Goal: Information Seeking & Learning: Learn about a topic

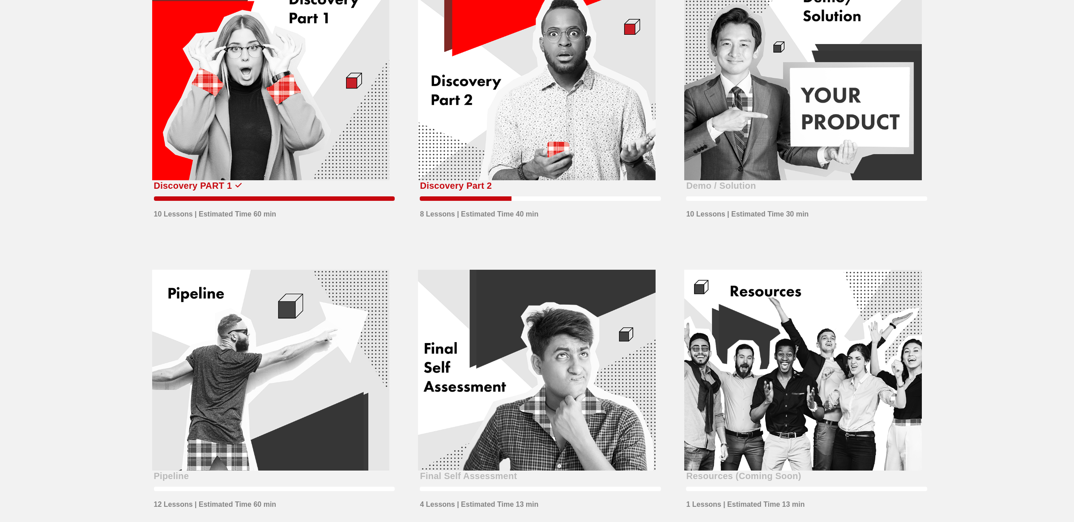
click at [533, 86] on div at bounding box center [537, 80] width 238 height 201
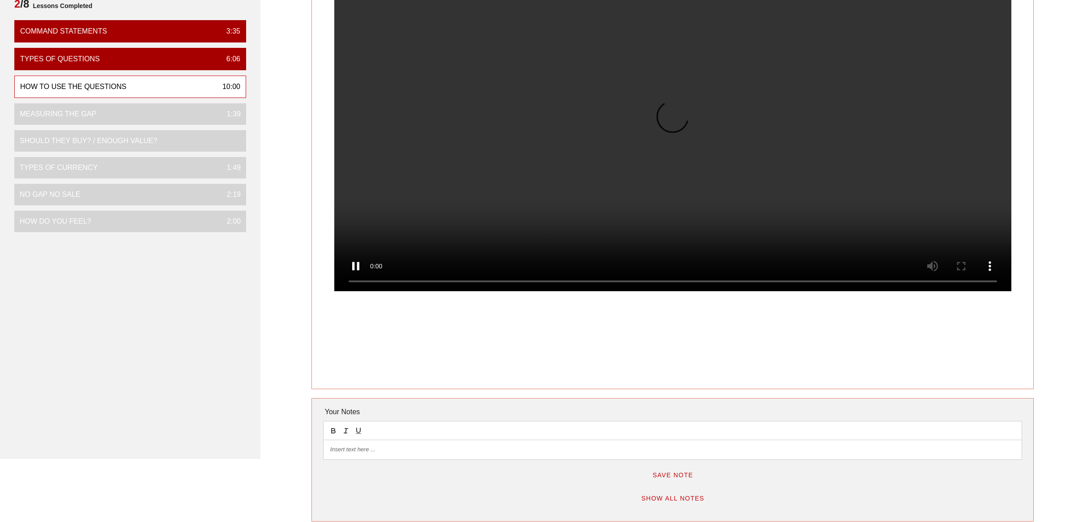
scroll to position [119, 0]
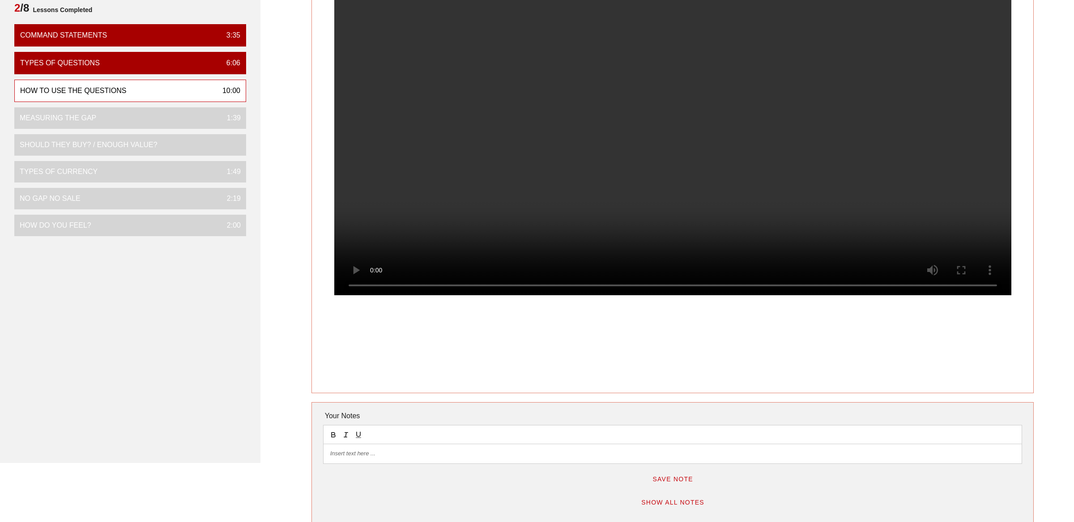
click at [374, 453] on p at bounding box center [672, 454] width 685 height 8
click at [466, 450] on p "Physical/Literal: Probing, Process Questions" at bounding box center [672, 454] width 685 height 8
click at [420, 463] on p at bounding box center [672, 462] width 685 height 8
drag, startPoint x: 372, startPoint y: 454, endPoint x: 459, endPoint y: 455, distance: 86.4
click at [459, 455] on p "Physical/Literal: Probing, Process Questions" at bounding box center [672, 454] width 685 height 8
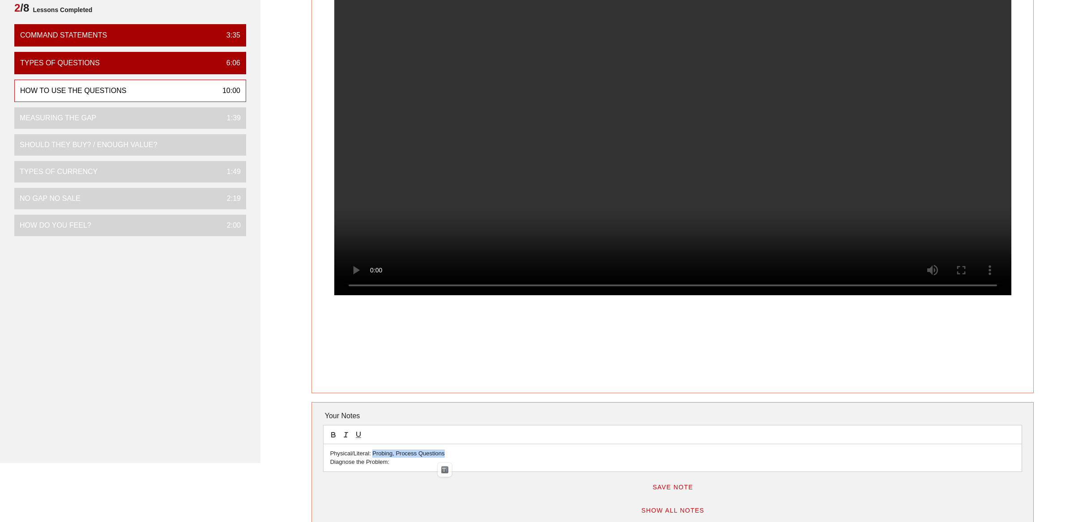
copy p "Probing, Process Questions"
click at [408, 460] on p "Diagnose the Problem:" at bounding box center [672, 462] width 685 height 8
click at [449, 461] on p "Diagnose the Problem: Probing, Process Questions" at bounding box center [672, 462] width 685 height 8
click at [430, 452] on p "Physical/Literal: Probing, Process Questions" at bounding box center [672, 454] width 685 height 8
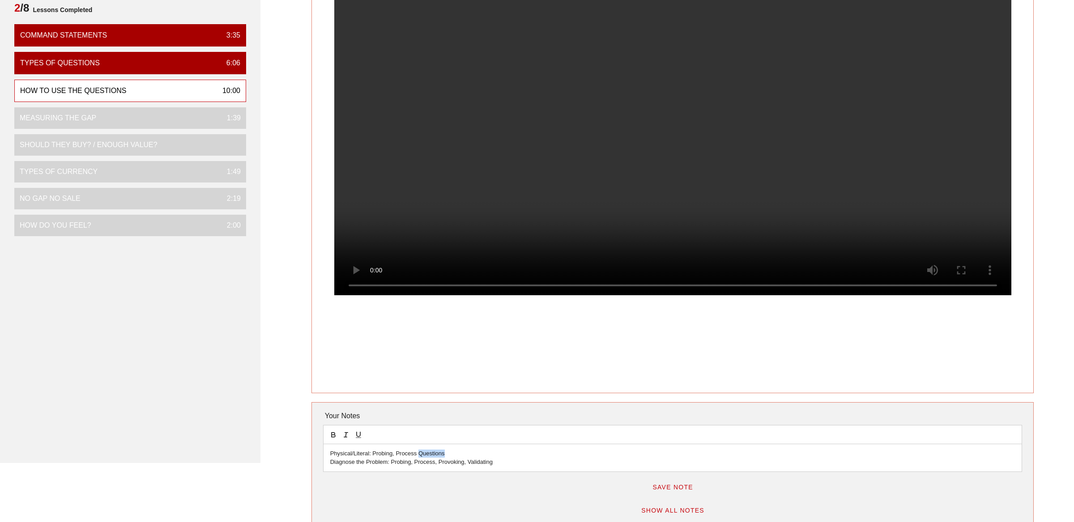
click at [430, 452] on p "Physical/Literal: Probing, Process Questions" at bounding box center [672, 454] width 685 height 8
click at [507, 464] on p "Diagnose the Problem: Probing, Process, Provoking, Validating" at bounding box center [672, 462] width 685 height 8
click at [381, 457] on p "Physical/Literal: Probing, Process" at bounding box center [672, 454] width 685 height 8
copy p "Probing"
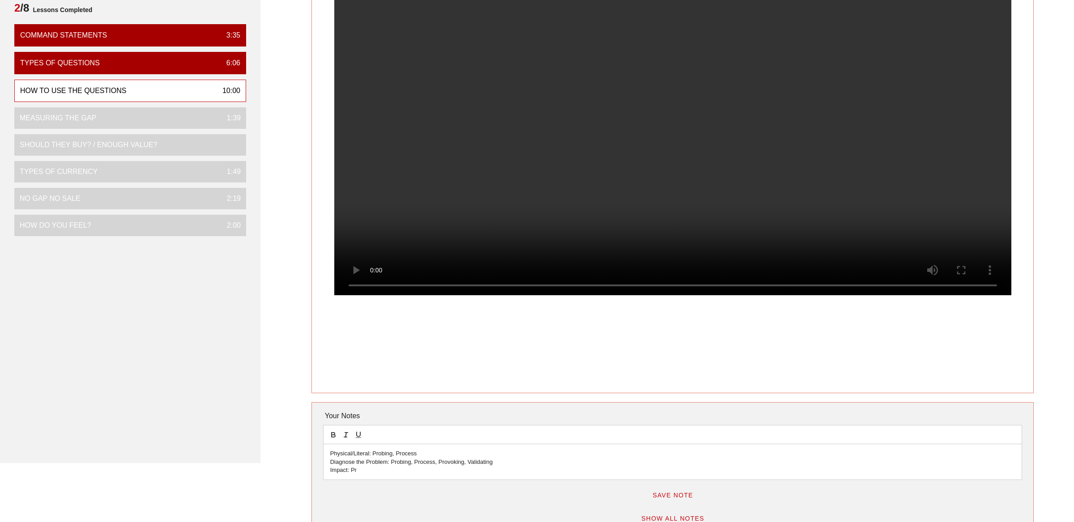
click at [353, 470] on p "Impact: Pr" at bounding box center [672, 470] width 685 height 8
click at [450, 463] on p "Diagnose the Problem: Probing, Process, Provoking, Validating" at bounding box center [672, 462] width 685 height 8
drag, startPoint x: 436, startPoint y: 463, endPoint x: 464, endPoint y: 463, distance: 28.2
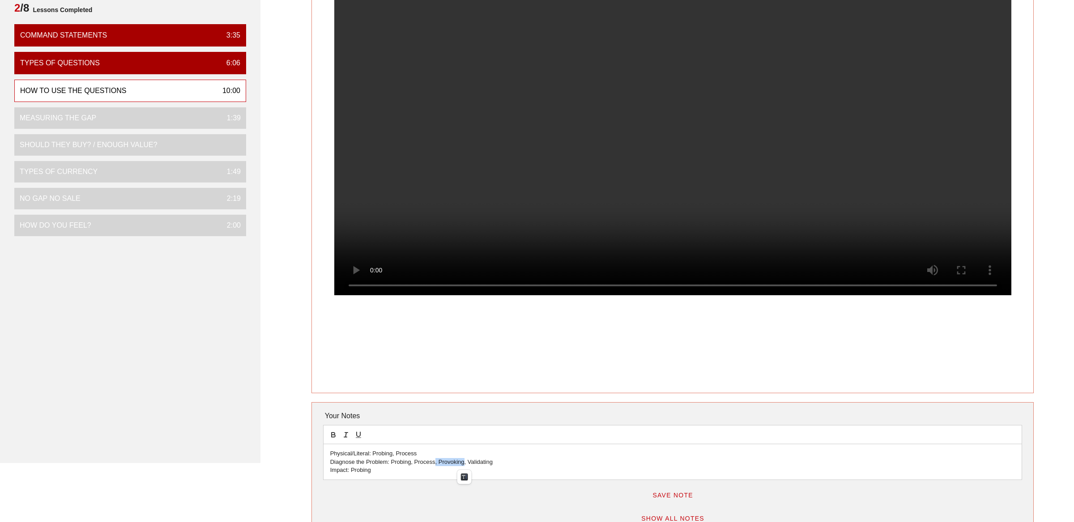
click at [464, 463] on p "Diagnose the Problem: Probing, Process, Provoking, Validating" at bounding box center [672, 462] width 685 height 8
copy p ", Provoking"
click at [379, 472] on p "Impact: Probing" at bounding box center [672, 470] width 685 height 8
click at [569, 170] on video at bounding box center [672, 126] width 677 height 338
click at [368, 479] on p "Emotion:" at bounding box center [672, 478] width 685 height 8
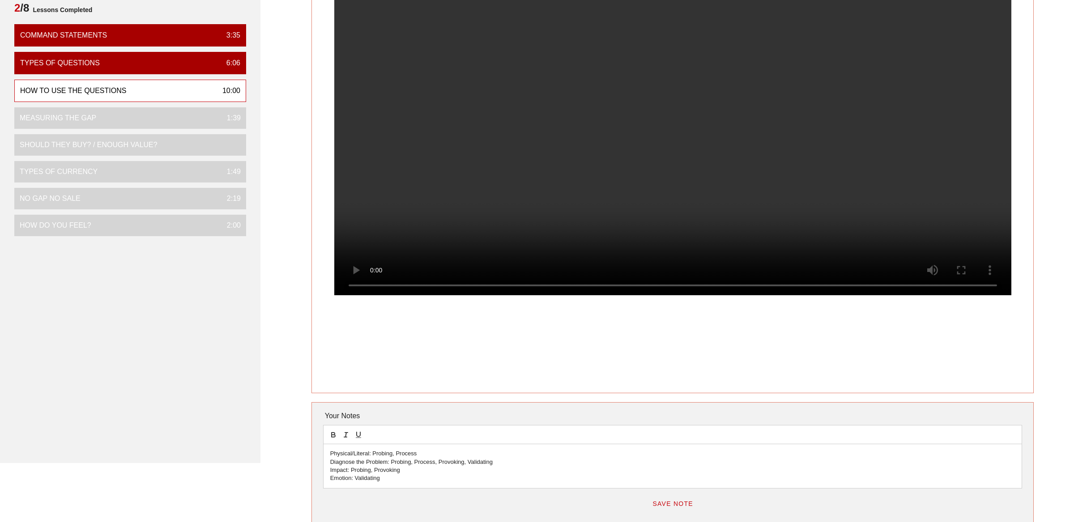
click at [399, 482] on p "Emotion: Validating" at bounding box center [672, 478] width 685 height 8
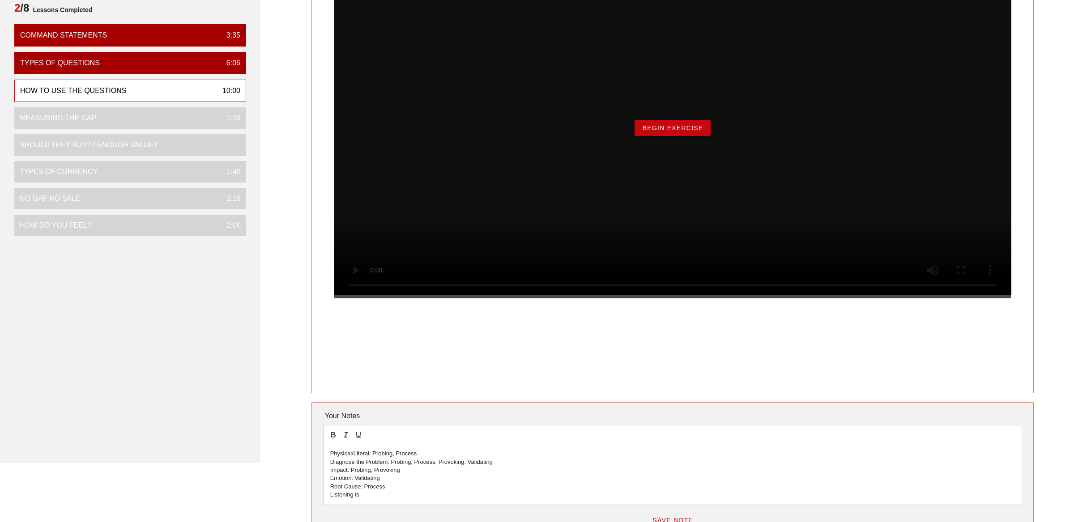
click at [663, 157] on div "Begin Exercise" at bounding box center [672, 127] width 677 height 341
click at [662, 132] on span "Begin Exercise" at bounding box center [671, 127] width 61 height 7
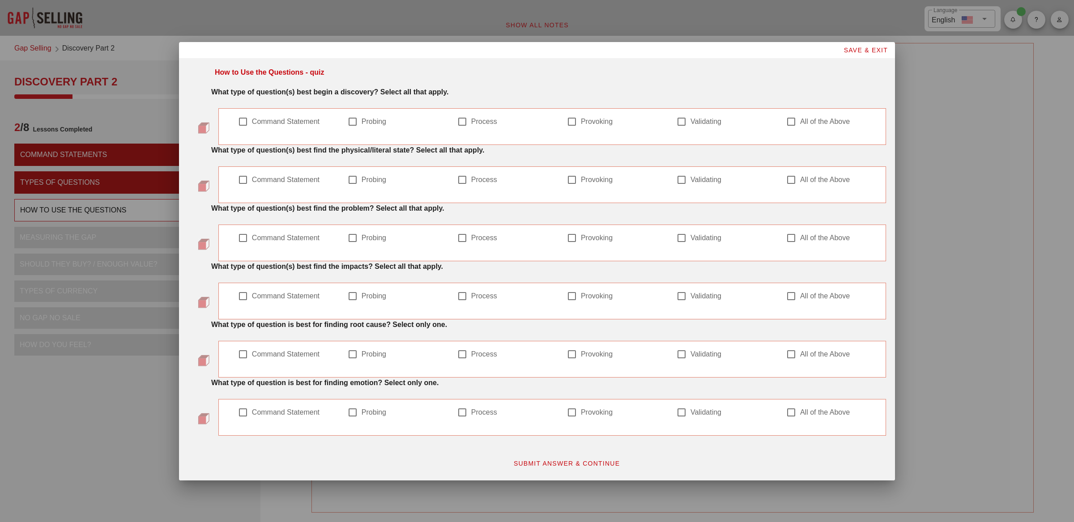
click at [297, 146] on strong "What type of question(s) best find the physical/literal state? Select all that …" at bounding box center [347, 150] width 273 height 8
click at [357, 119] on div at bounding box center [352, 121] width 15 height 15
checkbox input "true"
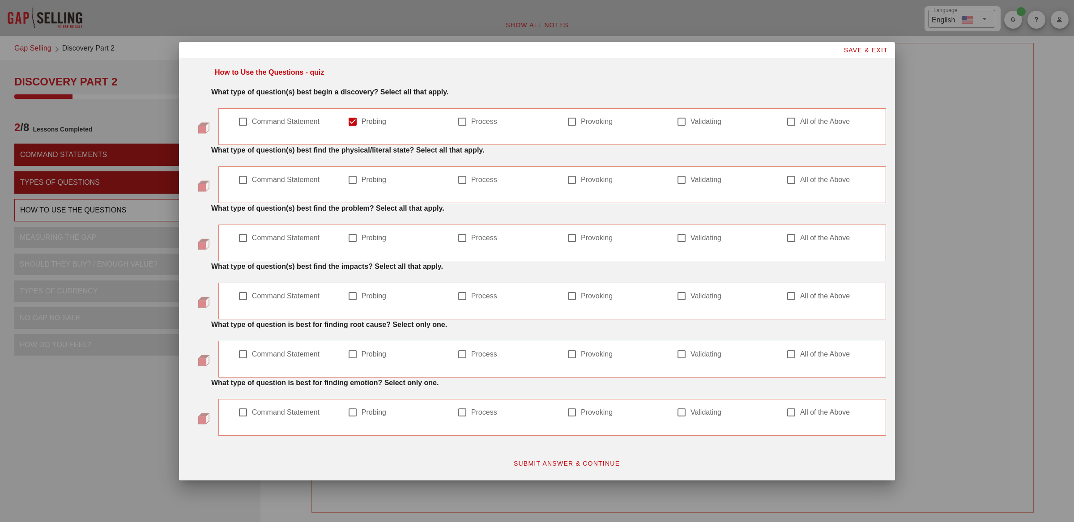
click at [371, 382] on strong "What type of question is best for finding emotion? Select only one." at bounding box center [324, 383] width 227 height 8
click at [341, 324] on strong "What type of question is best for finding root cause? Select only one." at bounding box center [329, 325] width 236 height 8
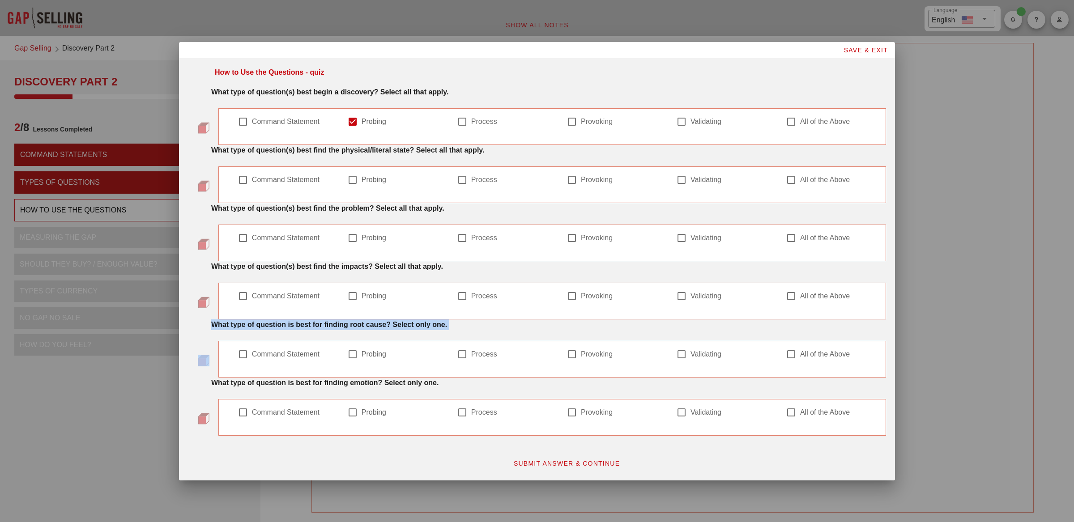
click at [341, 324] on strong "What type of question is best for finding root cause? Select only one." at bounding box center [329, 325] width 236 height 8
click at [354, 266] on strong "What type of question(s) best find the impacts? Select all that apply." at bounding box center [327, 267] width 232 height 8
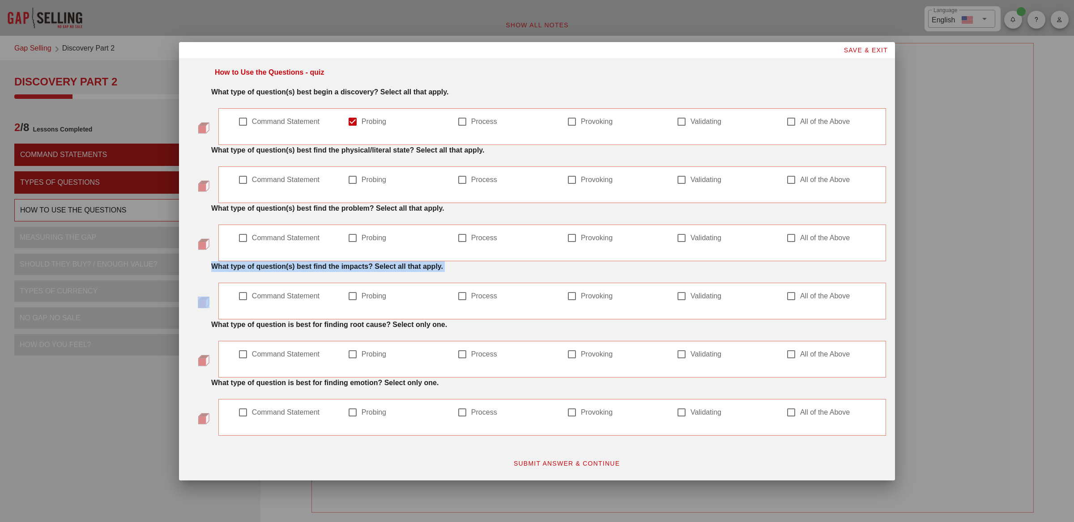
click at [354, 266] on strong "What type of question(s) best find the impacts? Select all that apply." at bounding box center [327, 267] width 232 height 8
click at [791, 234] on div at bounding box center [790, 237] width 15 height 15
checkbox input "true"
click at [356, 181] on div at bounding box center [352, 179] width 15 height 15
checkbox input "true"
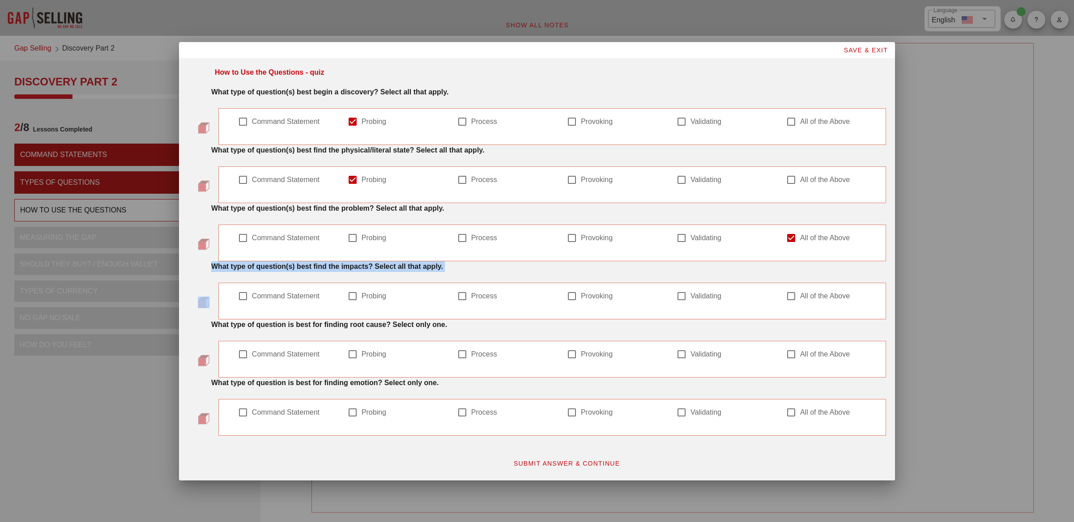
click at [469, 178] on div at bounding box center [462, 179] width 15 height 15
checkbox input "true"
click at [873, 48] on span "SAVE & EXIT" at bounding box center [865, 50] width 45 height 7
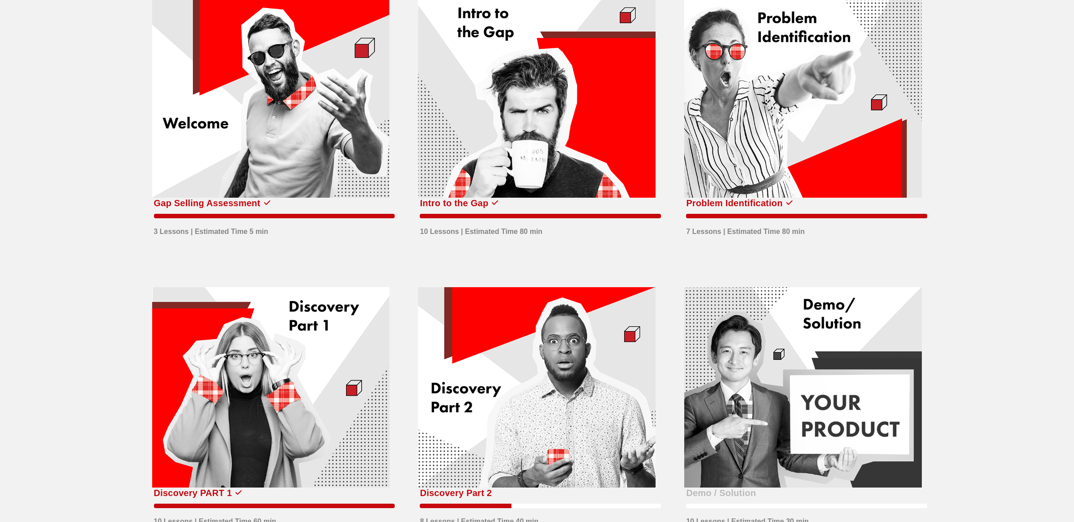
scroll to position [107, 0]
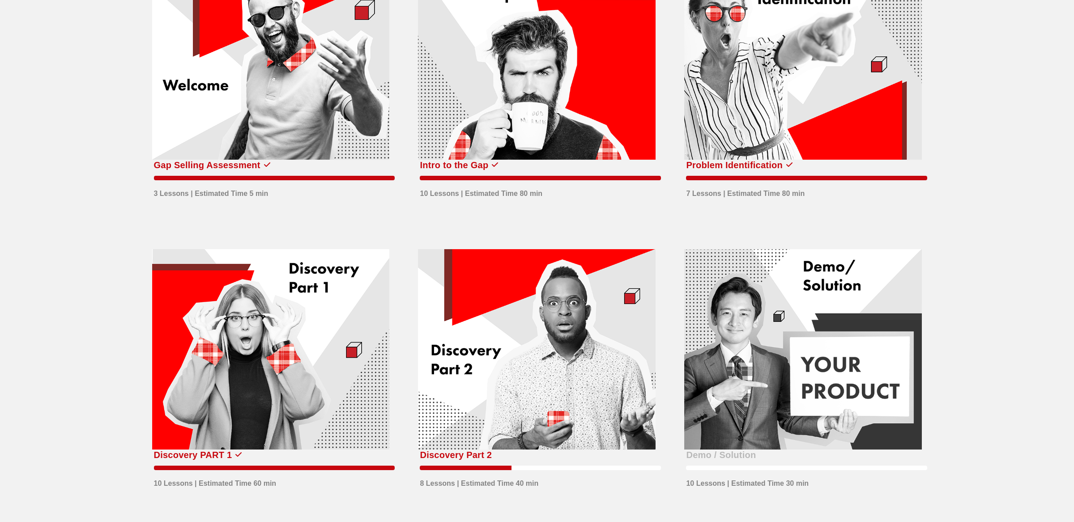
click at [588, 369] on div at bounding box center [537, 349] width 238 height 201
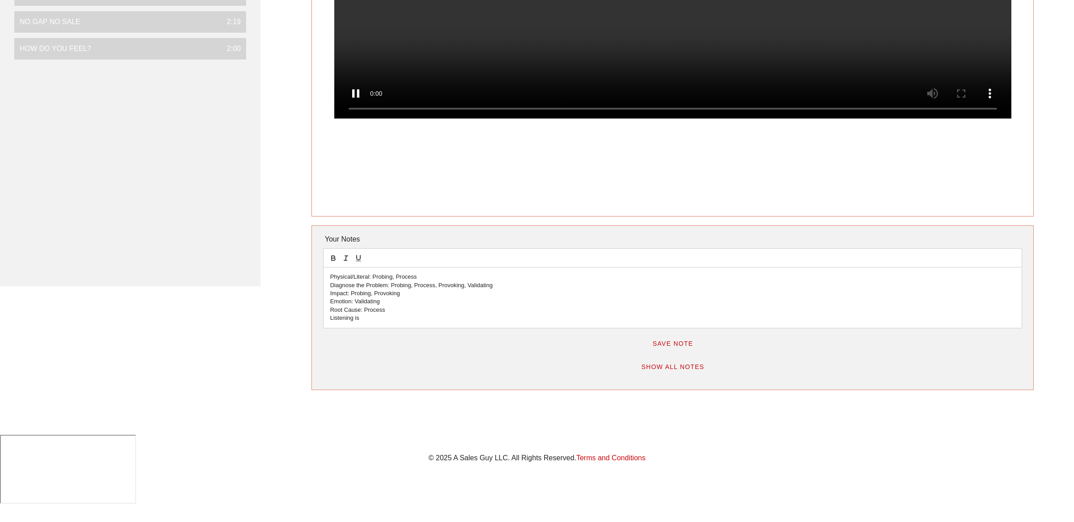
scroll to position [303, 0]
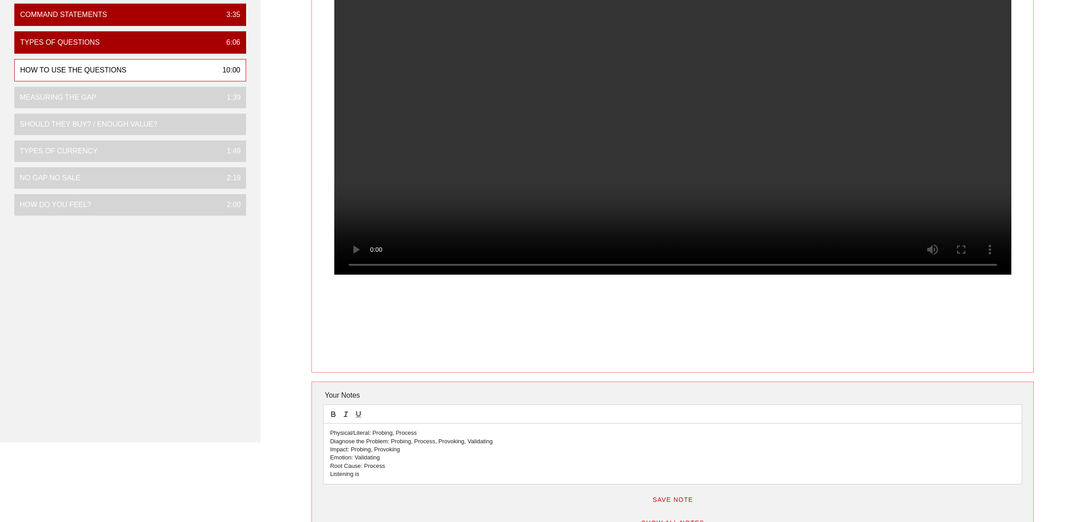
scroll to position [179, 0]
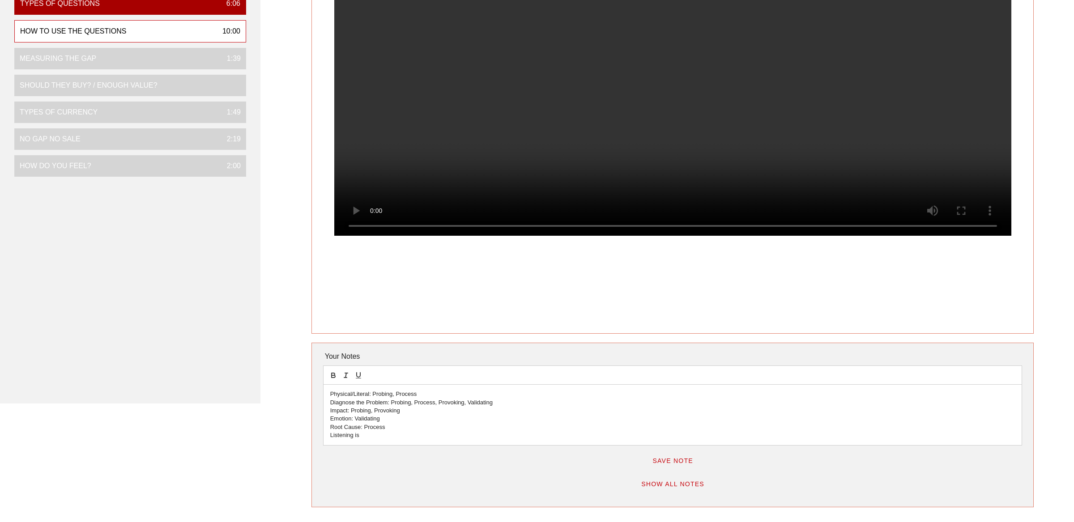
click at [419, 404] on p "Diagnose the Problem: Probing, Process, Provoking, Validating" at bounding box center [672, 403] width 685 height 8
click at [386, 417] on p "Emotion: Validating" at bounding box center [672, 419] width 685 height 8
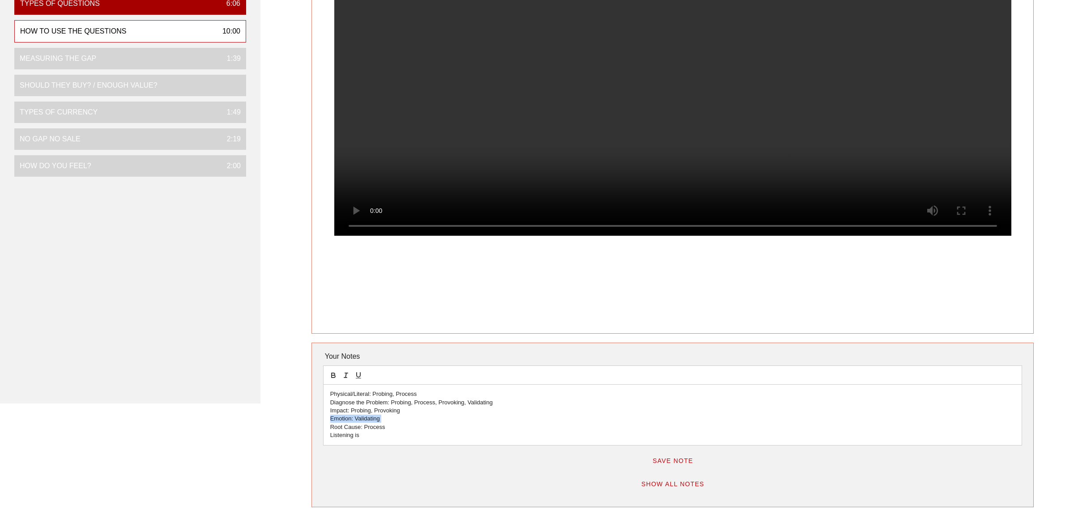
click at [386, 417] on p "Emotion: Validating" at bounding box center [672, 419] width 685 height 8
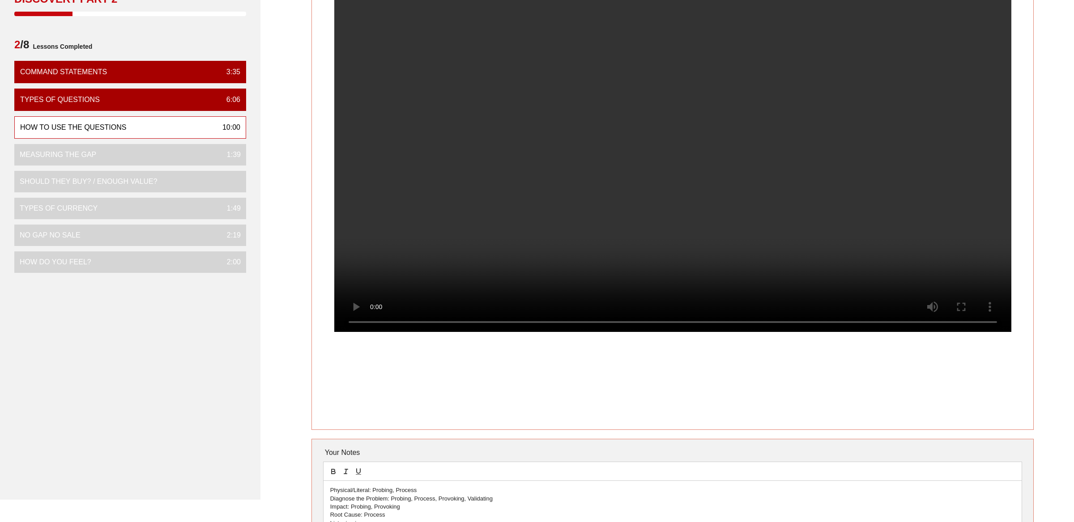
scroll to position [61, 0]
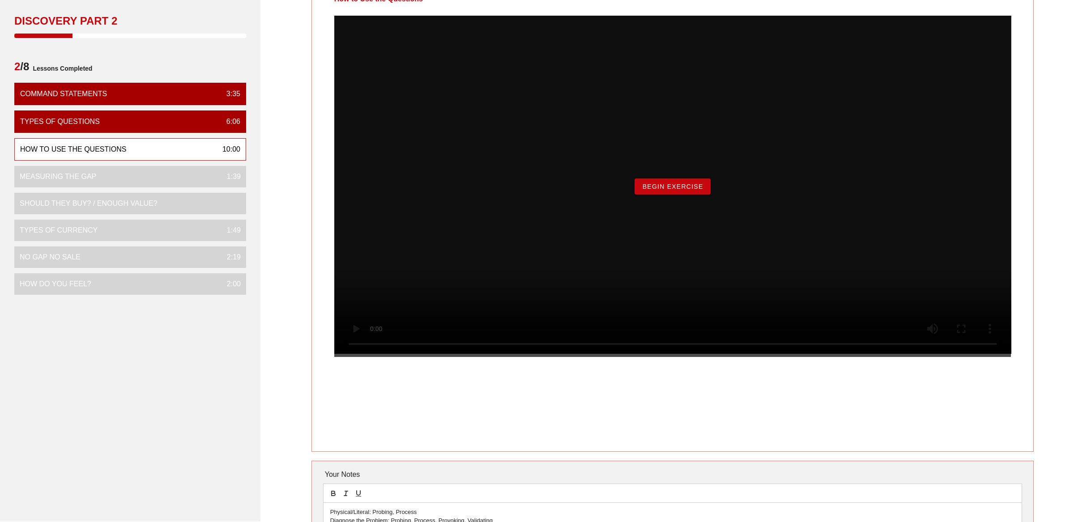
click at [688, 190] on span "Begin Exercise" at bounding box center [671, 186] width 61 height 7
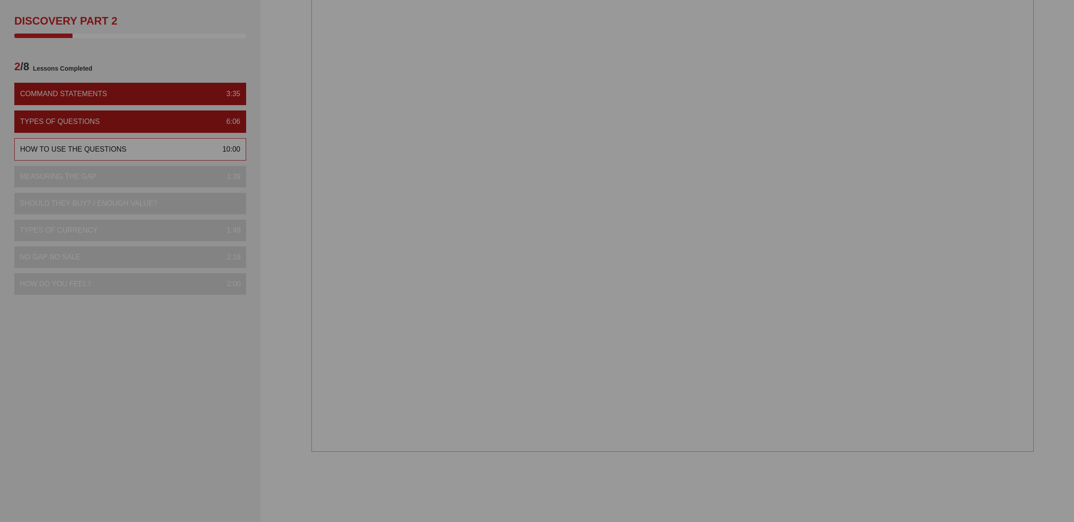
scroll to position [0, 0]
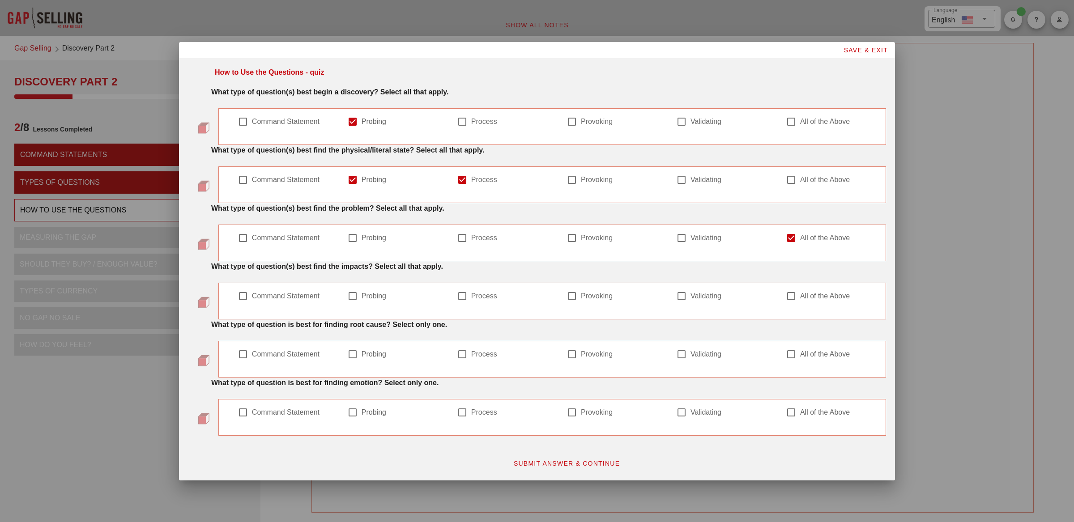
click at [289, 89] on strong "What type of question(s) best begin a discovery? Select all that apply." at bounding box center [329, 92] width 237 height 8
click at [243, 121] on div at bounding box center [242, 121] width 15 height 15
checkbox input "true"
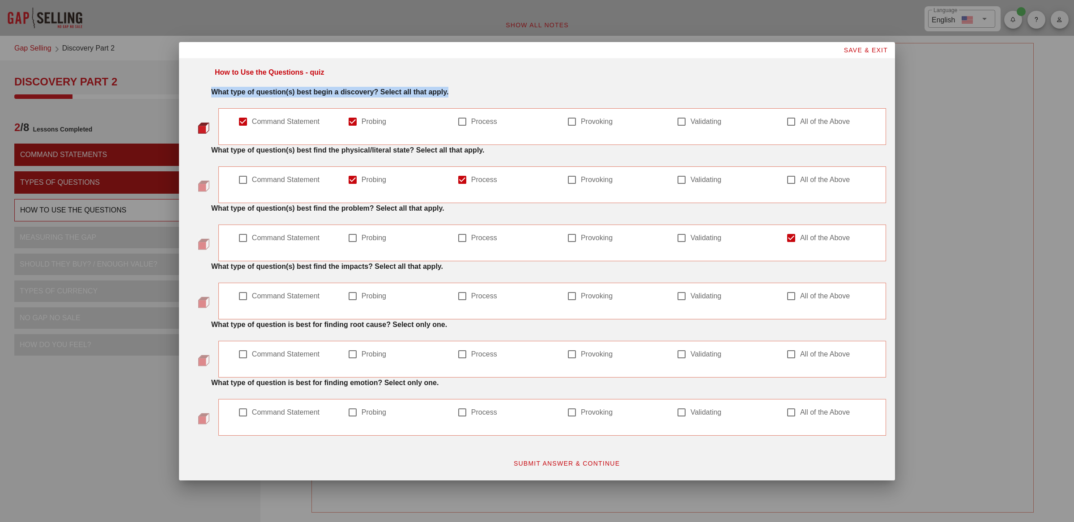
click at [356, 122] on div at bounding box center [352, 121] width 15 height 15
checkbox input "false"
click at [354, 236] on div at bounding box center [352, 237] width 15 height 15
checkbox input "true"
click at [467, 236] on div at bounding box center [462, 237] width 15 height 15
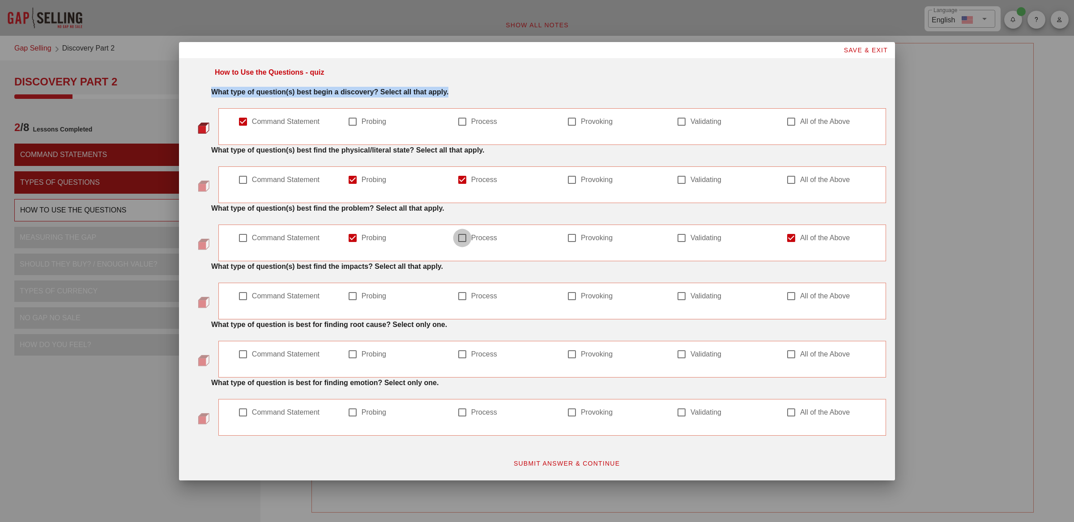
checkbox input "true"
click at [581, 234] on label "Provoking" at bounding box center [619, 238] width 76 height 9
checkbox input "true"
click at [681, 237] on div at bounding box center [681, 237] width 15 height 15
checkbox input "true"
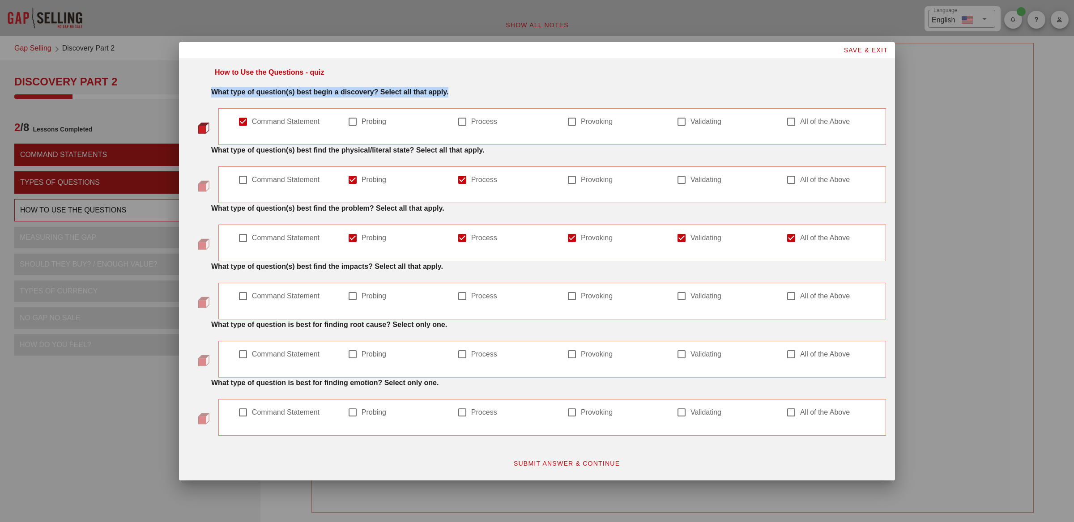
click at [793, 238] on div at bounding box center [790, 237] width 15 height 15
checkbox input "false"
click at [359, 269] on strong "What type of question(s) best find the impacts? Select all that apply." at bounding box center [327, 267] width 232 height 8
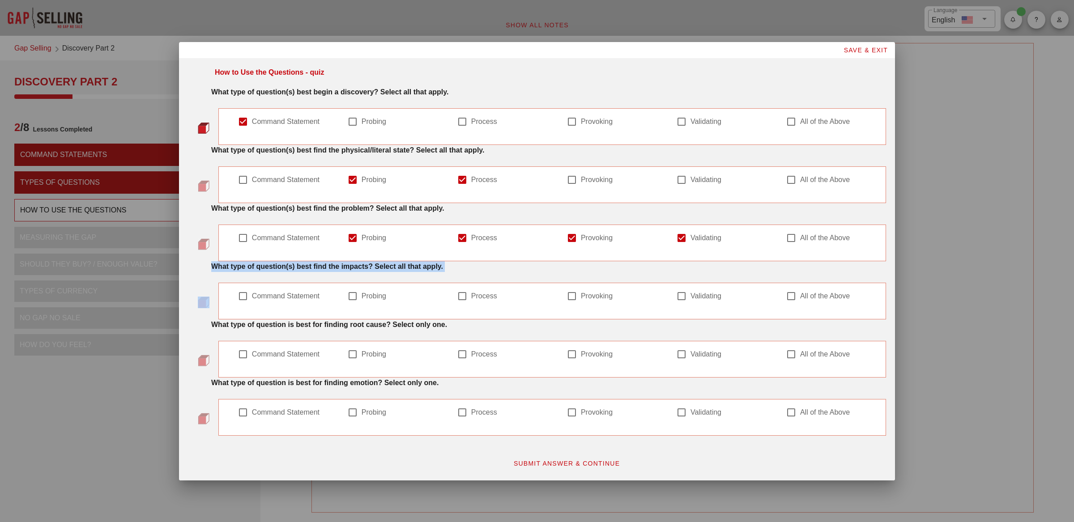
click at [359, 269] on strong "What type of question(s) best find the impacts? Select all that apply." at bounding box center [327, 267] width 232 height 8
click at [393, 264] on strong "What type of question(s) best find the impacts? Select all that apply." at bounding box center [327, 267] width 232 height 8
click at [348, 298] on div at bounding box center [352, 296] width 15 height 15
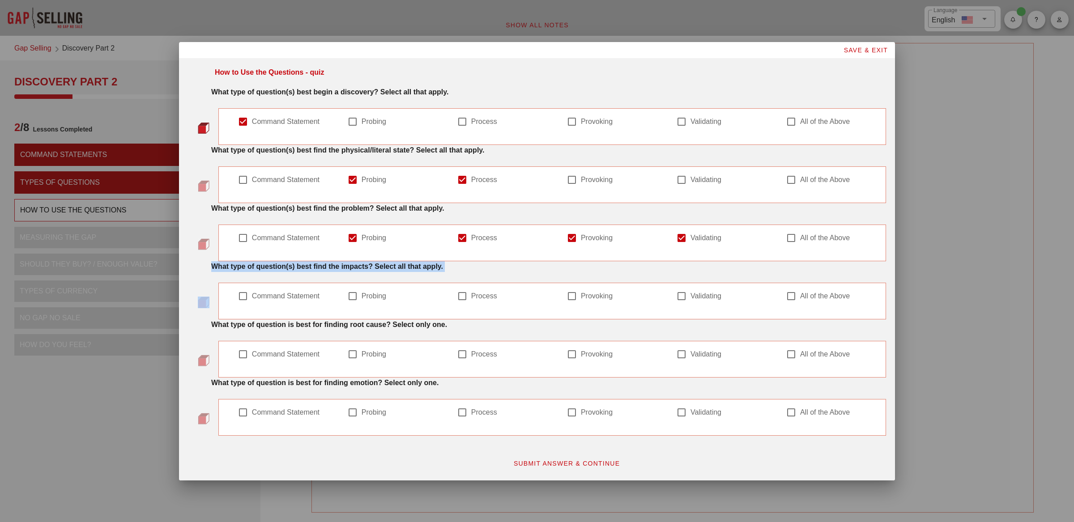
checkbox input "true"
click at [575, 293] on div at bounding box center [571, 296] width 15 height 15
checkbox input "true"
click at [688, 354] on div at bounding box center [681, 354] width 15 height 15
checkbox input "true"
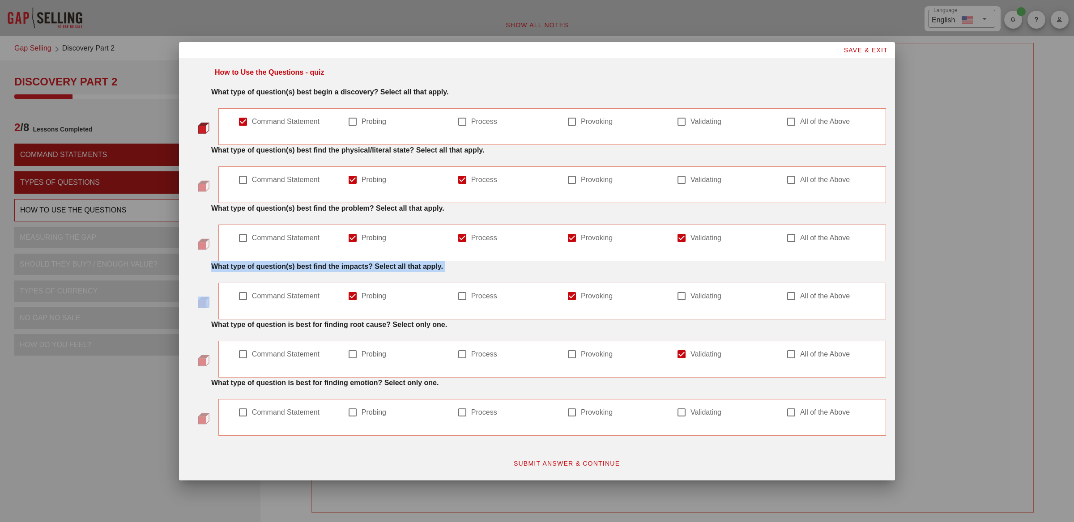
click at [462, 414] on div at bounding box center [462, 412] width 15 height 15
checkbox input "true"
click at [560, 460] on span "SUBMIT ANSWER & CONTINUE" at bounding box center [566, 463] width 107 height 7
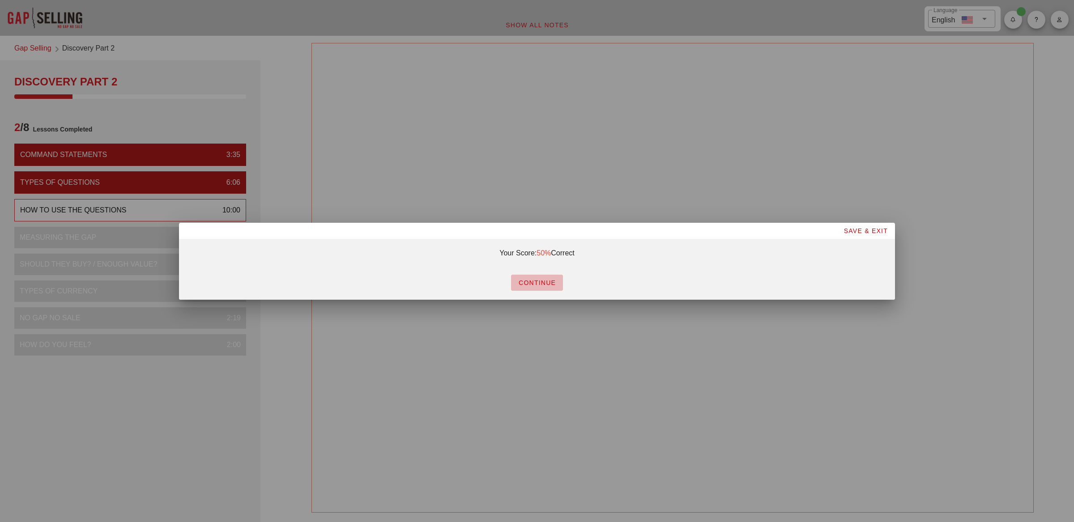
click at [547, 284] on span "CONTINUE" at bounding box center [537, 282] width 38 height 7
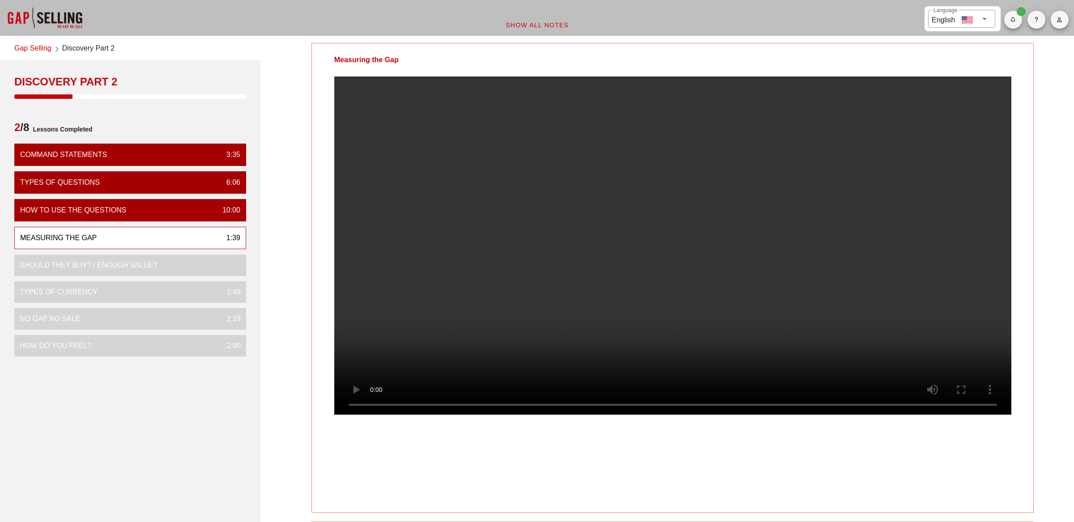
click at [331, 209] on div at bounding box center [673, 252] width 722 height 353
click at [475, 281] on video at bounding box center [672, 245] width 677 height 338
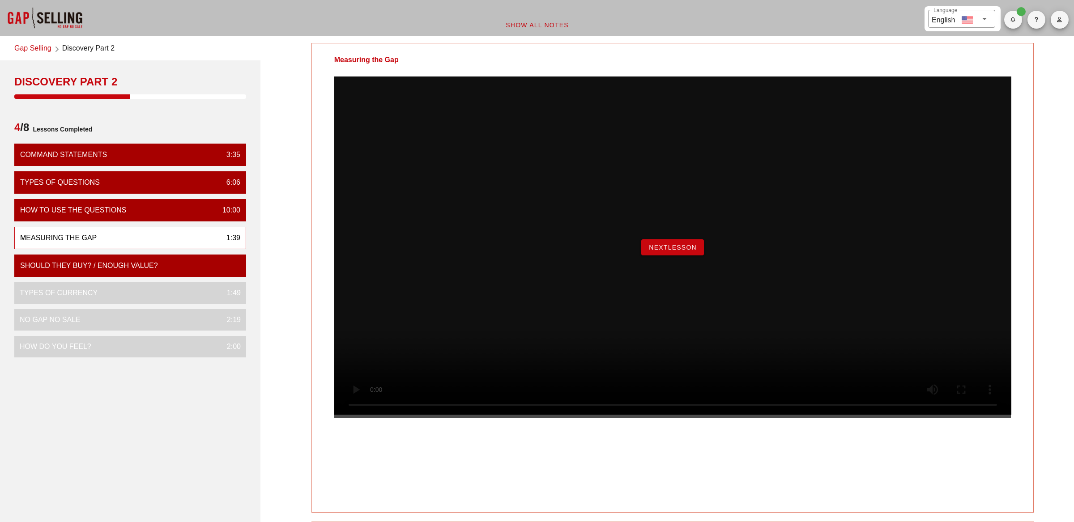
click at [680, 255] on button "NextLesson" at bounding box center [672, 247] width 63 height 16
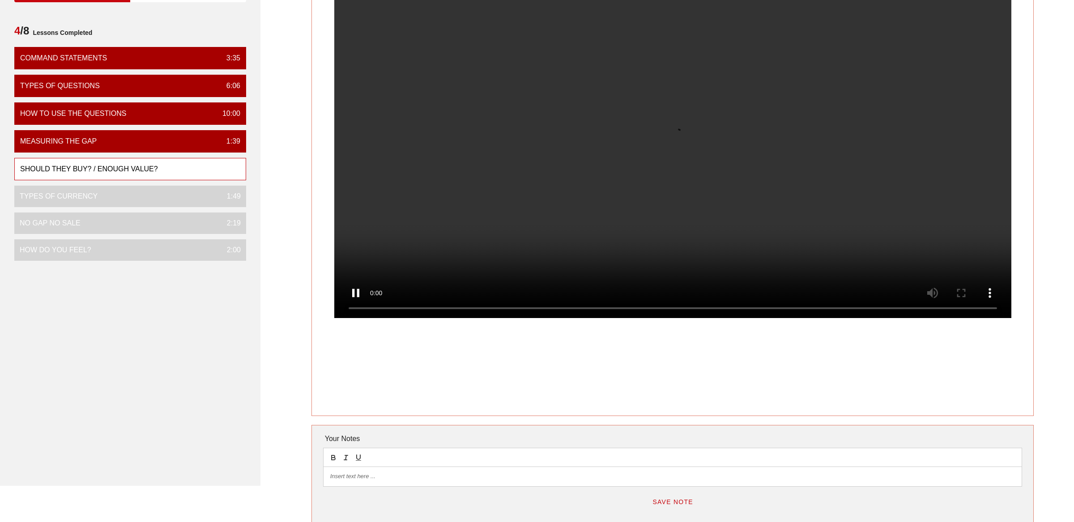
scroll to position [95, 0]
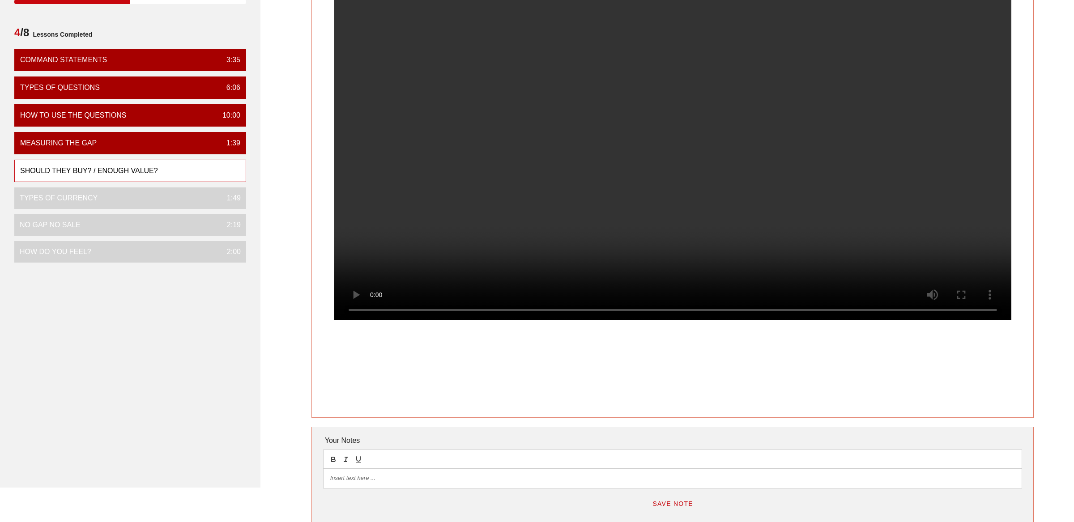
click at [393, 479] on p at bounding box center [672, 478] width 685 height 8
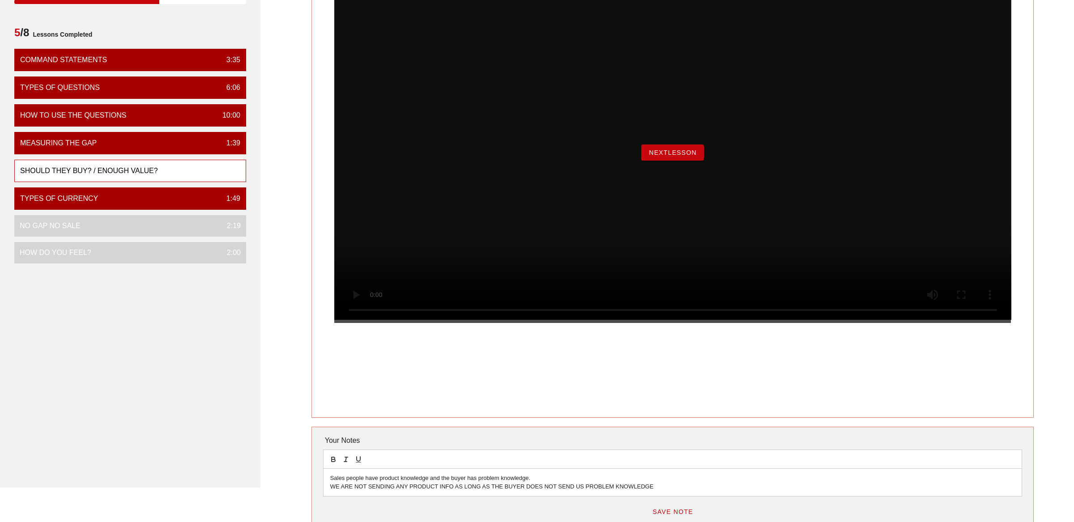
click at [668, 156] on span "NextLesson" at bounding box center [672, 152] width 48 height 7
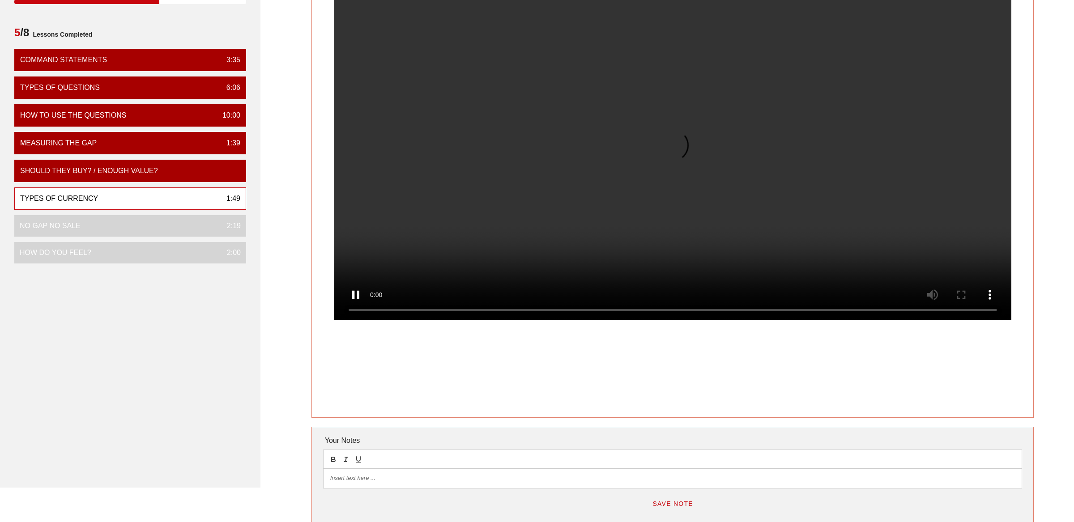
scroll to position [0, 0]
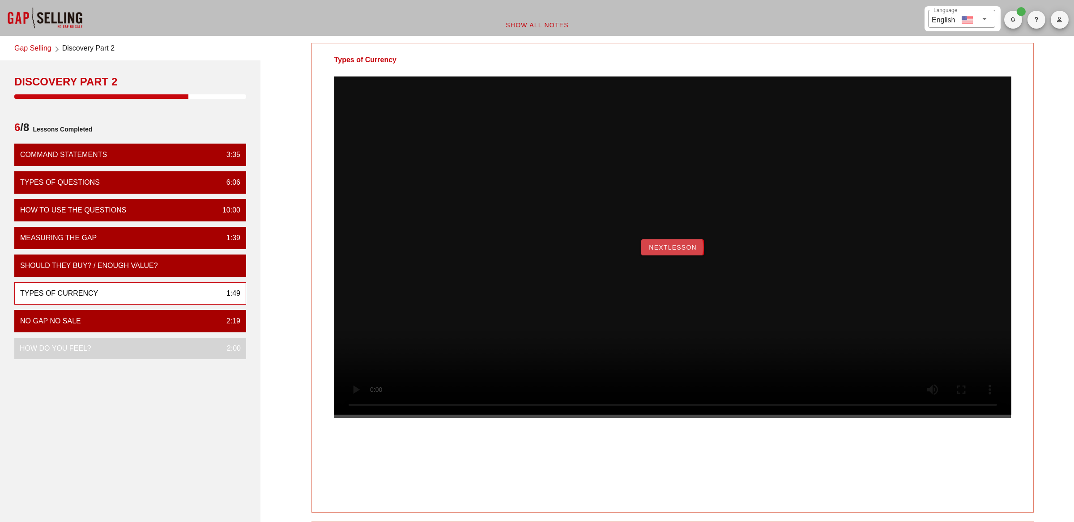
click at [671, 255] on button "NextLesson" at bounding box center [672, 247] width 63 height 16
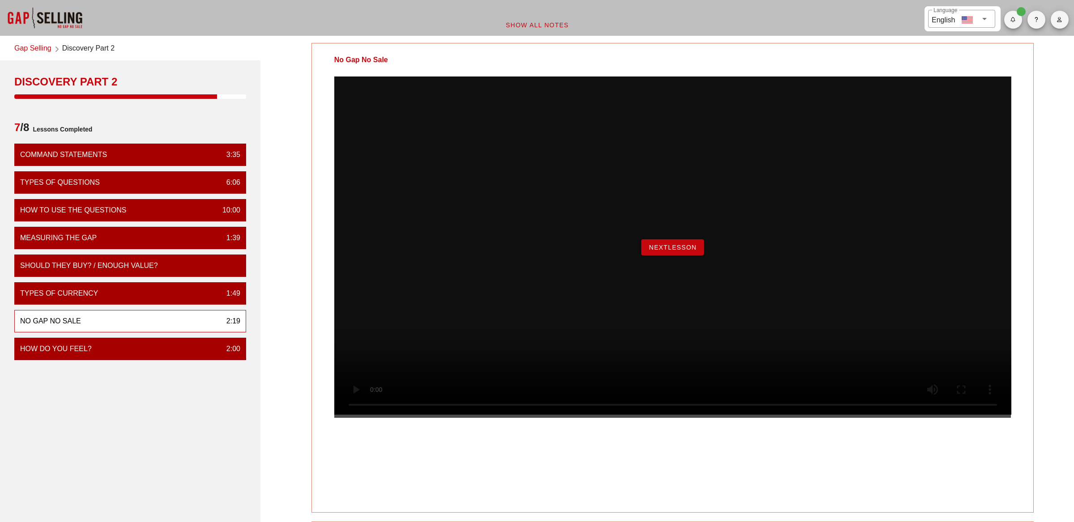
click at [670, 251] on span "NextLesson" at bounding box center [672, 247] width 48 height 7
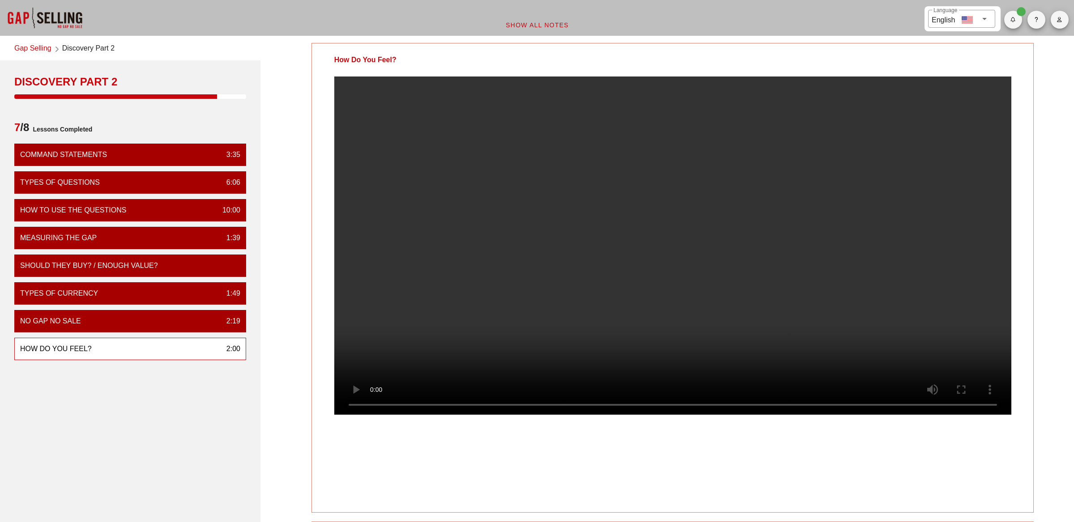
click at [646, 269] on video at bounding box center [672, 245] width 677 height 338
click at [644, 271] on video at bounding box center [672, 245] width 677 height 338
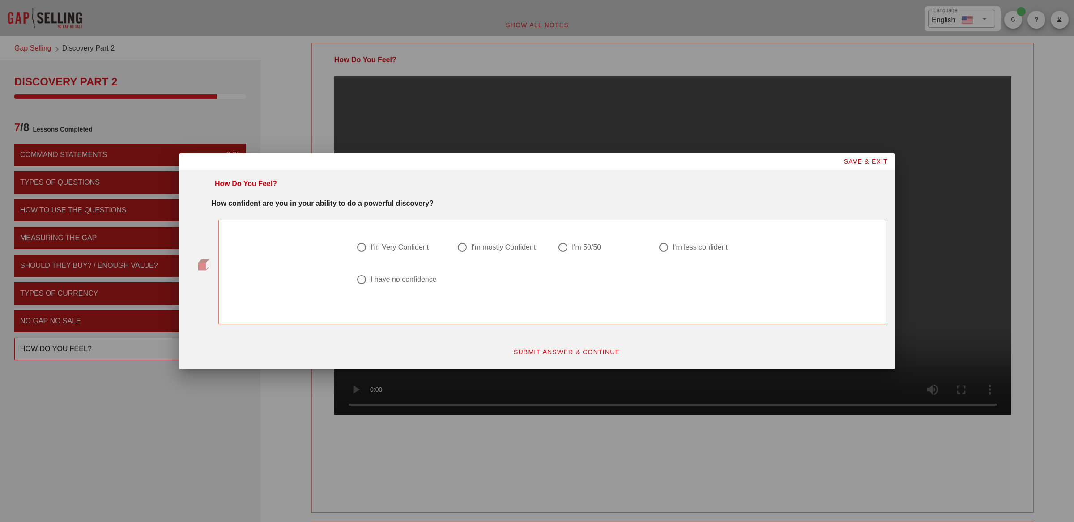
click at [433, 204] on strong "How confident are you in your ability to do a powerful discovery?" at bounding box center [322, 204] width 222 height 8
click at [663, 250] on div at bounding box center [663, 247] width 15 height 15
radio input "true"
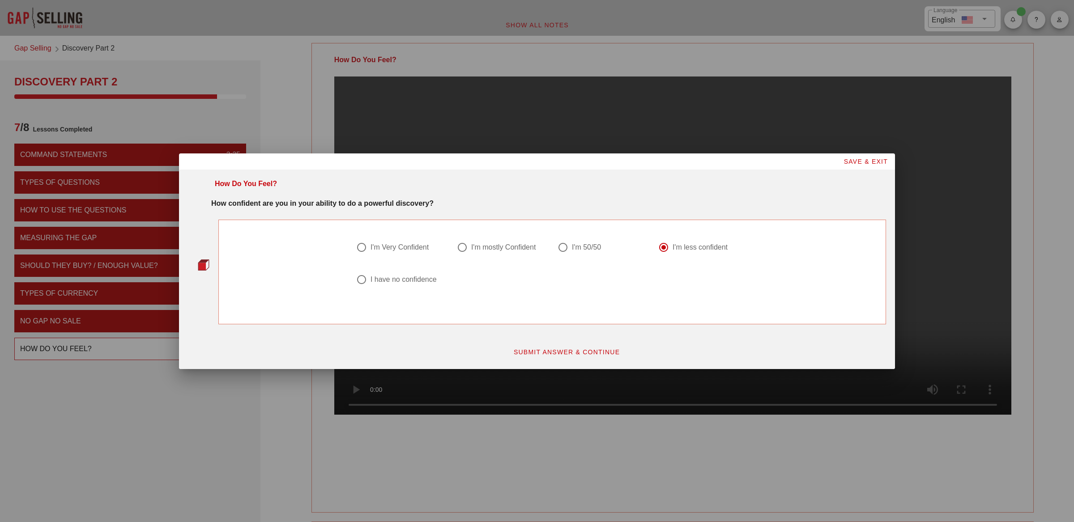
click at [549, 335] on div "SUBMIT ANSWER & CONTINUE" at bounding box center [537, 348] width 709 height 36
click at [547, 349] on span "SUBMIT ANSWER & CONTINUE" at bounding box center [566, 351] width 107 height 7
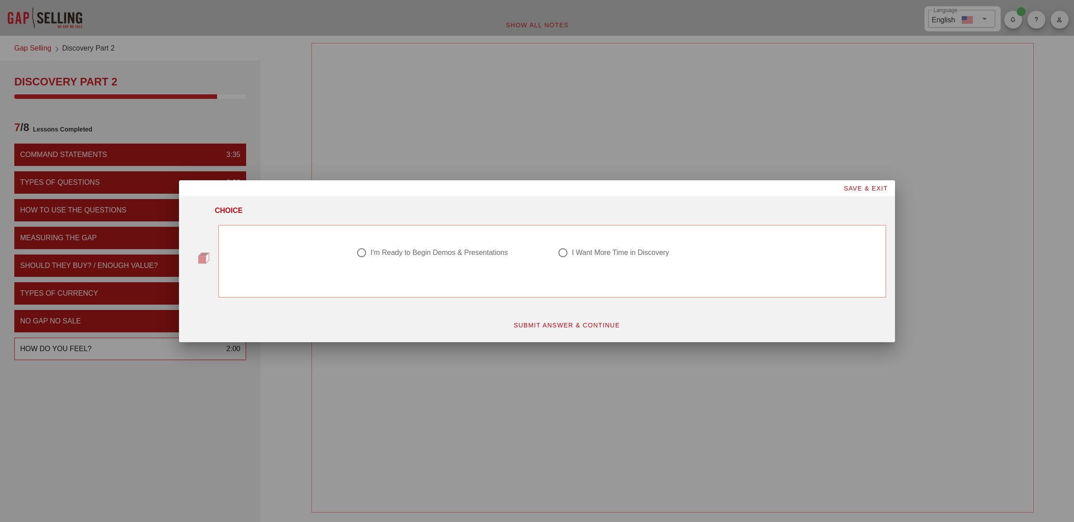
click at [429, 253] on div "I'm Ready to Begin Demos & Presentations" at bounding box center [438, 252] width 137 height 9
radio input "true"
click at [562, 330] on button "SUBMIT ANSWER & CONTINUE" at bounding box center [566, 325] width 121 height 16
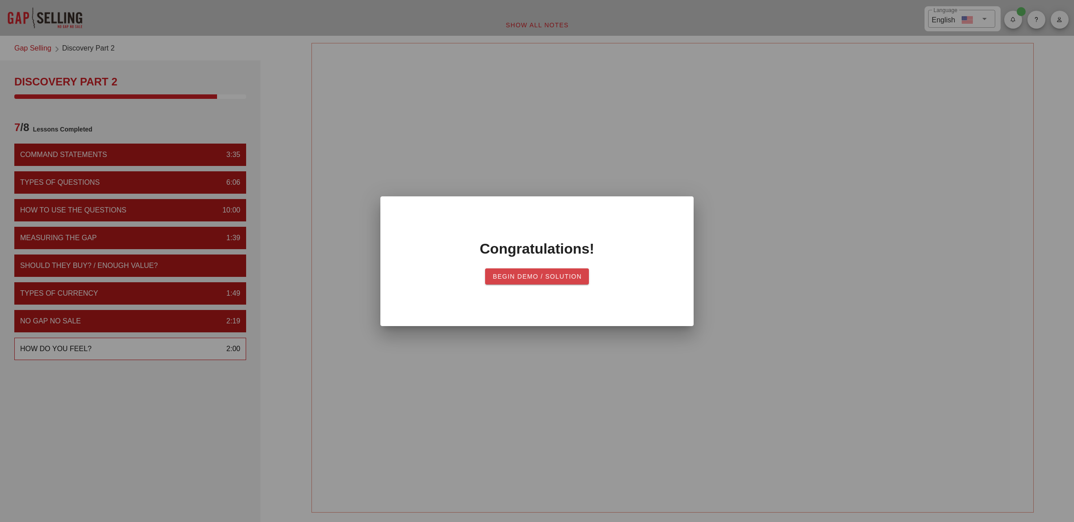
click at [517, 276] on span "Begin Demo / Solution" at bounding box center [536, 276] width 89 height 7
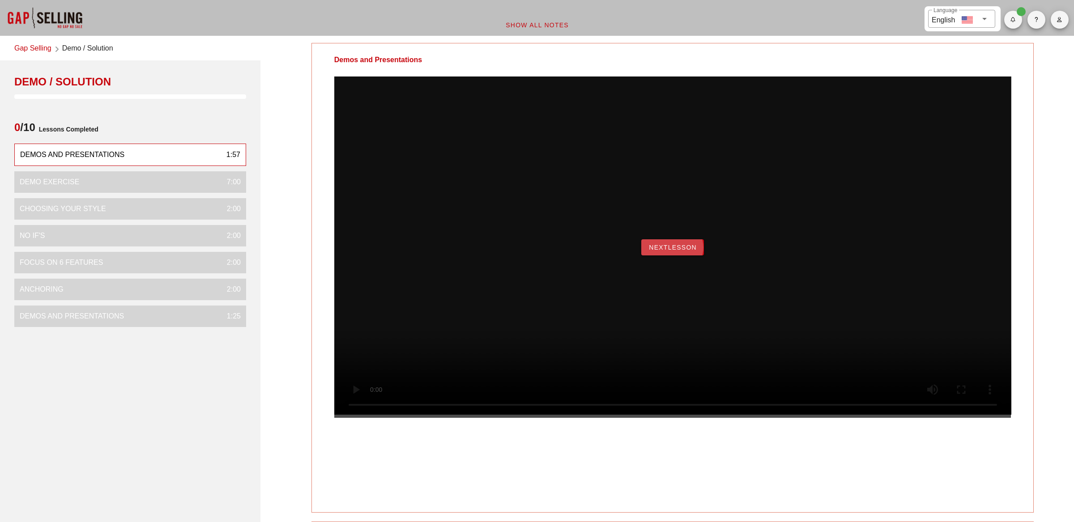
click at [675, 251] on span "NextLesson" at bounding box center [672, 247] width 48 height 7
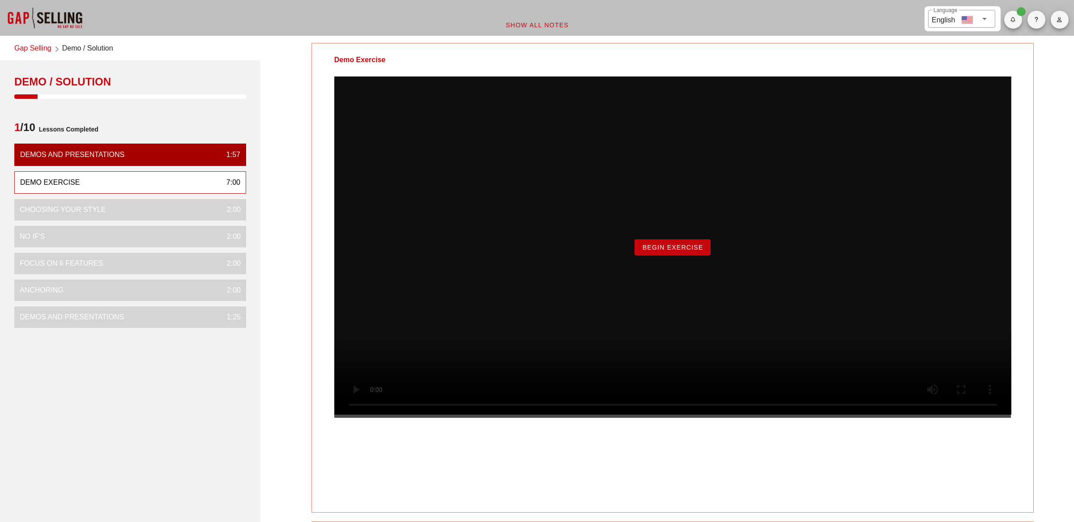
click at [658, 251] on span "Begin Exercise" at bounding box center [671, 247] width 61 height 7
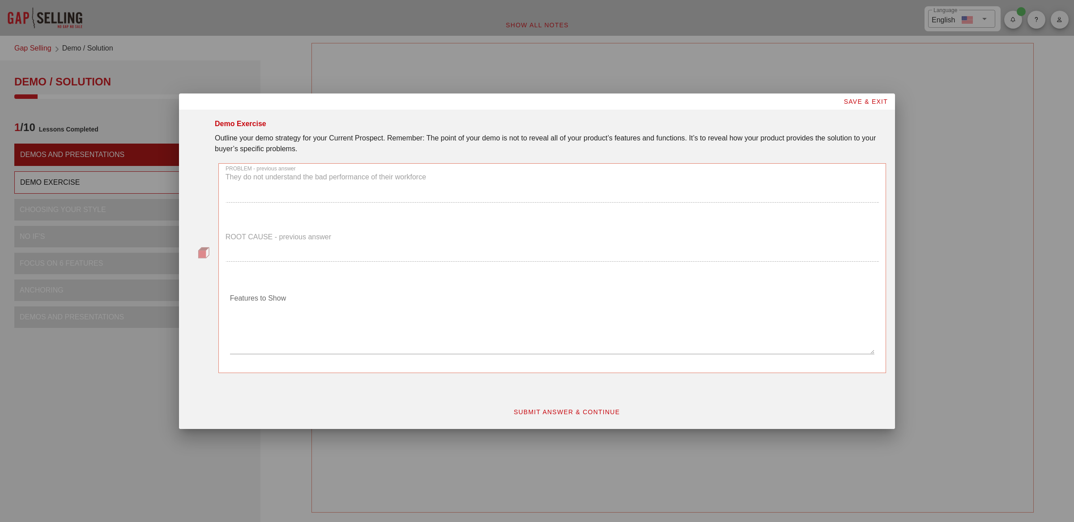
click at [270, 138] on div "Outline your demo strategy for your Current Prospect. Remember: The point of yo…" at bounding box center [550, 143] width 671 height 21
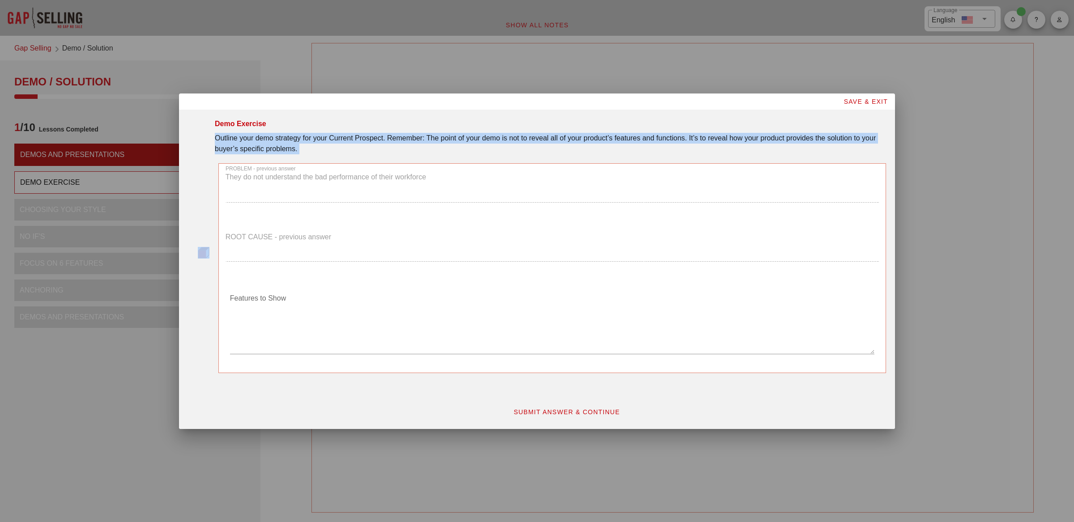
click at [270, 138] on div "Outline your demo strategy for your Current Prospect. Remember: The point of yo…" at bounding box center [550, 143] width 671 height 21
click at [567, 136] on div "Outline your demo strategy for your Current Prospect. Remember: The point of yo…" at bounding box center [550, 143] width 671 height 21
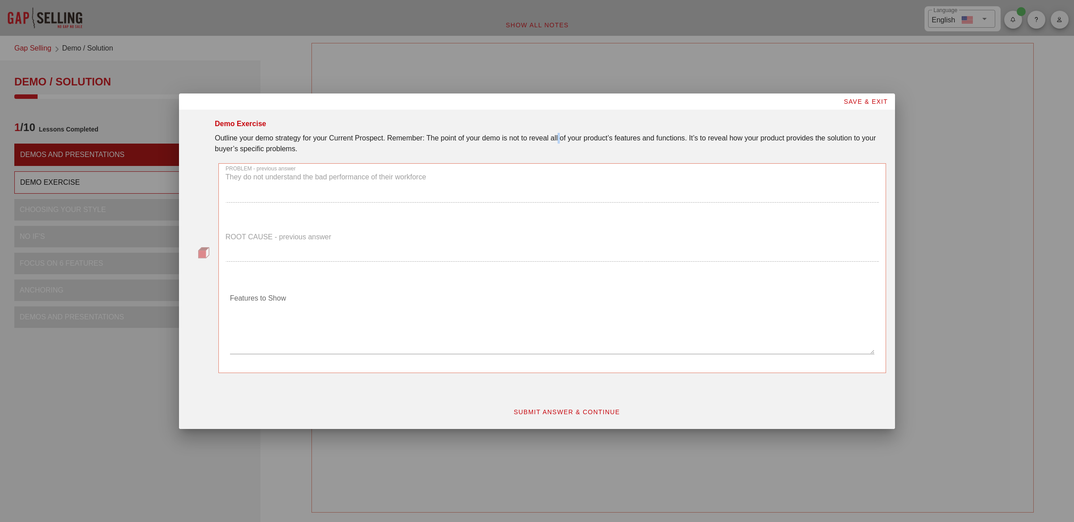
click at [567, 136] on div "Outline your demo strategy for your Current Prospect. Remember: The point of yo…" at bounding box center [550, 143] width 671 height 21
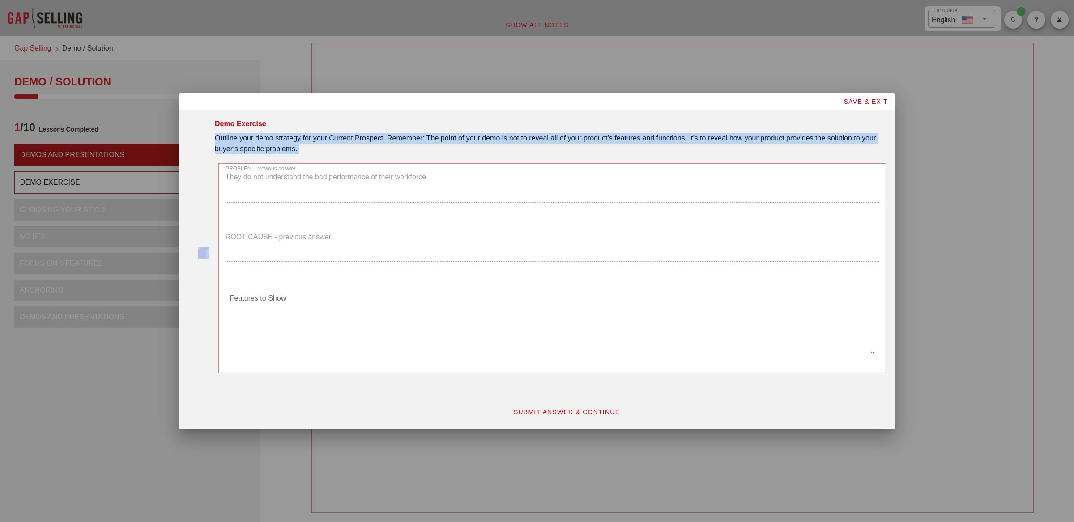
click at [567, 136] on div "Outline your demo strategy for your Current Prospect. Remember: The point of yo…" at bounding box center [550, 143] width 671 height 21
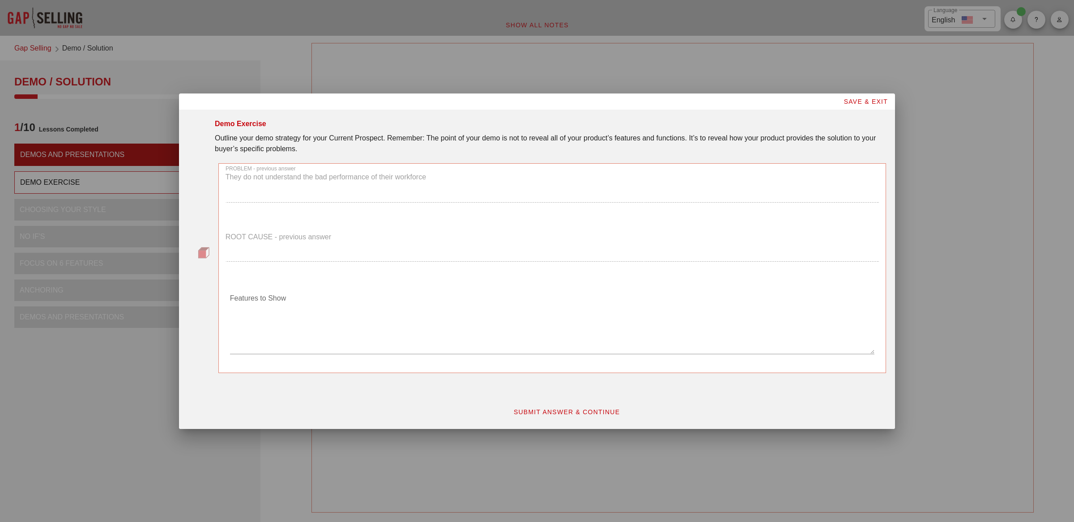
click at [270, 199] on div "PROBLEM - previous answer They do not understand the bad performance of their w…" at bounding box center [552, 187] width 664 height 59
click at [260, 335] on textarea "Features to Show" at bounding box center [552, 322] width 644 height 63
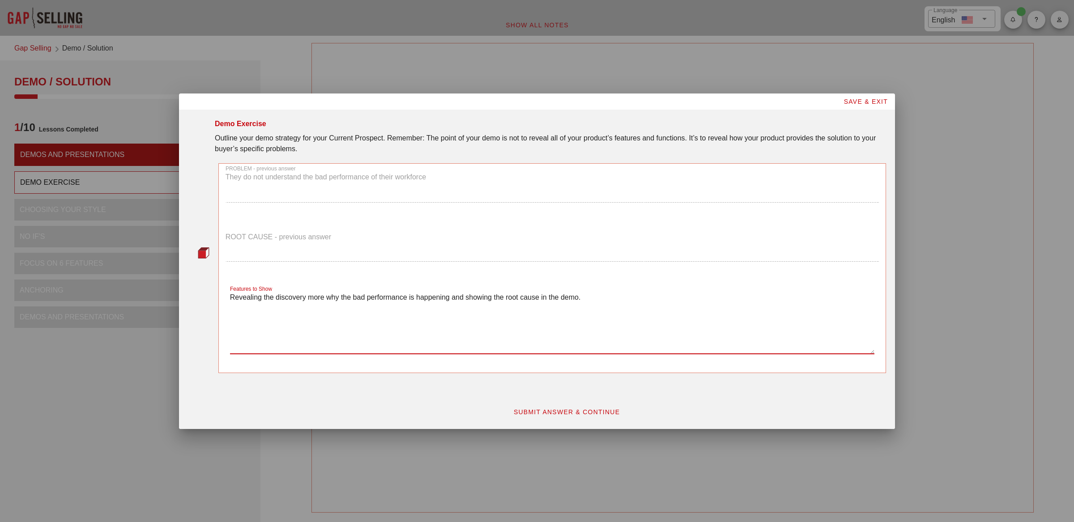
click at [510, 297] on textarea "Revealing the discovery more why the bad performance is happening and showing t…" at bounding box center [552, 322] width 644 height 63
click at [335, 297] on textarea "Revealing the discovery more why the bad performance is happening and showing t…" at bounding box center [552, 322] width 644 height 63
click at [249, 296] on textarea "Revealing the discovery more ask the bad performance is happening and showing t…" at bounding box center [552, 322] width 644 height 63
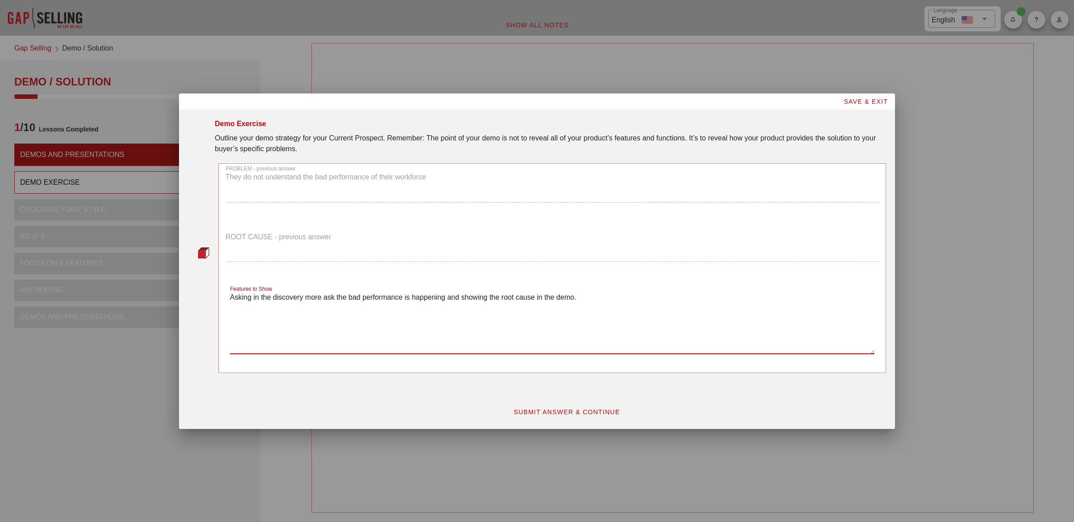
click at [327, 297] on textarea "Asking in the discovery more ask the bad performance is happening and showing t…" at bounding box center [552, 322] width 644 height 63
click at [419, 297] on textarea "Asking in the discovery more about the bad performance is happening and showing…" at bounding box center [552, 322] width 644 height 63
click at [663, 300] on textarea "Asking in the discovery more about the bad performance and where it is usually …" at bounding box center [552, 322] width 644 height 63
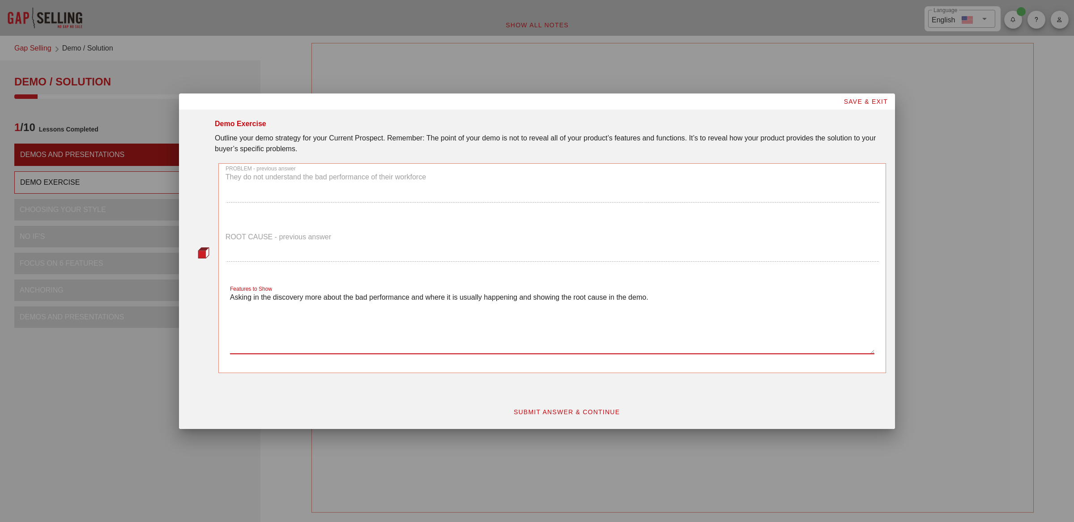
type textarea "Asking in the discovery more about the bad performance and where it is usually …"
click at [587, 410] on span "SUBMIT ANSWER & CONTINUE" at bounding box center [566, 411] width 107 height 7
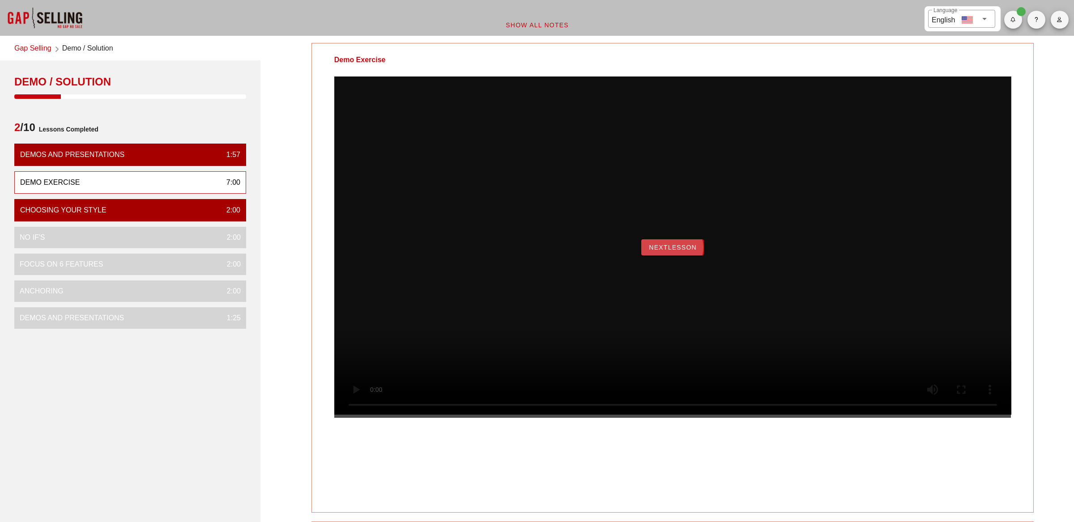
click at [671, 251] on span "NextLesson" at bounding box center [672, 247] width 48 height 7
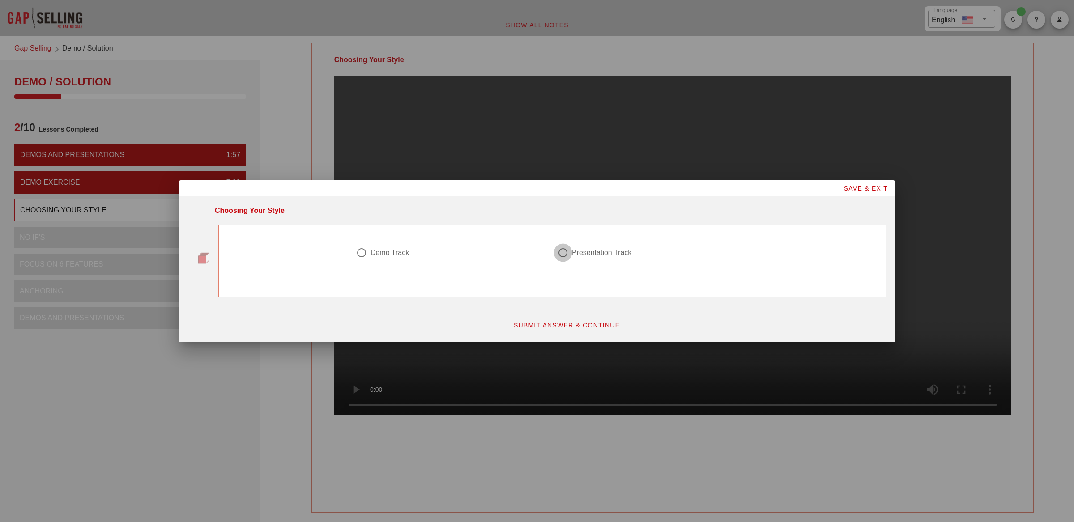
click at [568, 257] on div at bounding box center [562, 252] width 15 height 15
radio input "true"
click at [595, 322] on span "SUBMIT ANSWER & CONTINUE" at bounding box center [566, 325] width 107 height 7
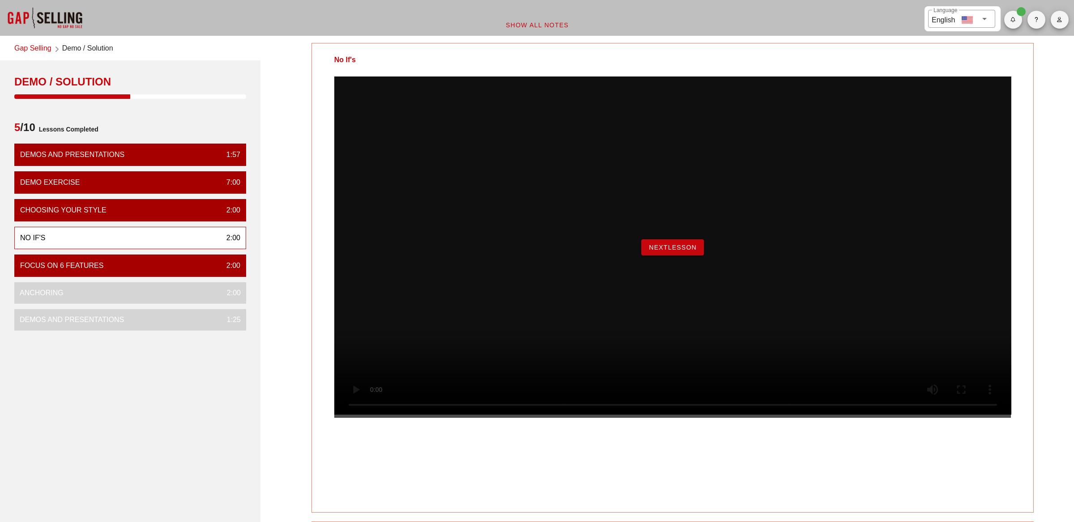
click at [670, 255] on button "NextLesson" at bounding box center [672, 247] width 63 height 16
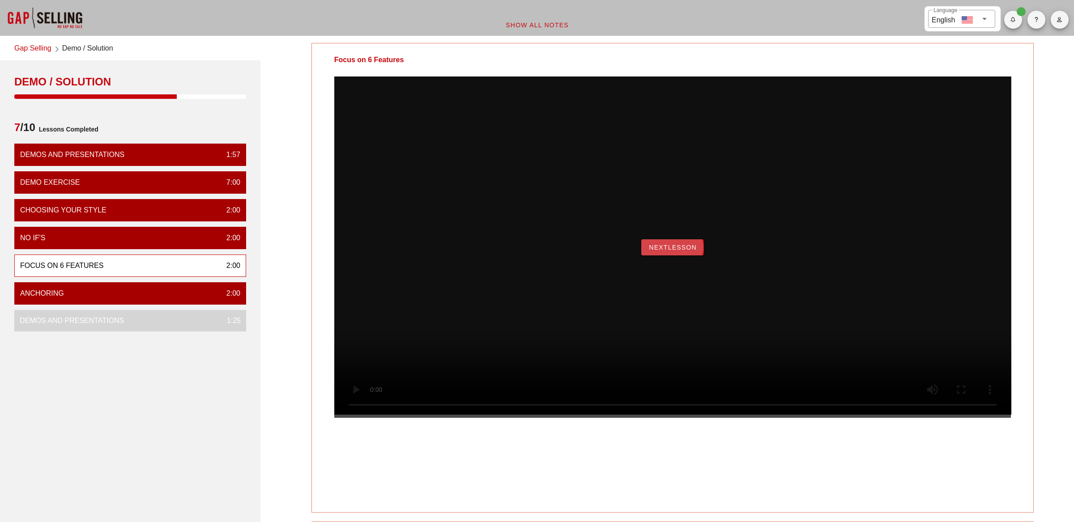
click at [673, 251] on span "NextLesson" at bounding box center [672, 247] width 48 height 7
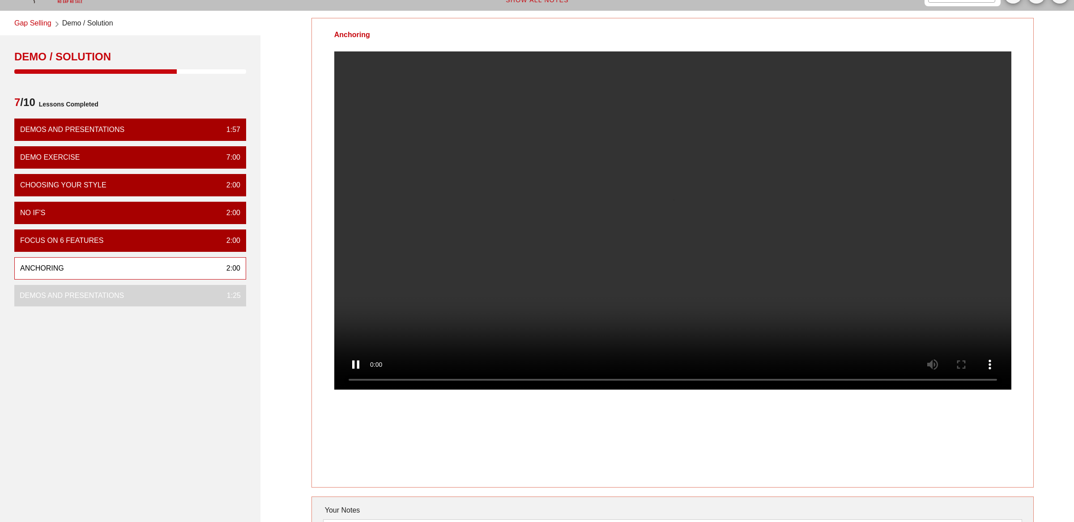
scroll to position [29, 0]
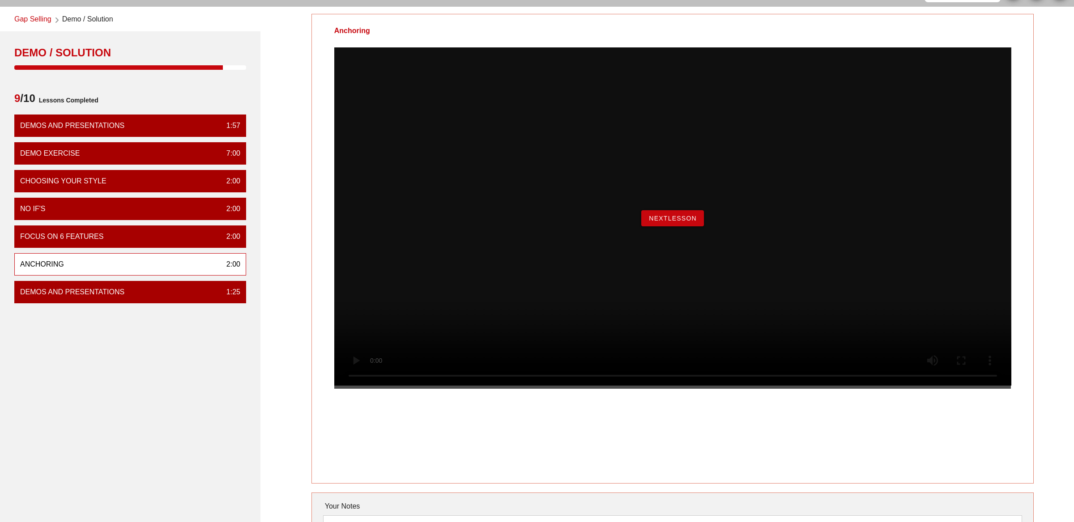
click at [680, 222] on span "NextLesson" at bounding box center [672, 218] width 48 height 7
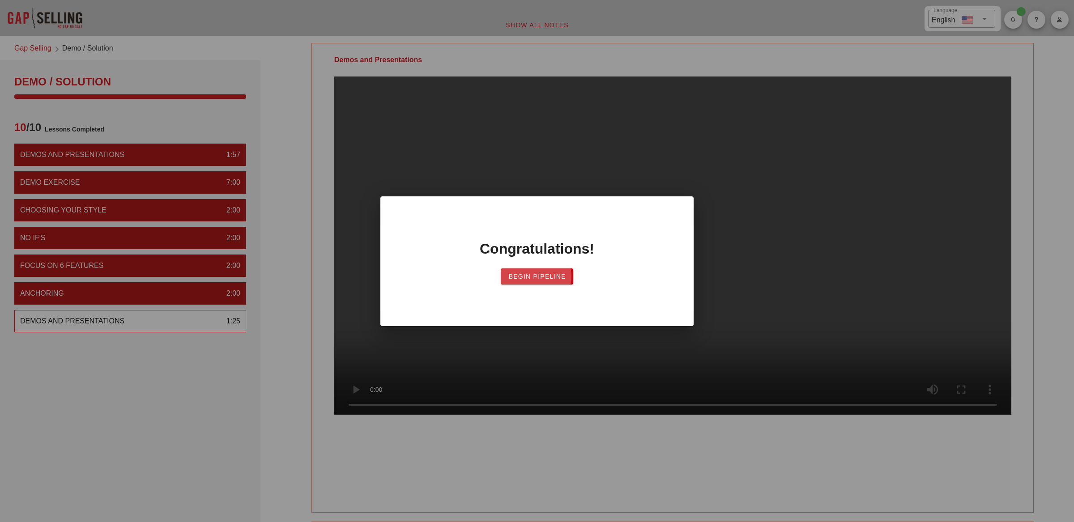
click at [535, 274] on span "Begin Pipeline" at bounding box center [537, 276] width 58 height 7
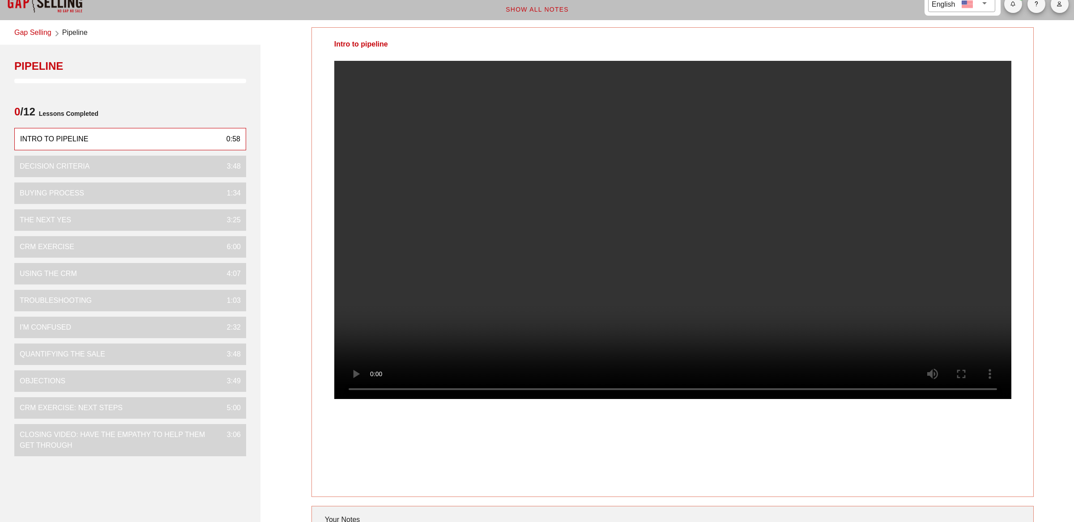
scroll to position [8, 0]
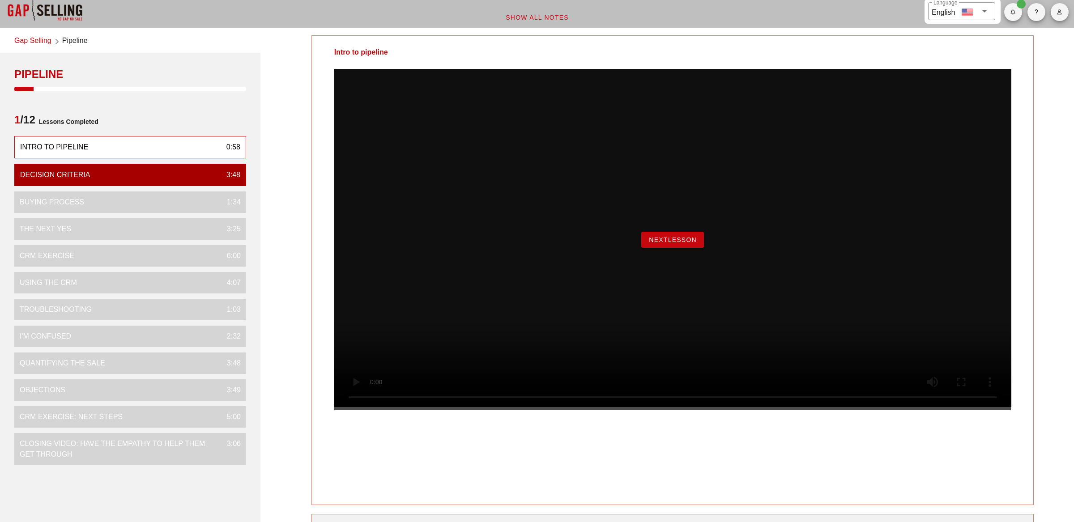
click at [681, 243] on span "NextLesson" at bounding box center [672, 239] width 48 height 7
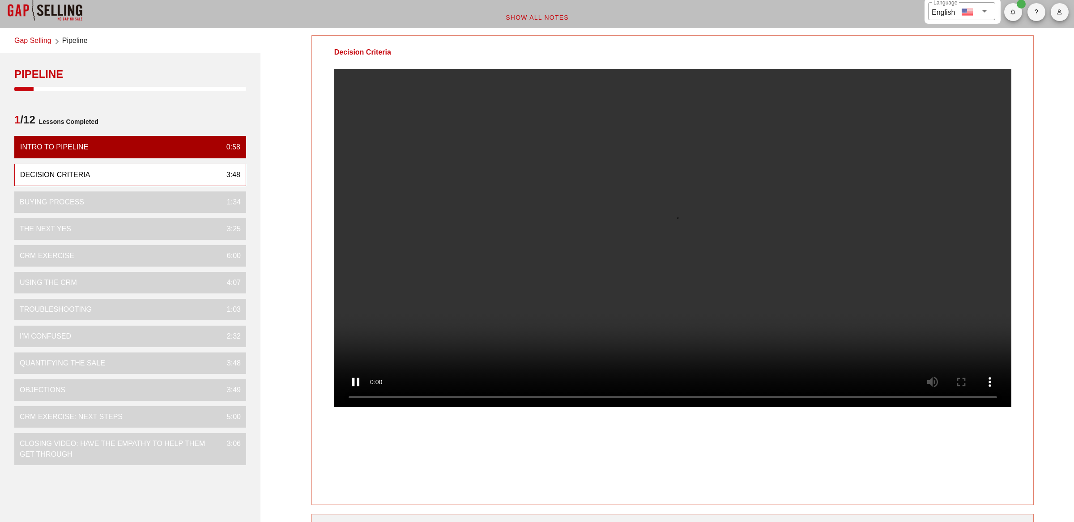
scroll to position [0, 0]
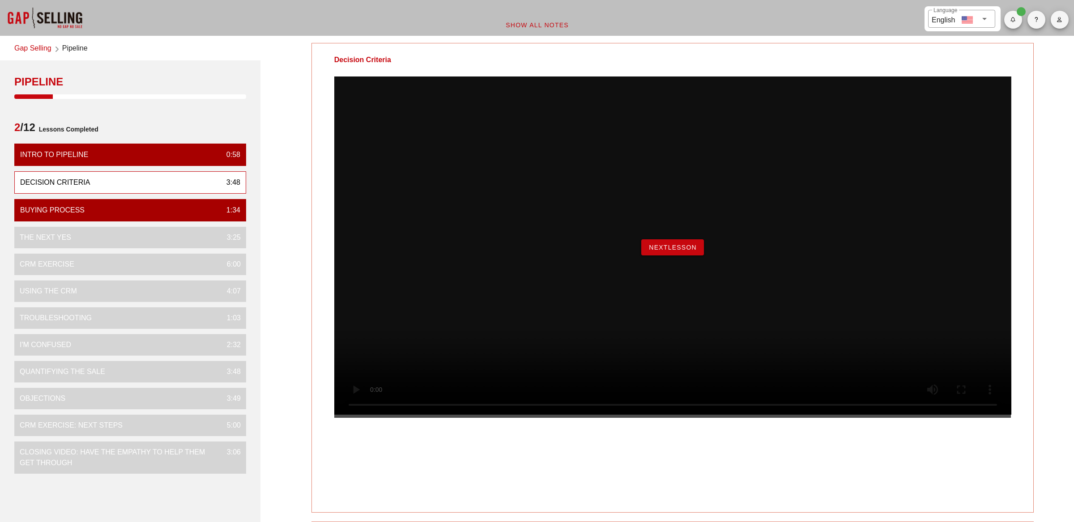
click at [675, 251] on span "NextLesson" at bounding box center [672, 247] width 48 height 7
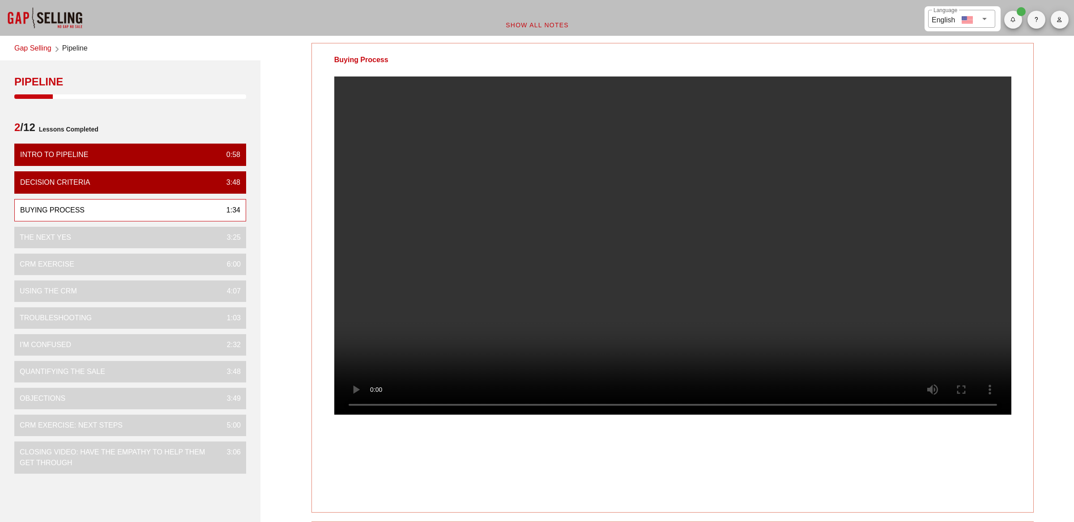
click at [664, 285] on video at bounding box center [672, 245] width 677 height 338
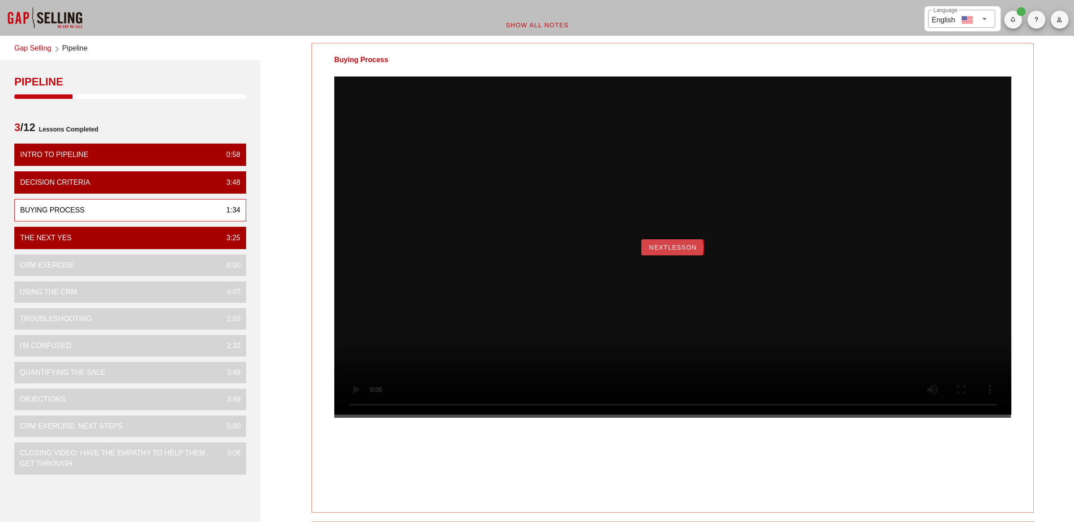
click at [661, 251] on span "NextLesson" at bounding box center [672, 247] width 48 height 7
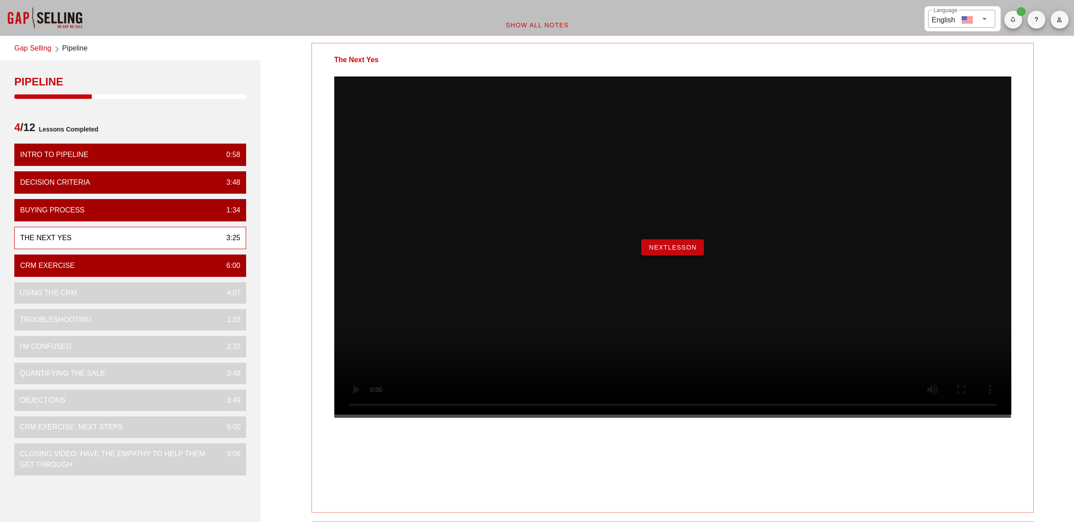
click at [661, 251] on span "NextLesson" at bounding box center [672, 247] width 48 height 7
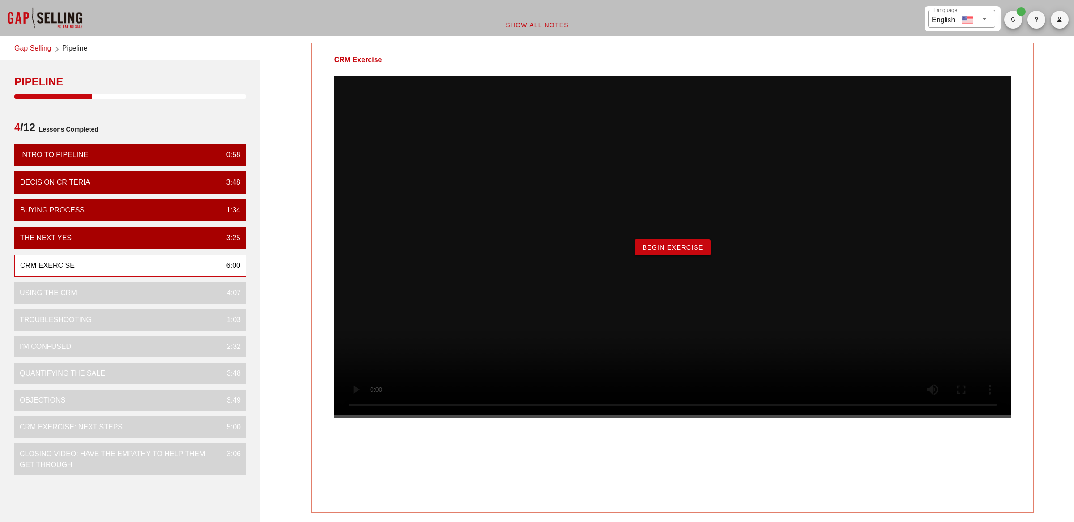
click at [674, 259] on div "Begin Exercise" at bounding box center [672, 246] width 677 height 341
click at [666, 251] on span "Begin Exercise" at bounding box center [671, 247] width 61 height 7
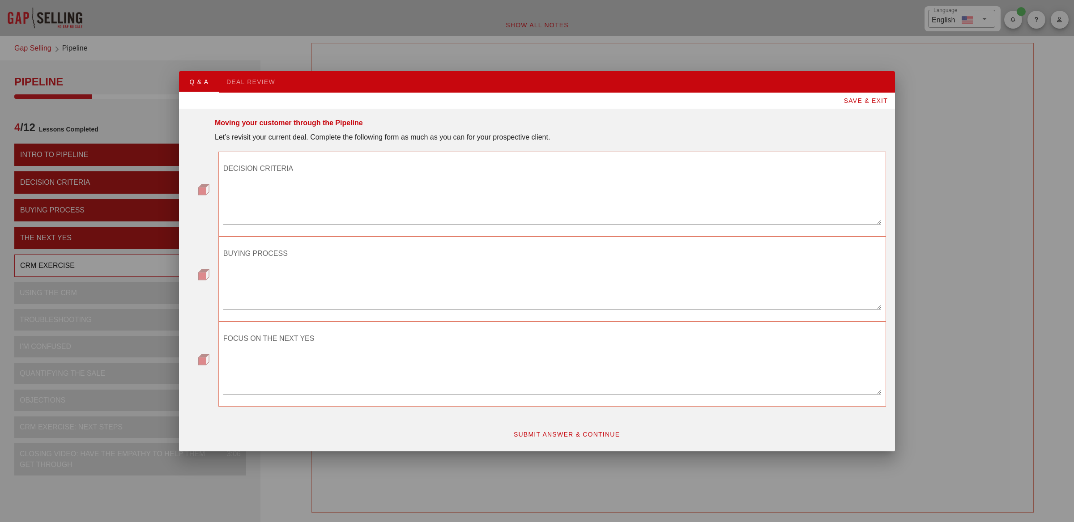
click at [261, 209] on textarea "DECISION CRITERIA" at bounding box center [552, 192] width 658 height 63
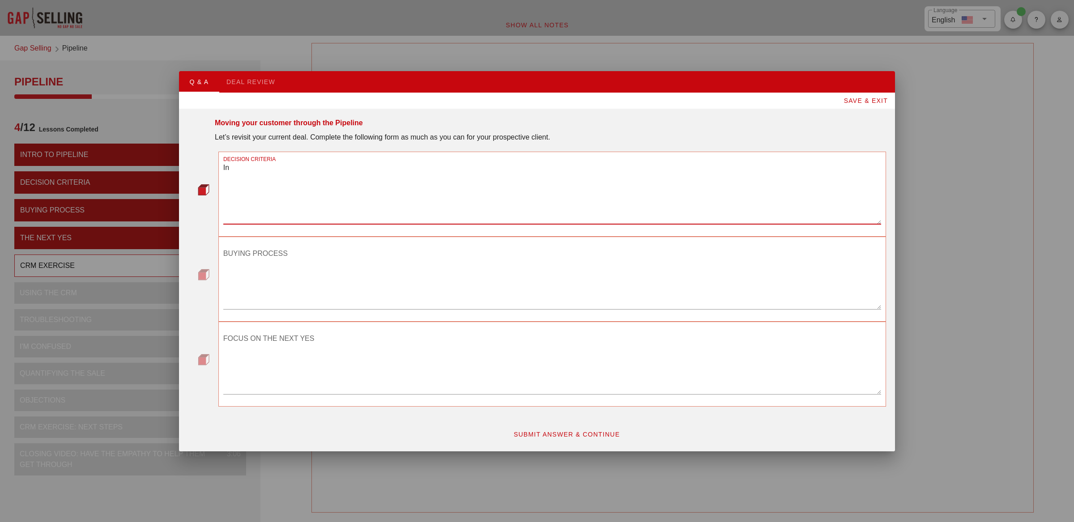
type textarea "I"
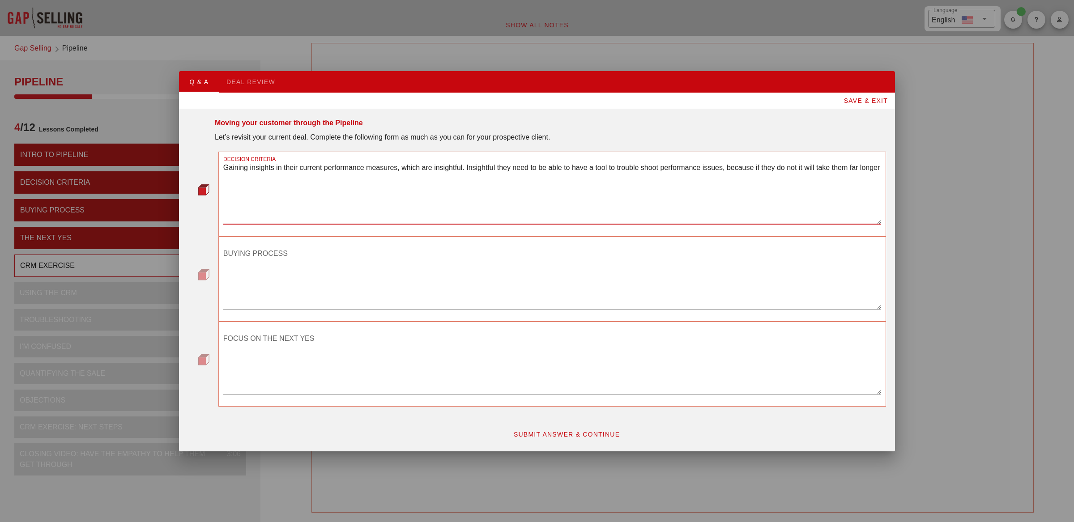
click at [482, 166] on textarea "Gaining insights in their current performance measures, which are insightful. I…" at bounding box center [552, 192] width 658 height 63
click at [697, 168] on textarea "Gaining insights in their current performance measures, which are insightful.Tt…" at bounding box center [552, 192] width 658 height 63
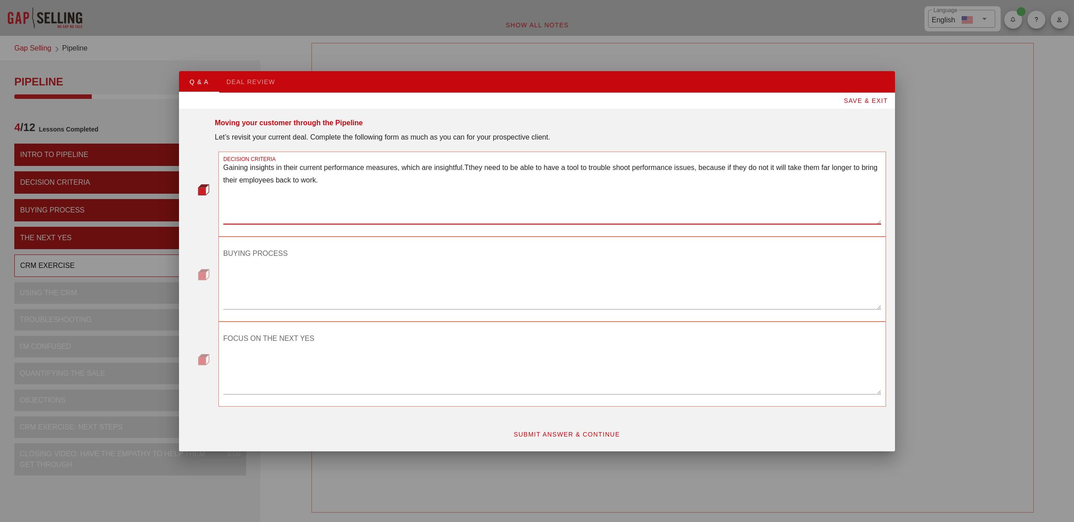
click at [476, 168] on textarea "Gaining insights in their current performance measures, which are insightful.Tt…" at bounding box center [552, 192] width 658 height 63
type textarea "Gaining insights in their current performance measures, which are insightful. T…"
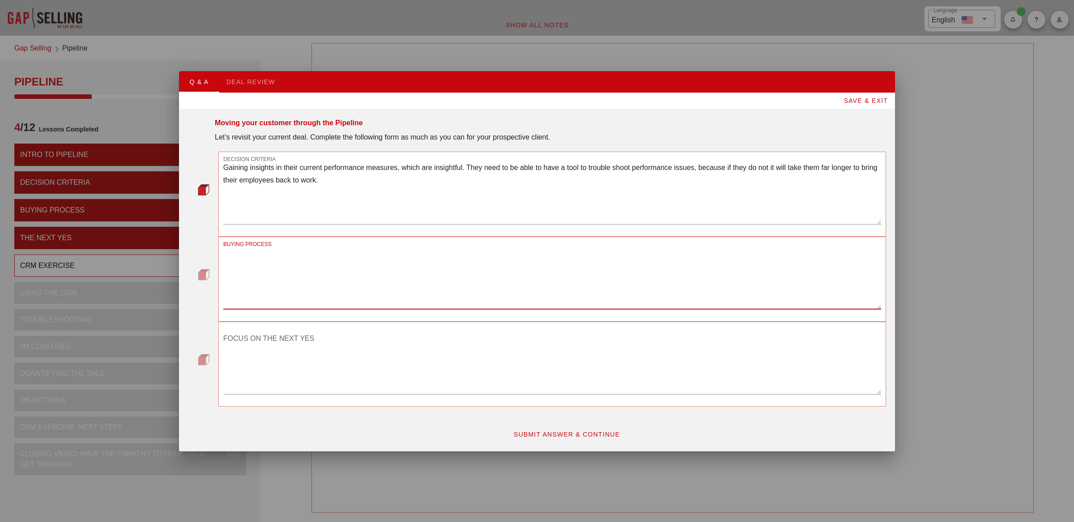
click at [287, 266] on textarea "BUYING PROCESS" at bounding box center [552, 277] width 658 height 63
click at [285, 359] on textarea "FOCUS ON THE NEXT YES" at bounding box center [552, 362] width 658 height 63
click at [263, 275] on textarea "BUYING PROCESS" at bounding box center [552, 277] width 658 height 63
click at [270, 363] on textarea "FOCUS ON THE NEXT YES" at bounding box center [552, 362] width 658 height 63
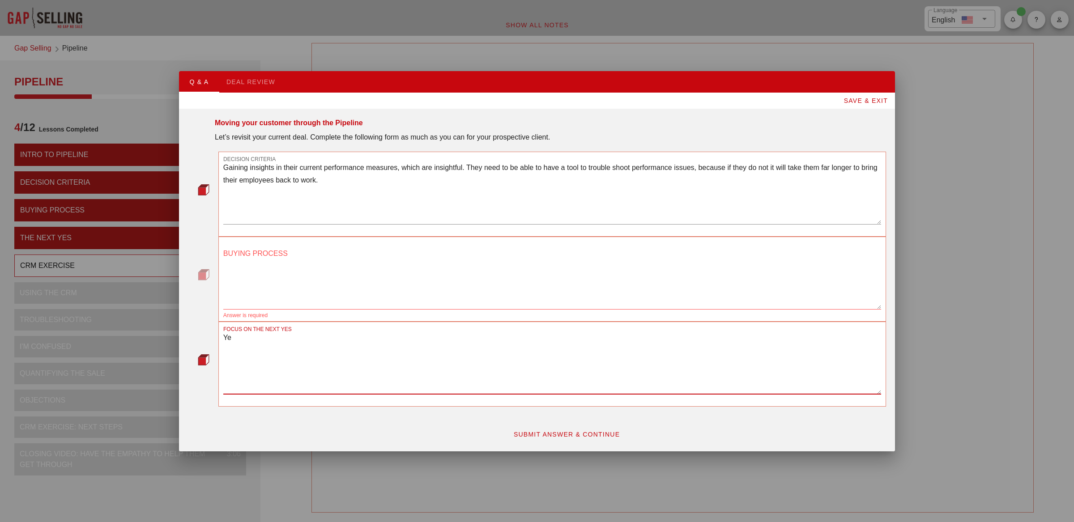
type textarea "Y"
type textarea "The first configuration works"
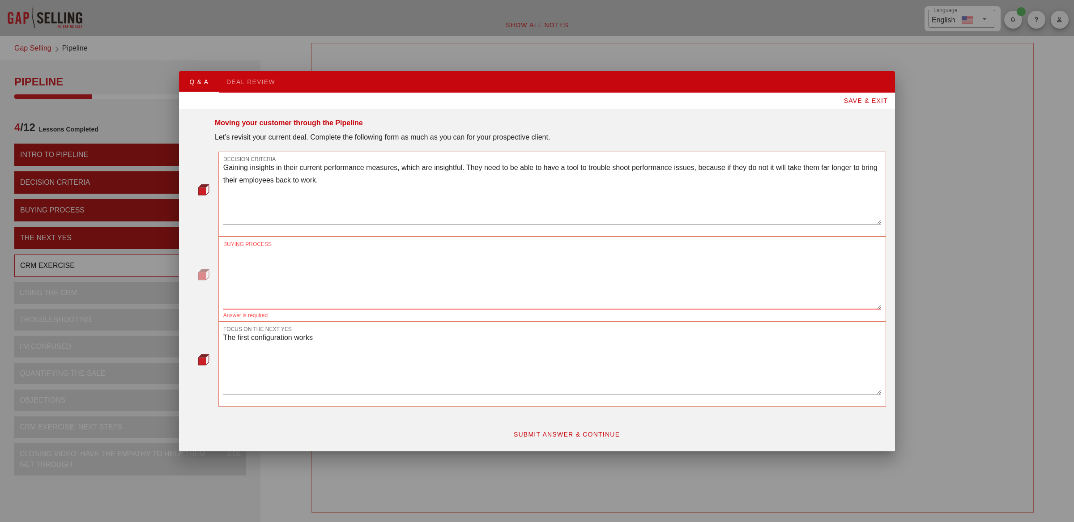
click at [250, 295] on textarea "BUYING PROCESS" at bounding box center [552, 277] width 658 height 63
type textarea "At first I will have a conversation with the purchase department, then the pric…"
click at [583, 431] on span "SUBMIT ANSWER & CONTINUE" at bounding box center [566, 434] width 107 height 7
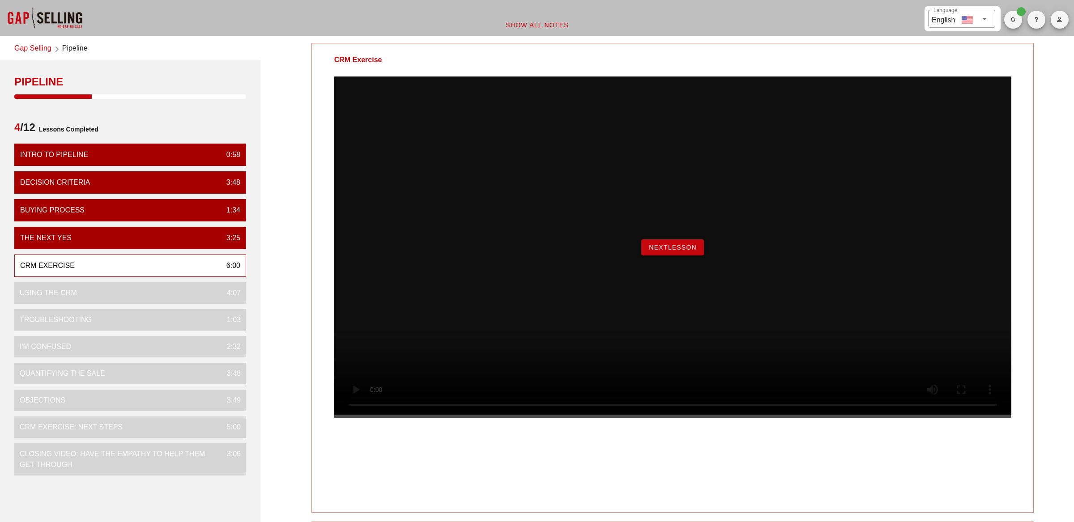
click at [667, 257] on div "NextLesson" at bounding box center [672, 246] width 677 height 341
click at [667, 251] on span "NextLesson" at bounding box center [672, 247] width 48 height 7
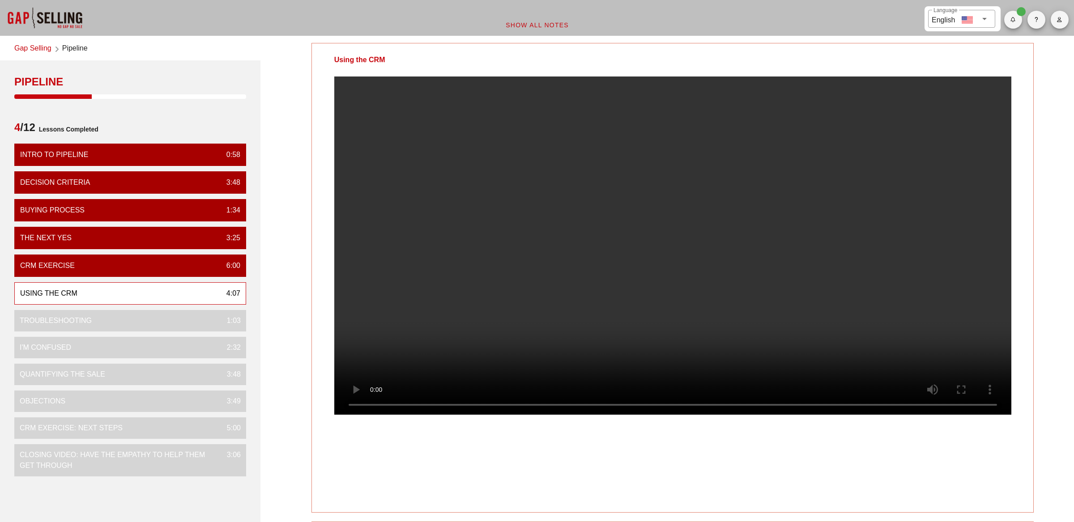
click at [622, 290] on video at bounding box center [672, 245] width 677 height 338
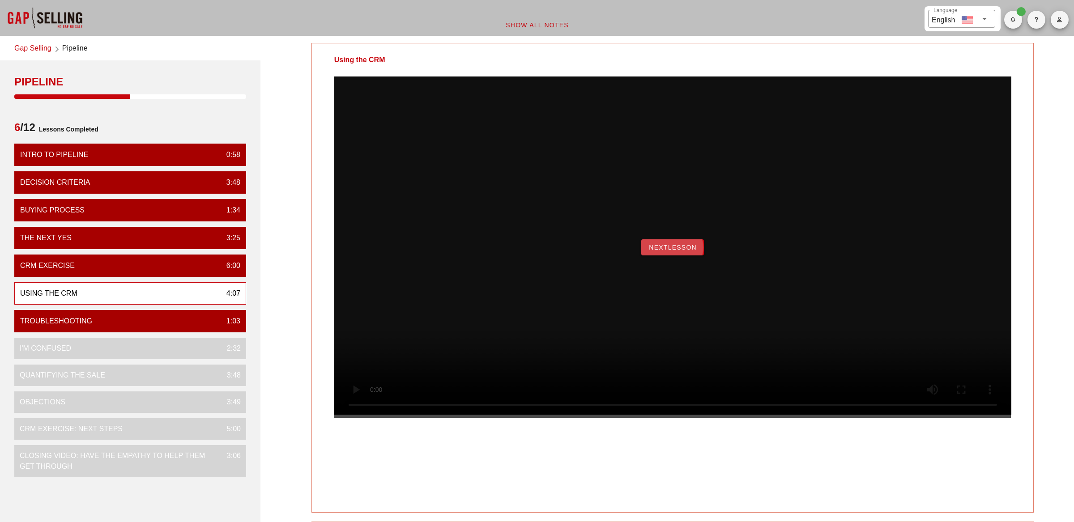
click at [663, 255] on button "NextLesson" at bounding box center [672, 247] width 63 height 16
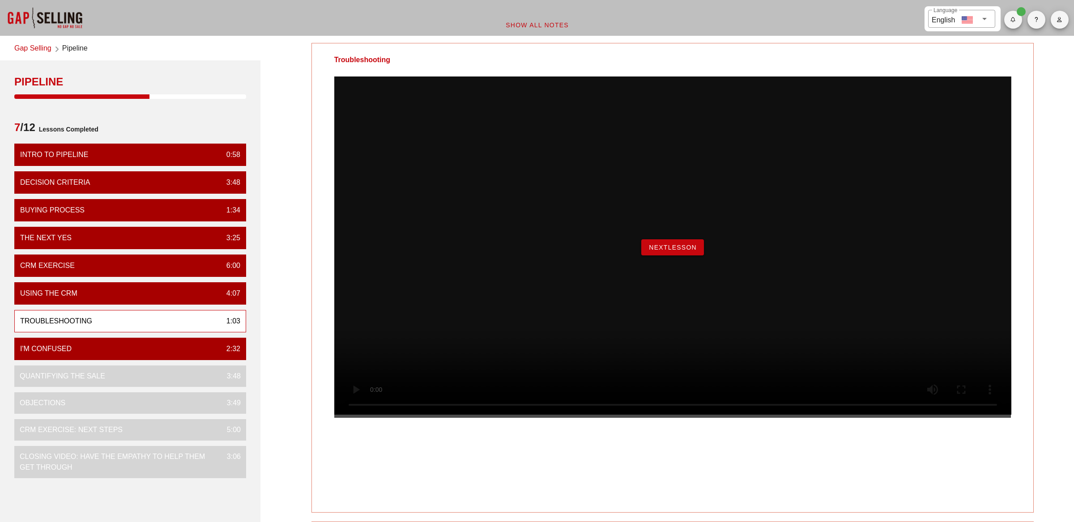
click at [680, 251] on span "NextLesson" at bounding box center [672, 247] width 48 height 7
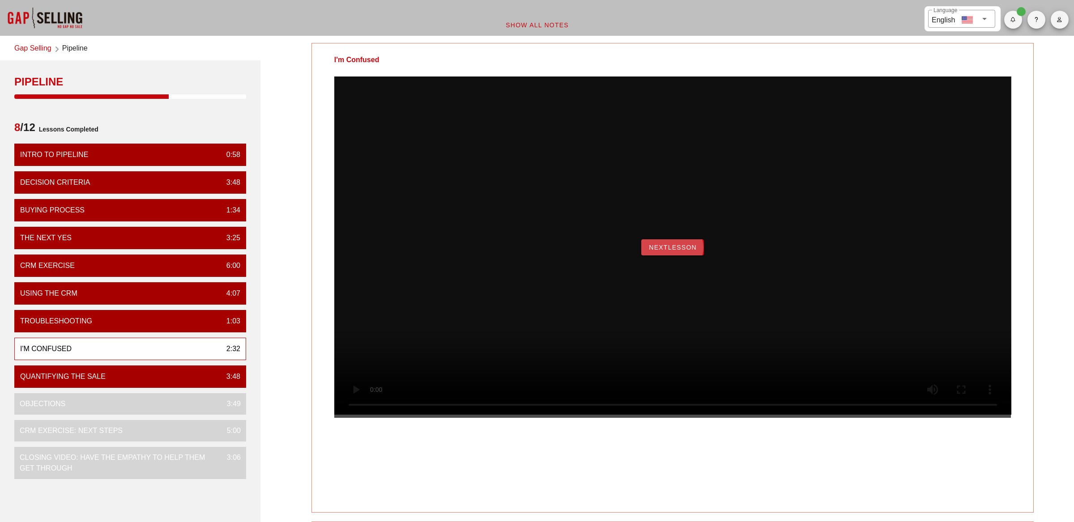
click at [657, 251] on span "NextLesson" at bounding box center [672, 247] width 48 height 7
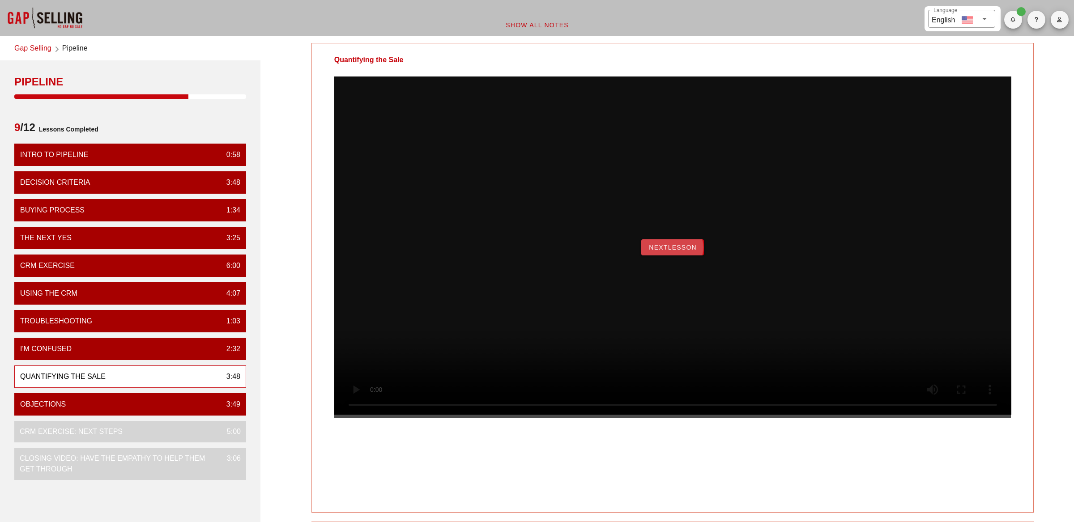
click at [657, 251] on span "NextLesson" at bounding box center [672, 247] width 48 height 7
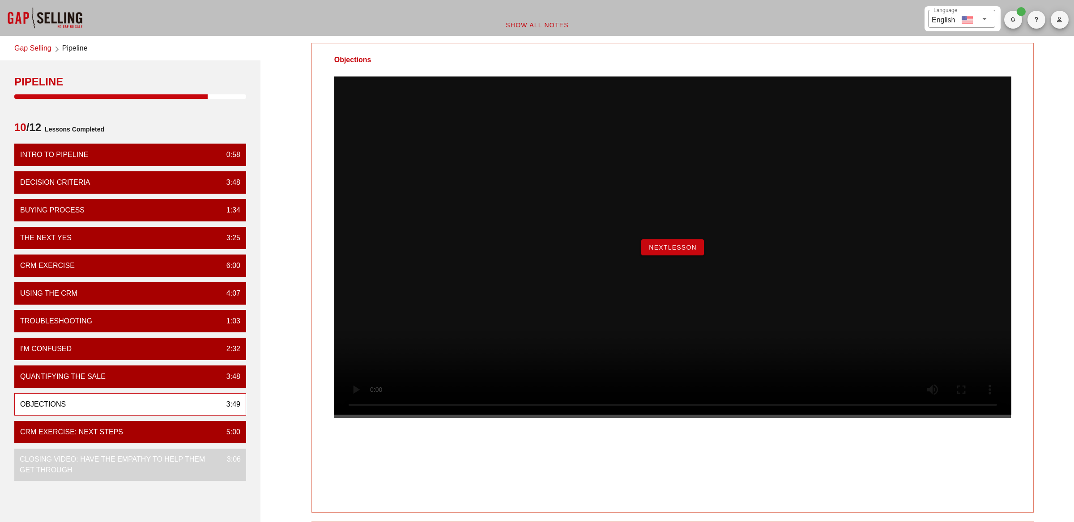
click at [665, 251] on span "NextLesson" at bounding box center [672, 247] width 48 height 7
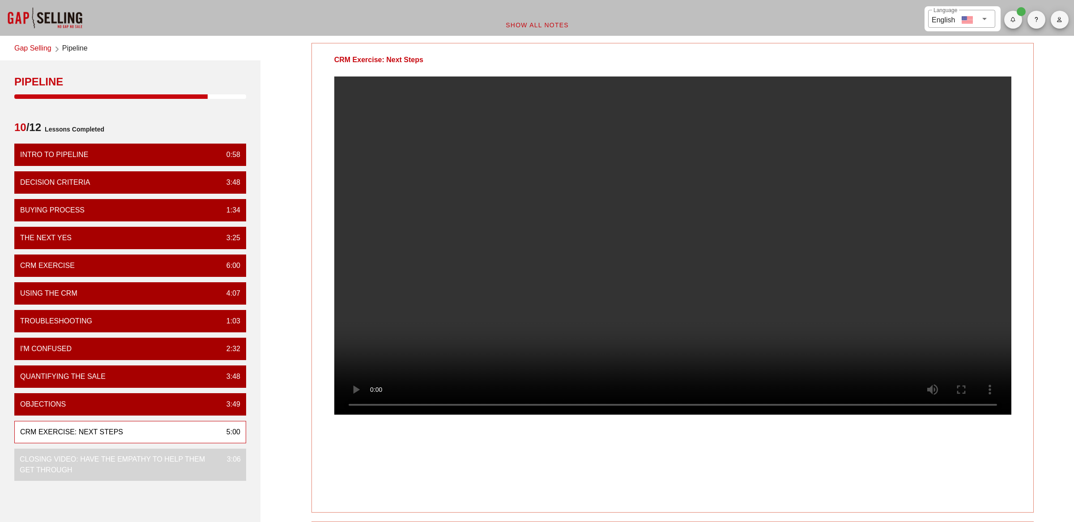
click at [938, 246] on video at bounding box center [672, 245] width 677 height 338
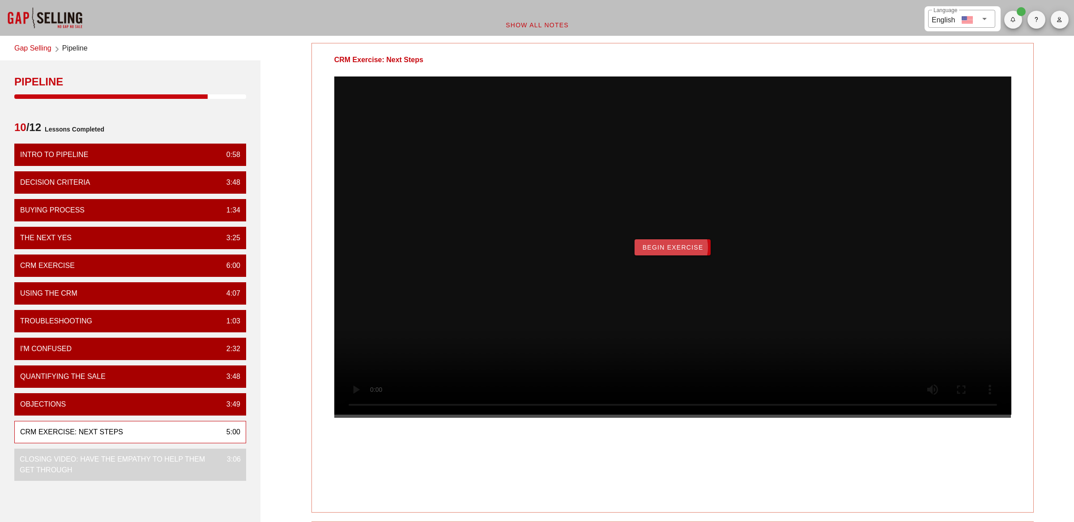
click at [650, 251] on span "Begin Exercise" at bounding box center [671, 247] width 61 height 7
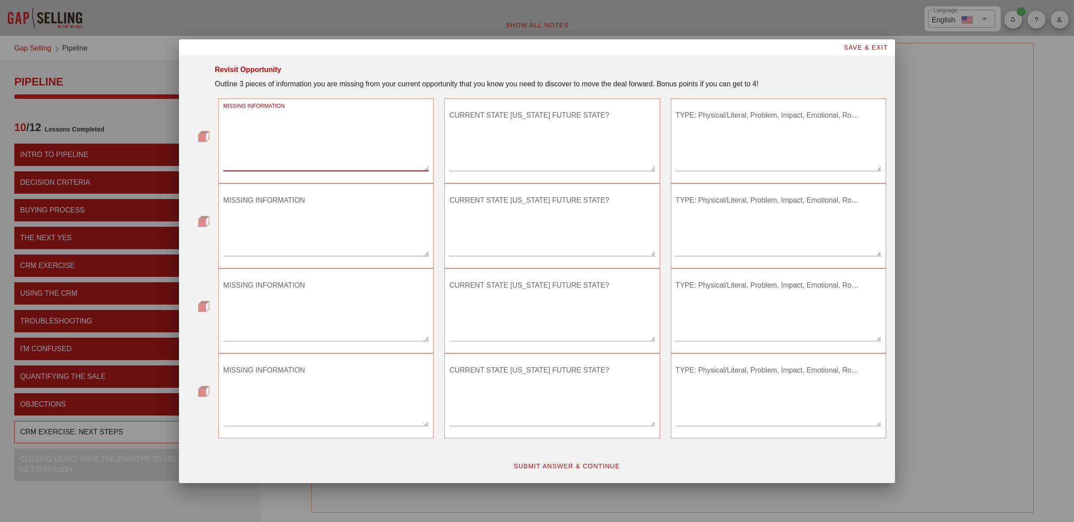
click at [298, 162] on textarea "MISSING INFORMATION" at bounding box center [325, 139] width 205 height 63
click at [278, 87] on div "Outline 3 pieces of information you are missing from your current opportunity t…" at bounding box center [550, 84] width 671 height 11
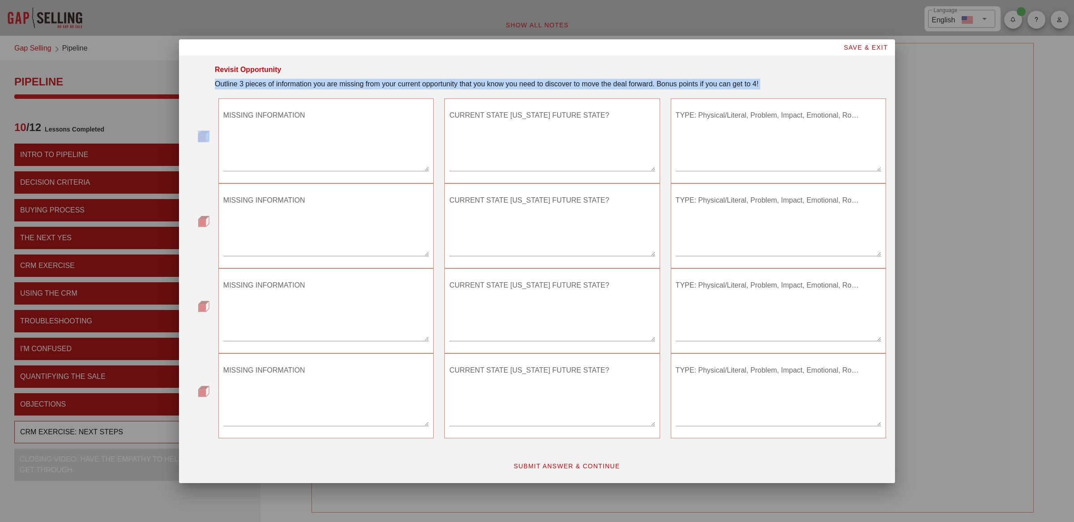
click at [278, 87] on div "Outline 3 pieces of information you are missing from your current opportunity t…" at bounding box center [550, 84] width 671 height 11
click at [515, 84] on div "Outline 3 pieces of information you are missing from your current opportunity t…" at bounding box center [550, 84] width 671 height 11
click at [290, 164] on textarea "MISSING INFORMATION" at bounding box center [325, 139] width 205 height 63
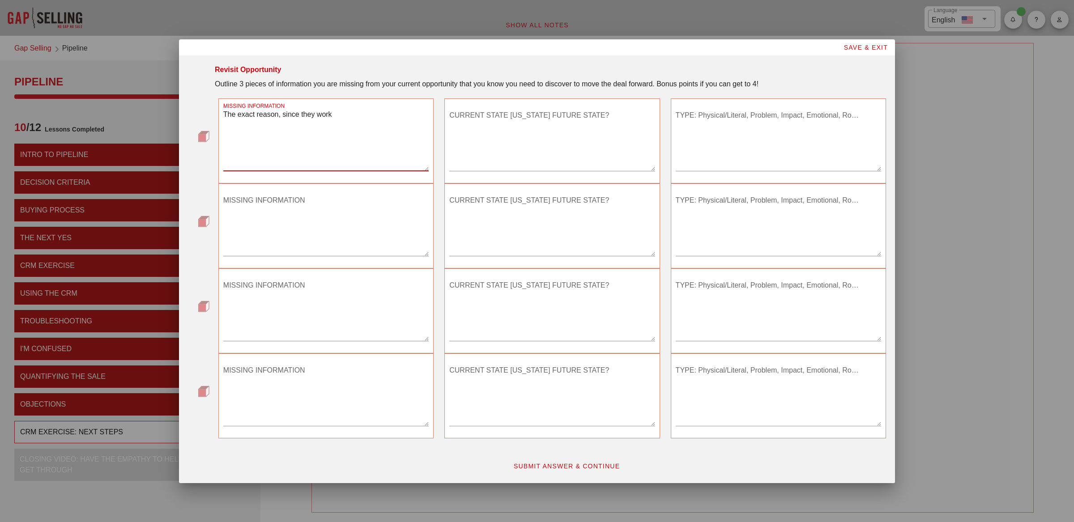
click at [264, 116] on textarea "The exact reason, since they work" at bounding box center [325, 139] width 205 height 63
click at [342, 114] on textarea "The exact problem, since they work" at bounding box center [325, 139] width 205 height 63
type textarea "The exact problem, since they work mainly with a partner I need to"
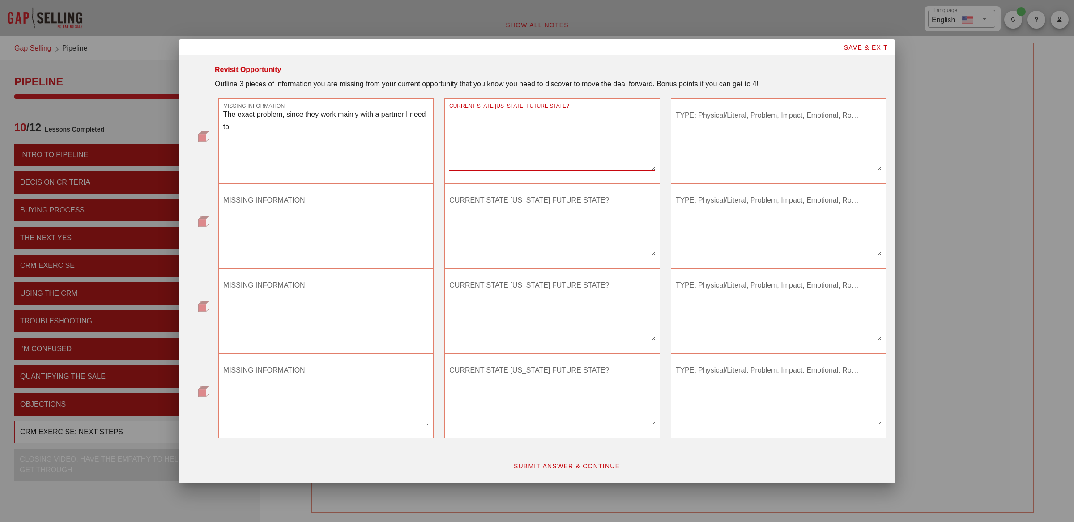
click at [504, 149] on textarea "CURRENT STATE OR FUTURE STATE?" at bounding box center [551, 139] width 205 height 63
type textarea "Current"
click at [721, 144] on textarea "TYPE: Physical/Literal, Problem, Impact, Emotional, Root Cause" at bounding box center [777, 139] width 205 height 63
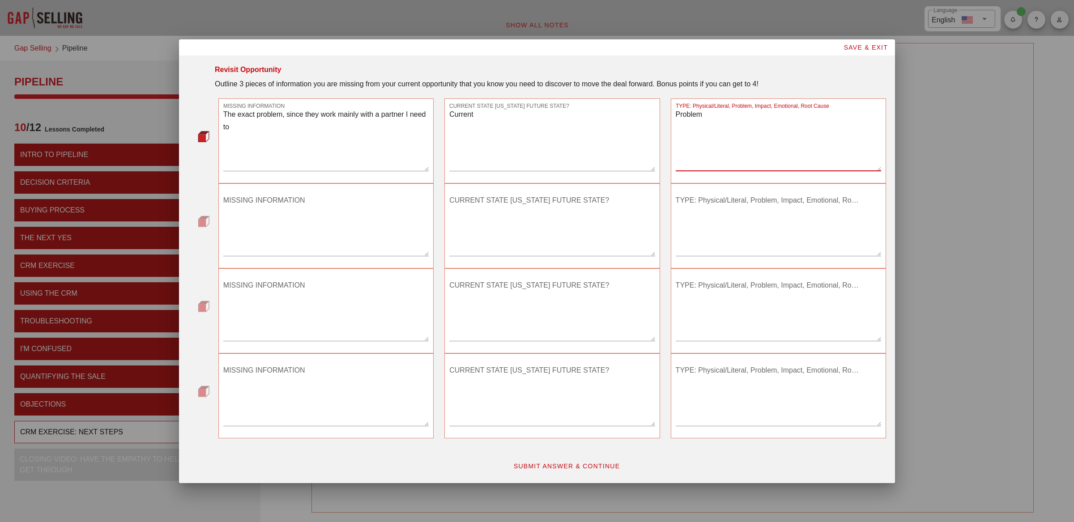
type textarea "Problem"
click at [284, 126] on textarea "The exact problem, since they work mainly with a partner I need to" at bounding box center [325, 139] width 205 height 63
click at [280, 245] on textarea "MISSING INFORMATION" at bounding box center [325, 224] width 205 height 63
type textarea "I"
type textarea "The"
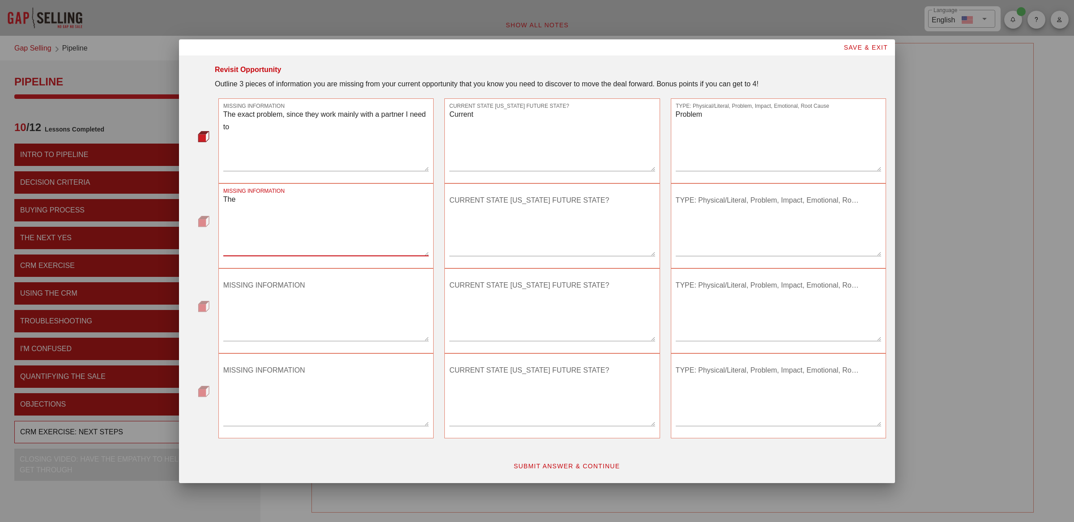
click at [283, 129] on textarea "The exact problem, since they work mainly with a partner I need to" at bounding box center [325, 139] width 205 height 63
type textarea "The exact problem, since they work mainly with a partner I need to have a conve…"
click at [244, 200] on textarea "The" at bounding box center [325, 224] width 205 height 63
type textarea "The Impact of the problem"
click at [453, 246] on textarea "CURRENT STATE OR FUTURE STATE?" at bounding box center [551, 224] width 205 height 63
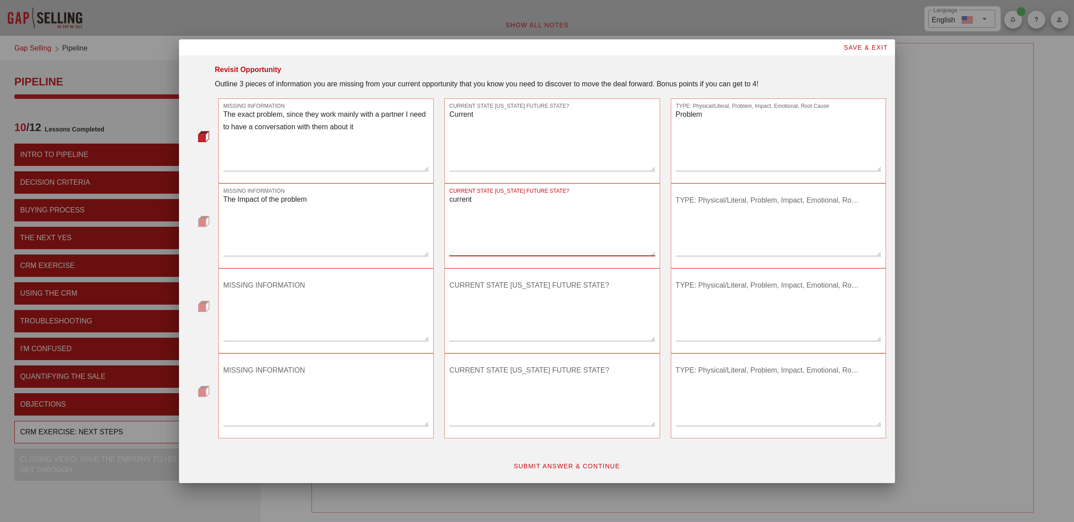
type textarea "current"
drag, startPoint x: 387, startPoint y: 123, endPoint x: 291, endPoint y: 111, distance: 96.5
click at [291, 111] on textarea "The exact problem, since they work mainly with a partner I need to have a conve…" at bounding box center [325, 139] width 205 height 63
drag, startPoint x: 286, startPoint y: 112, endPoint x: 406, endPoint y: 137, distance: 122.5
click at [406, 137] on textarea "The exact problem, since they work mainly with a partner I need to have a conve…" at bounding box center [325, 139] width 205 height 63
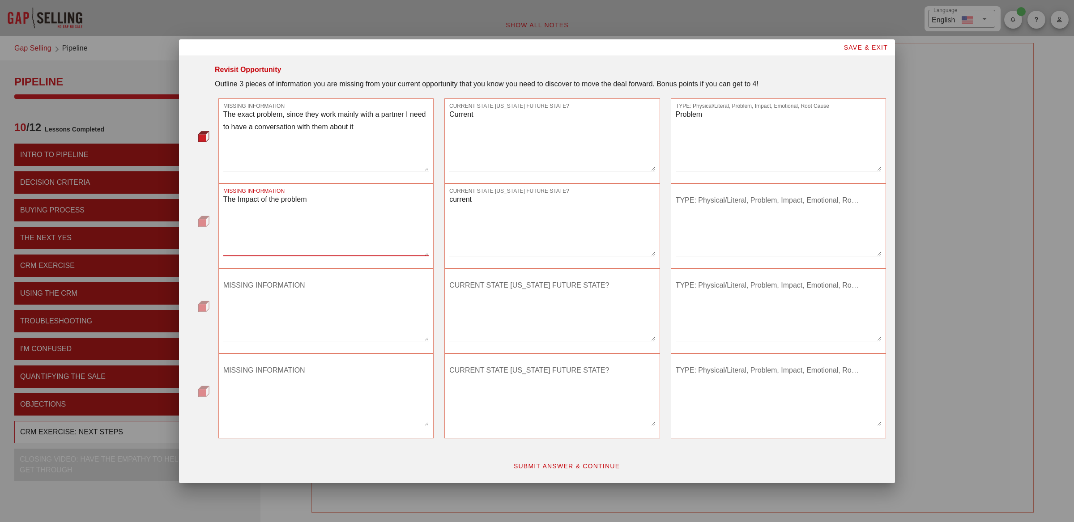
click at [324, 195] on textarea "The Impact of the problem" at bounding box center [325, 224] width 205 height 63
paste textarea "since they work mainly with a partner I need to have a conversation with them a…"
click at [314, 197] on textarea "The Impact of the problem, since they work mainly with a partner I need to have…" at bounding box center [325, 224] width 205 height 63
type textarea "The Impact of the problem, since they work mainly with a partner I need to have…"
click at [718, 220] on textarea "TYPE: Physical/Literal, Problem, Impact, Emotional, Root Cause" at bounding box center [777, 224] width 205 height 63
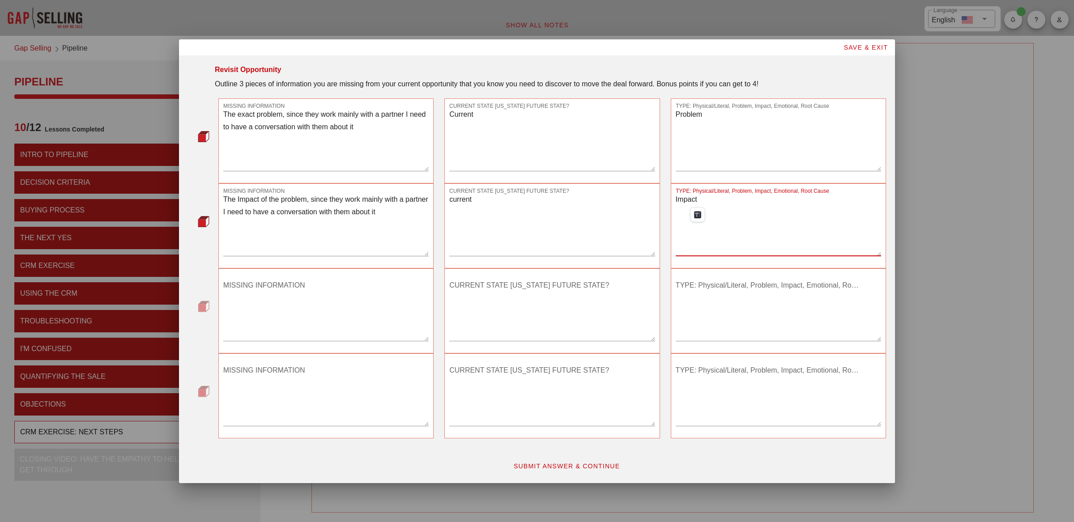
drag, startPoint x: 714, startPoint y: 204, endPoint x: 434, endPoint y: 168, distance: 281.9
click at [436, 169] on div "Revisit Opportunity Outline 3 pieces of information you are missing from your c…" at bounding box center [537, 269] width 698 height 421
type textarea "Impact"
click at [380, 140] on textarea "The exact problem, since they work mainly with a partner I need to have a conve…" at bounding box center [325, 139] width 205 height 63
click at [371, 120] on textarea "The exact problem, since they work mainly with a partner I need to have a conve…" at bounding box center [325, 139] width 205 height 63
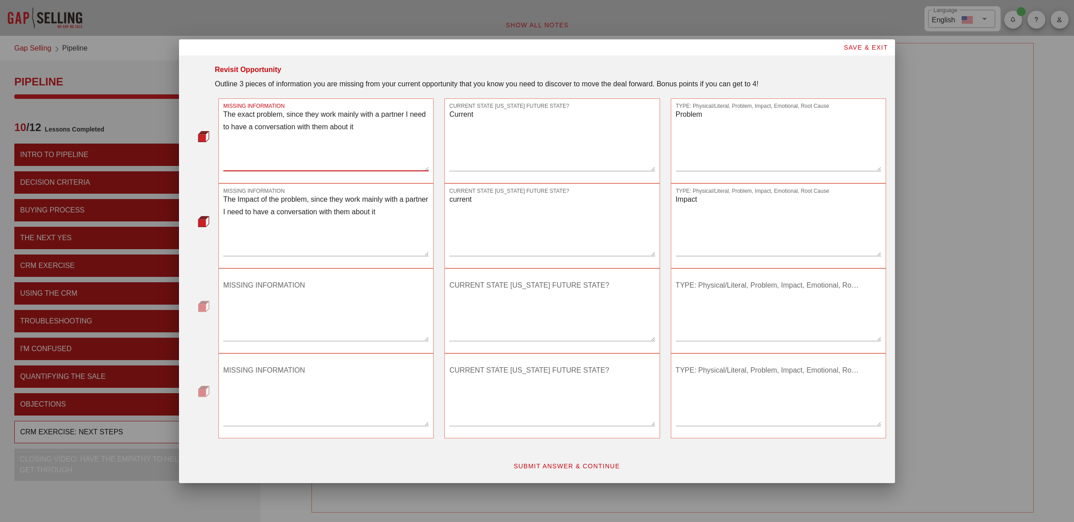
click at [371, 120] on textarea "The exact problem, since they work mainly with a partner I need to have a conve…" at bounding box center [325, 139] width 205 height 63
click at [285, 308] on textarea "MISSING INFORMATION" at bounding box center [325, 309] width 205 height 63
paste textarea "The exact problem, since they work mainly with a partner I need to have a conve…"
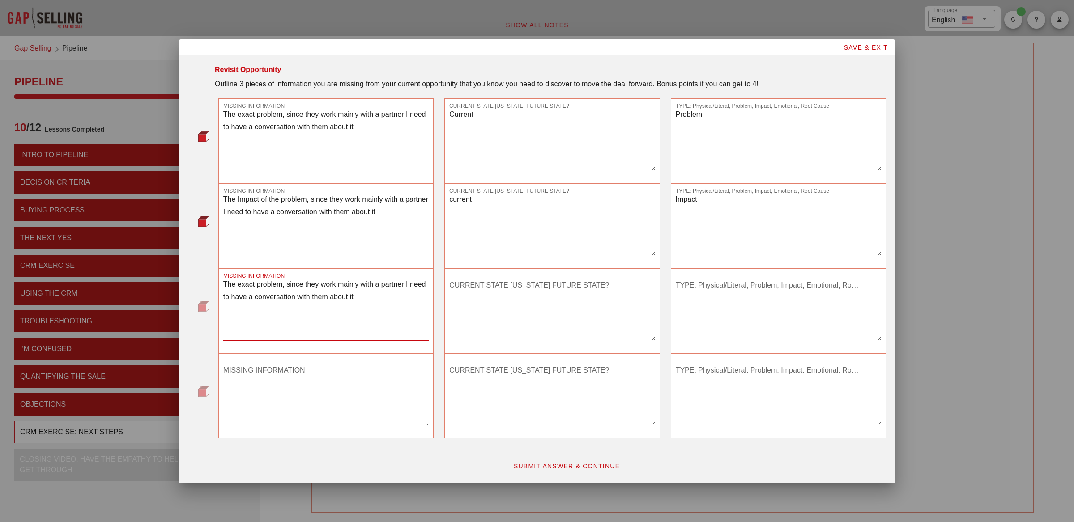
type textarea "The exact problem, since they work mainly with a partner I need to have a conve…"
click at [261, 395] on textarea "MISSING INFORMATION" at bounding box center [325, 394] width 205 height 63
paste textarea "The exact problem, since they work mainly with a partner I need to have a conve…"
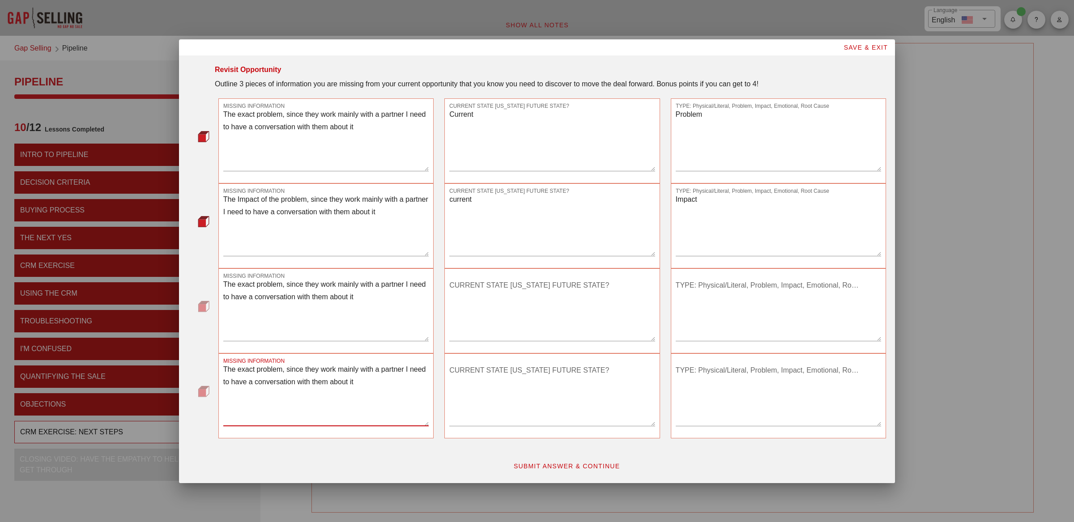
type textarea "The exact problem, since they work mainly with a partner I need to have a conve…"
click at [483, 286] on textarea "CURRENT STATE OR FUTURE STATE?" at bounding box center [551, 309] width 205 height 63
type textarea "Future"
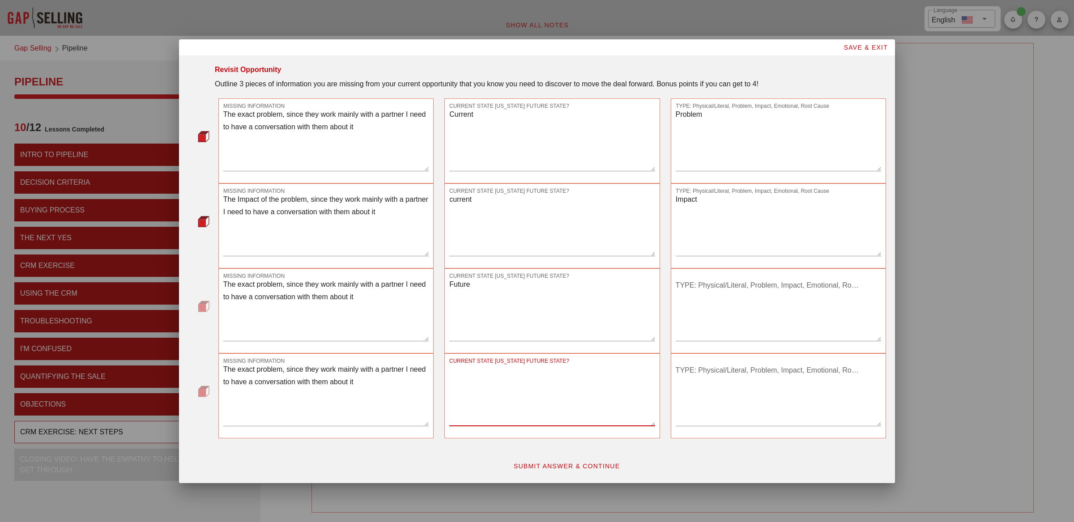
click at [499, 381] on textarea "CURRENT STATE OR FUTURE STATE?" at bounding box center [551, 394] width 205 height 63
type textarea "Future"
click at [692, 117] on textarea "Problem" at bounding box center [777, 139] width 205 height 63
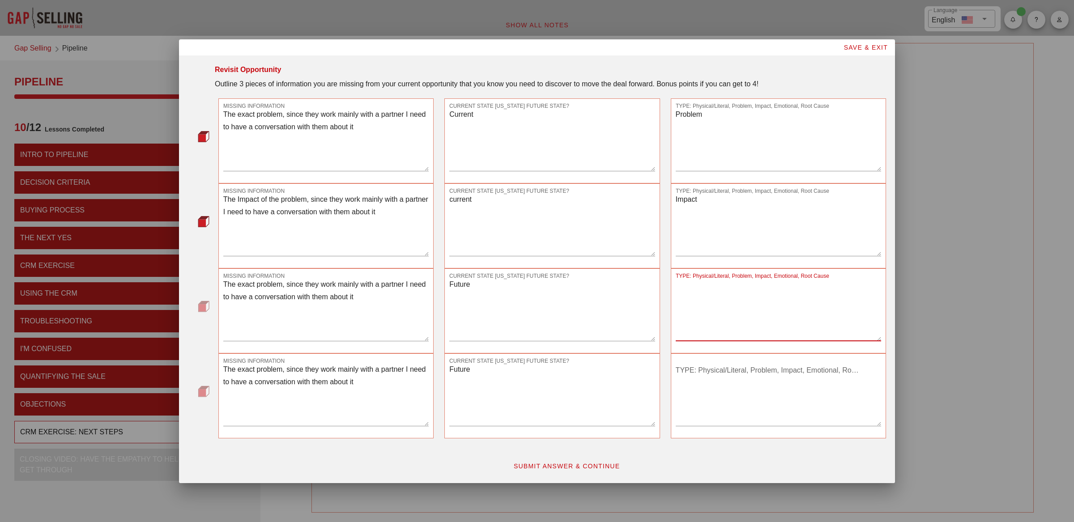
click at [705, 309] on textarea "TYPE: Physical/Literal, Problem, Impact, Emotional, Root Cause" at bounding box center [777, 309] width 205 height 63
paste textarea "Problem"
type textarea "Problem"
click at [683, 197] on textarea "Impact" at bounding box center [777, 224] width 205 height 63
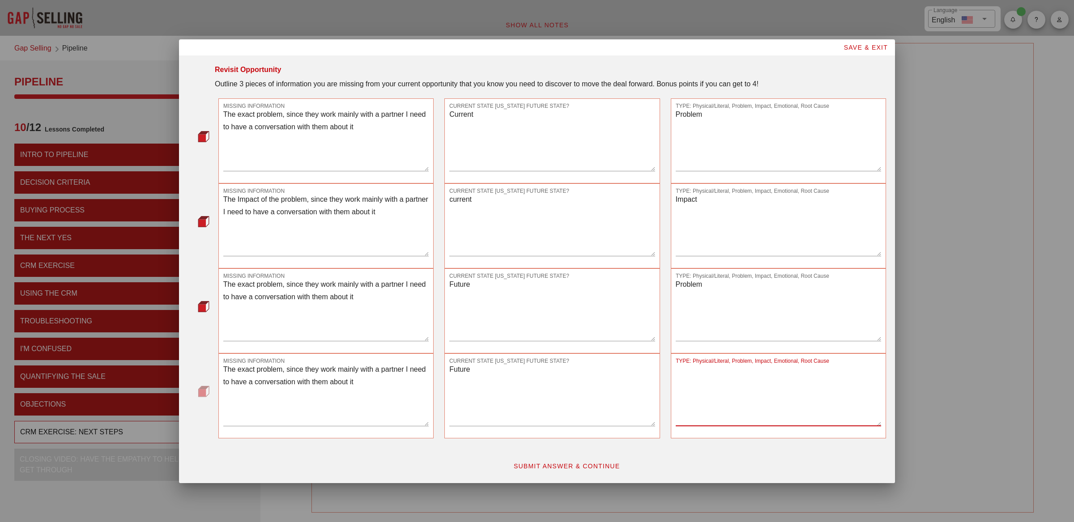
click at [690, 408] on textarea "TYPE: Physical/Literal, Problem, Impact, Emotional, Root Cause" at bounding box center [777, 394] width 205 height 63
paste textarea "Impact"
type textarea "Impact"
click at [267, 372] on textarea "The exact problem, since they work mainly with a partner I need to have a conve…" at bounding box center [325, 394] width 205 height 63
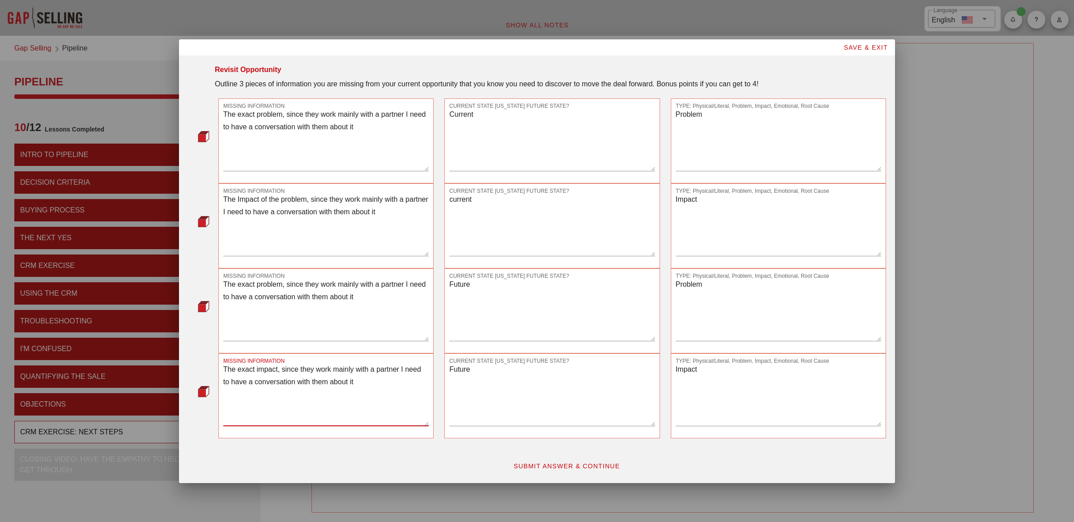
type textarea "The exact impact, since they work mainly with a partner I need to have a conver…"
click at [552, 465] on span "SUBMIT ANSWER & CONTINUE" at bounding box center [566, 466] width 107 height 7
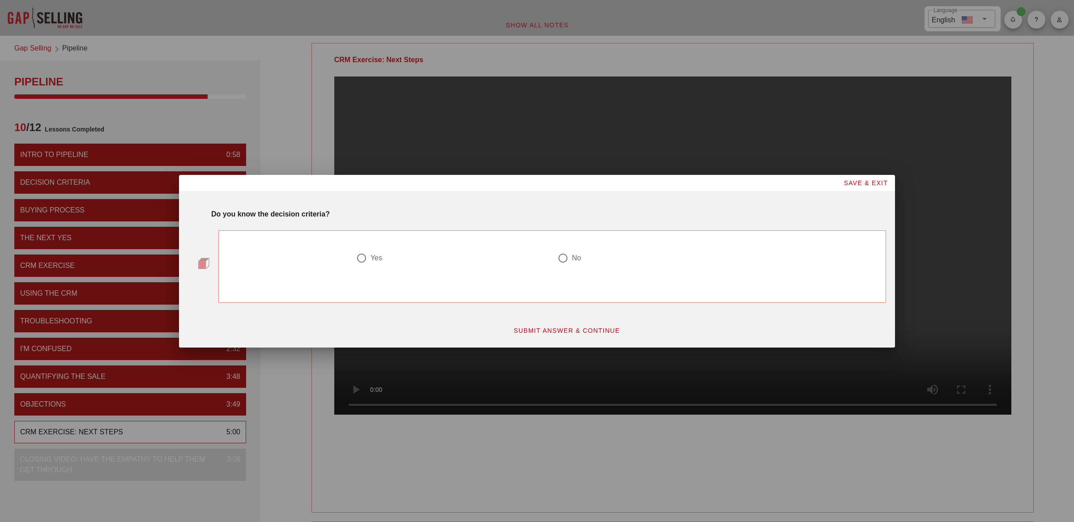
click at [561, 254] on div at bounding box center [562, 258] width 15 height 15
radio input "true"
click at [562, 328] on span "SUBMIT ANSWER & CONTINUE" at bounding box center [566, 330] width 107 height 7
click at [363, 258] on div at bounding box center [361, 258] width 15 height 15
radio input "true"
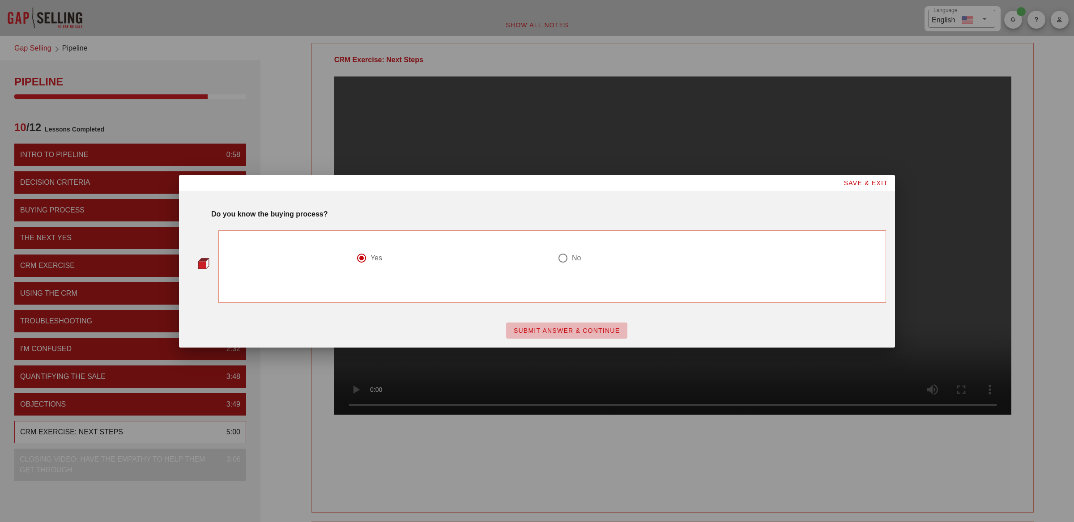
click at [575, 334] on button "SUBMIT ANSWER & CONTINUE" at bounding box center [566, 331] width 121 height 16
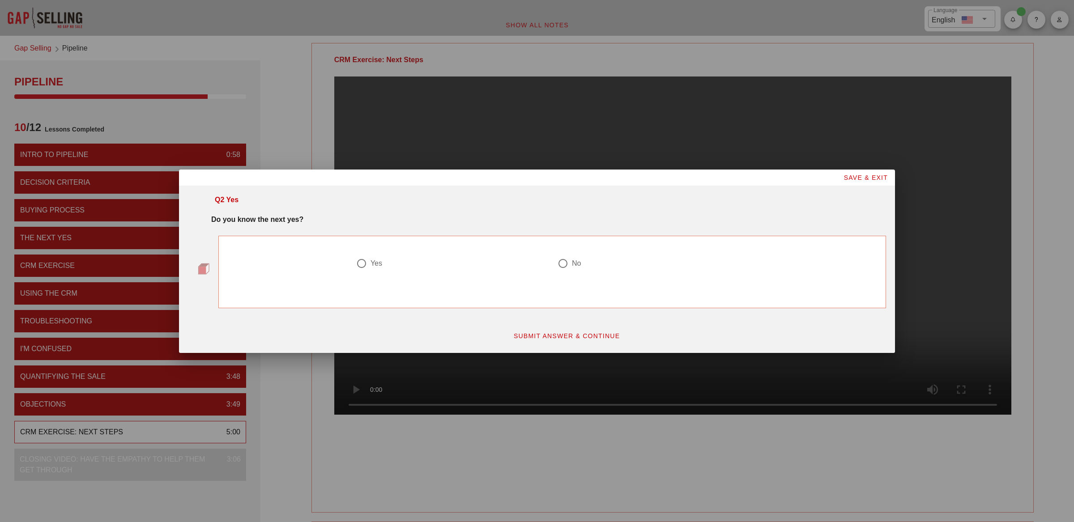
click at [365, 263] on div at bounding box center [361, 263] width 15 height 15
radio input "true"
click at [590, 334] on span "SUBMIT ANSWER & CONTINUE" at bounding box center [566, 335] width 107 height 7
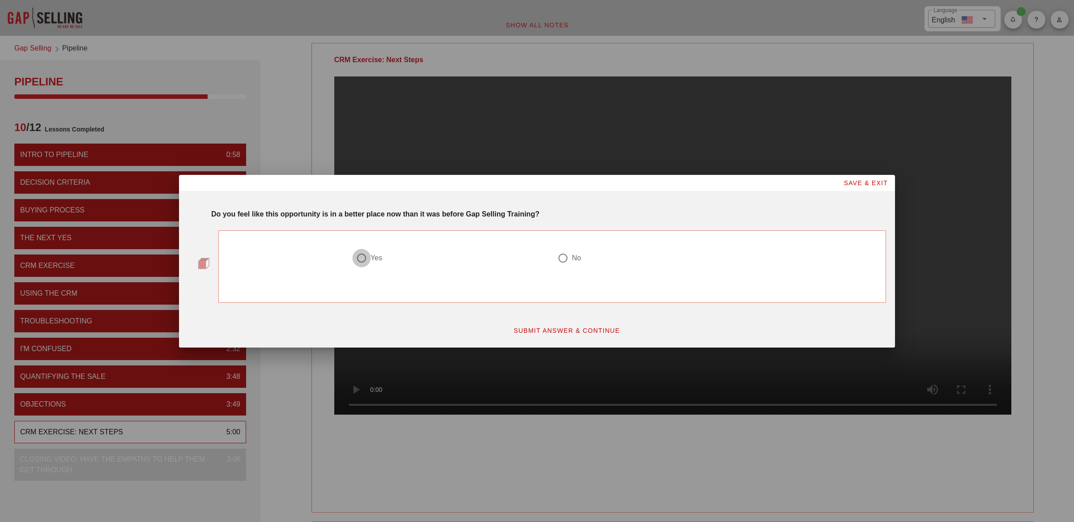
click at [361, 257] on div at bounding box center [361, 258] width 15 height 15
radio input "true"
click at [569, 330] on span "SUBMIT ANSWER & CONTINUE" at bounding box center [566, 330] width 107 height 7
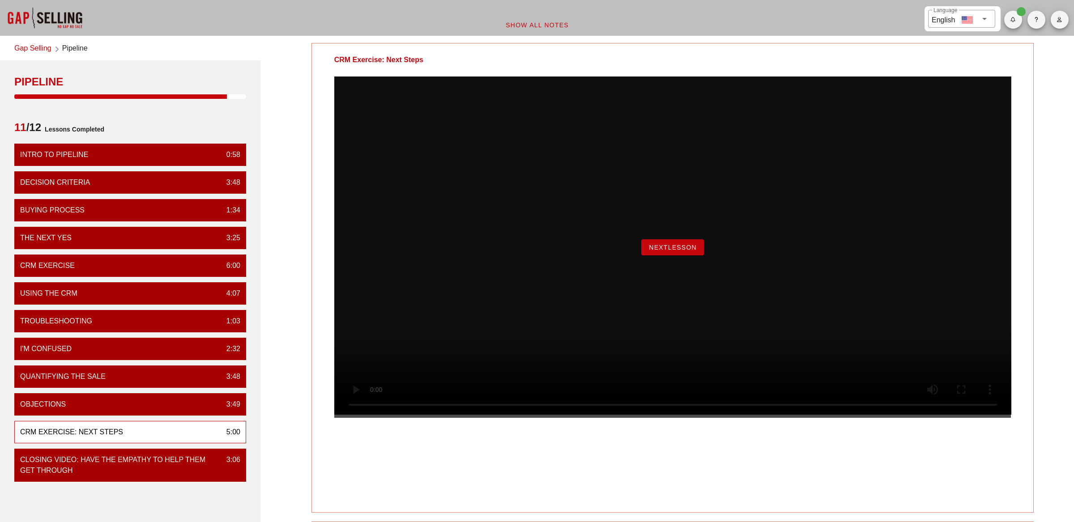
click at [668, 251] on span "NextLesson" at bounding box center [672, 247] width 48 height 7
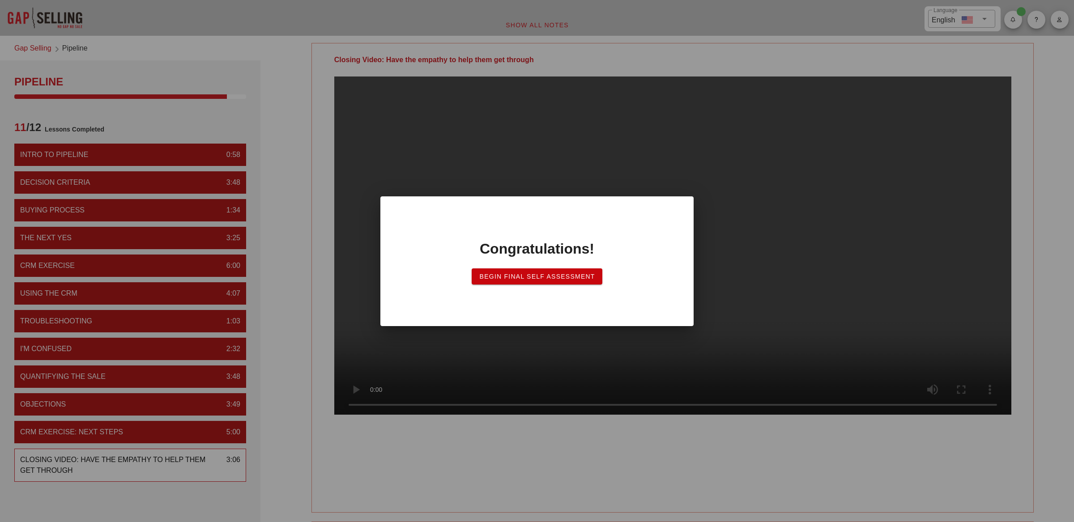
click at [538, 273] on span "Begin Final Self Assessment" at bounding box center [537, 276] width 116 height 7
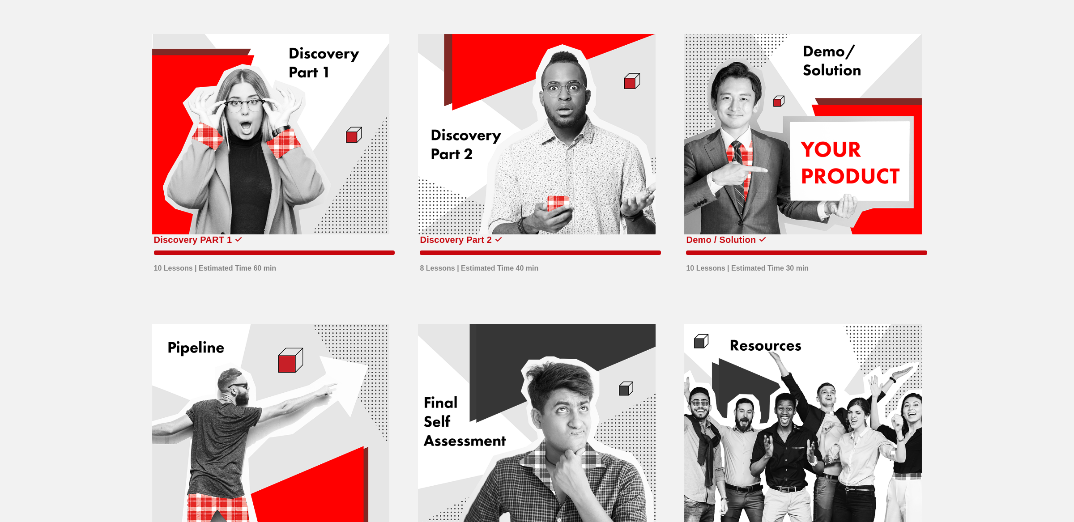
scroll to position [538, 0]
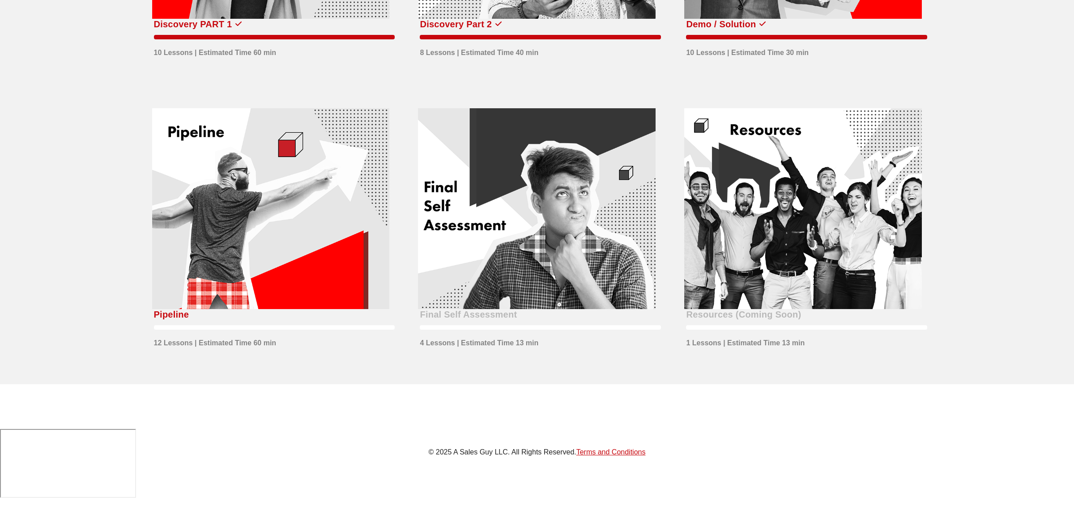
click at [769, 157] on div at bounding box center [803, 208] width 238 height 201
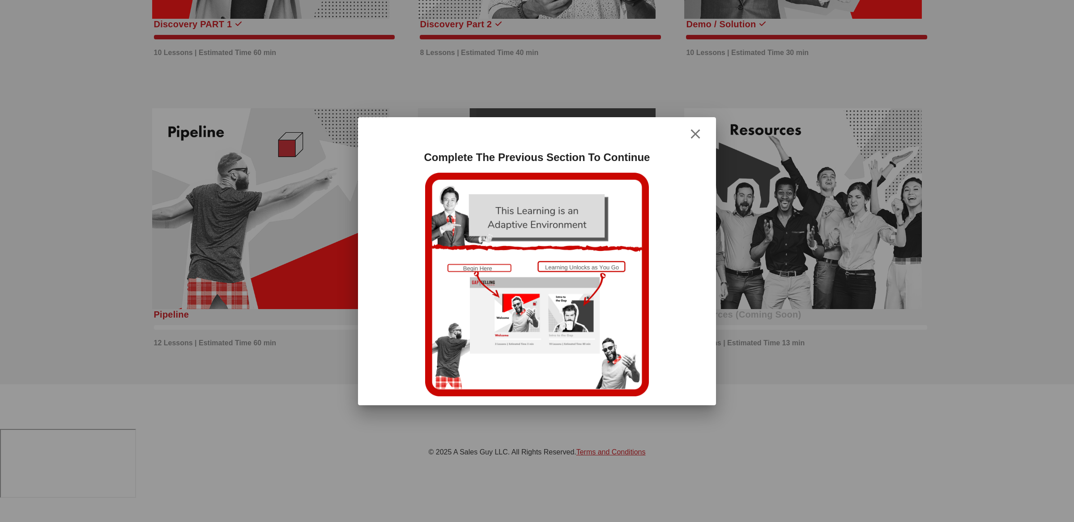
click at [697, 131] on icon "button" at bounding box center [695, 134] width 11 height 11
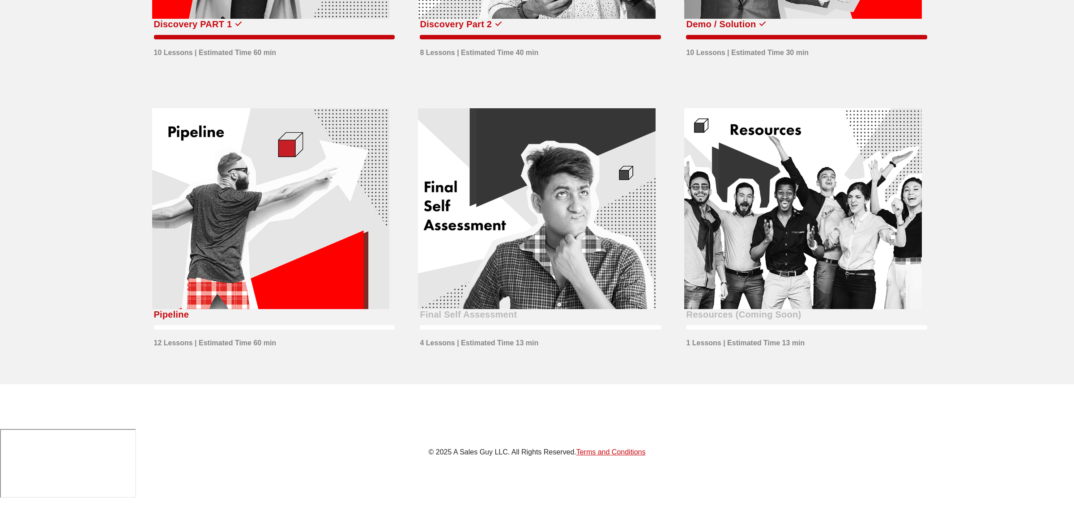
click at [599, 194] on div at bounding box center [537, 208] width 238 height 201
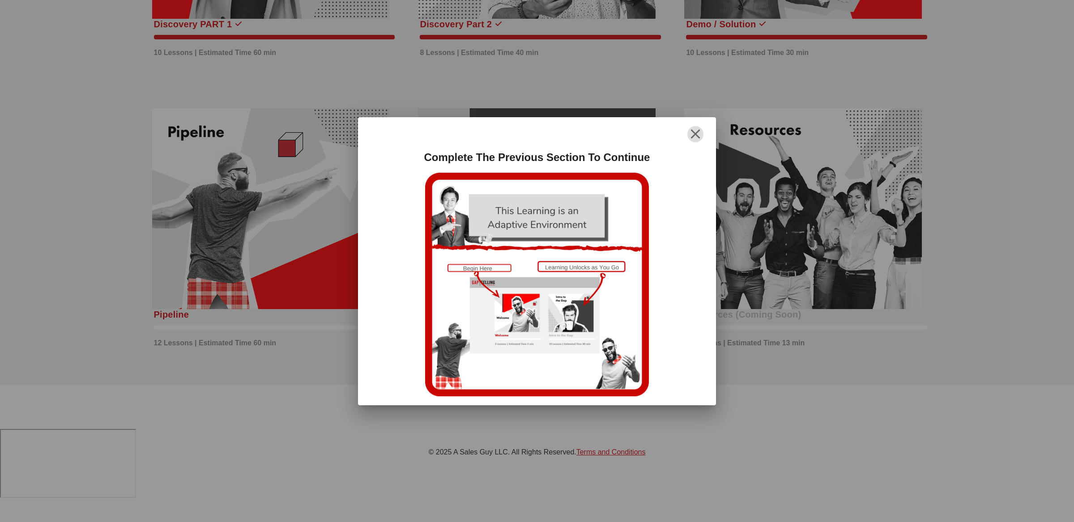
click at [695, 129] on icon "button" at bounding box center [695, 134] width 11 height 11
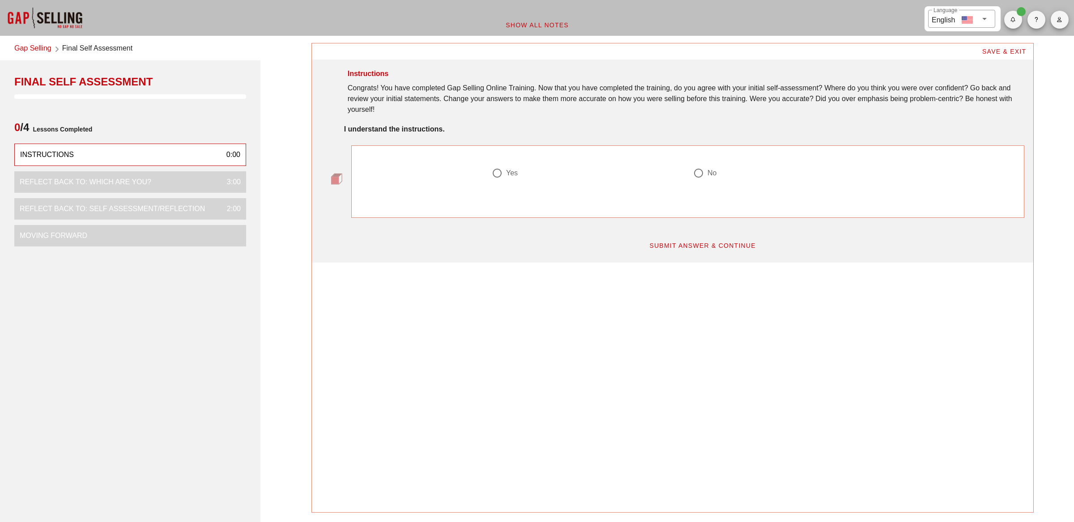
click at [446, 105] on div "Congrats! You have completed Gap Selling Online Training. Now that you have com…" at bounding box center [686, 99] width 677 height 32
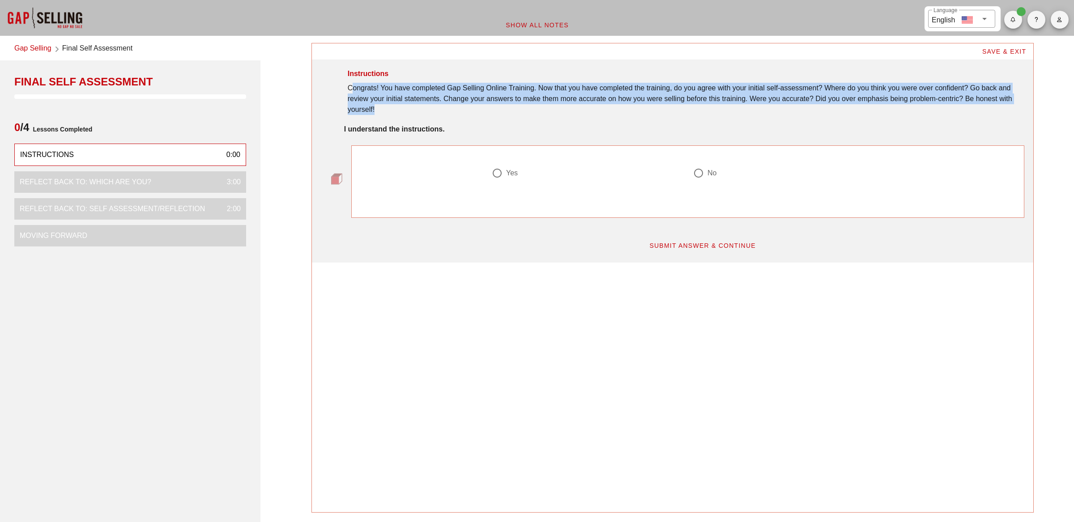
click at [446, 105] on div "Congrats! You have completed Gap Selling Online Training. Now that you have com…" at bounding box center [686, 99] width 677 height 32
click at [671, 89] on div "Congrats! You have completed Gap Selling Online Training. Now that you have com…" at bounding box center [686, 99] width 677 height 32
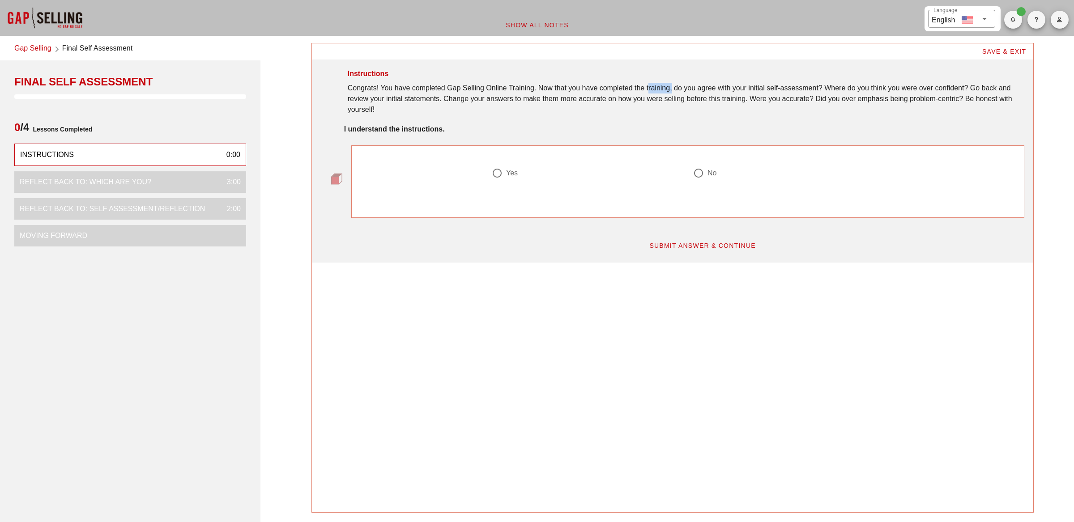
click at [671, 89] on div "Congrats! You have completed Gap Selling Online Training. Now that you have com…" at bounding box center [686, 99] width 677 height 32
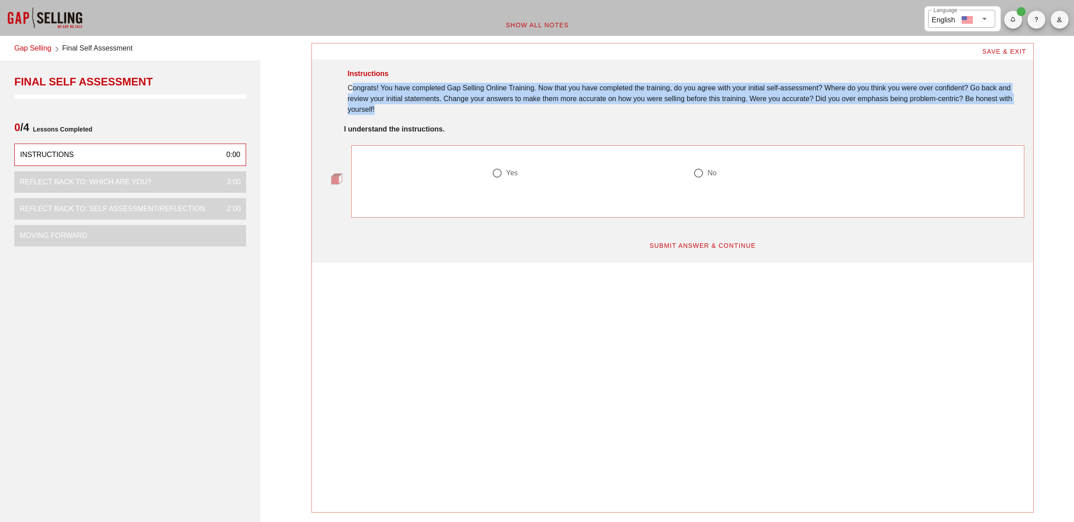
click at [671, 89] on div "Congrats! You have completed Gap Selling Online Training. Now that you have com…" at bounding box center [686, 99] width 677 height 32
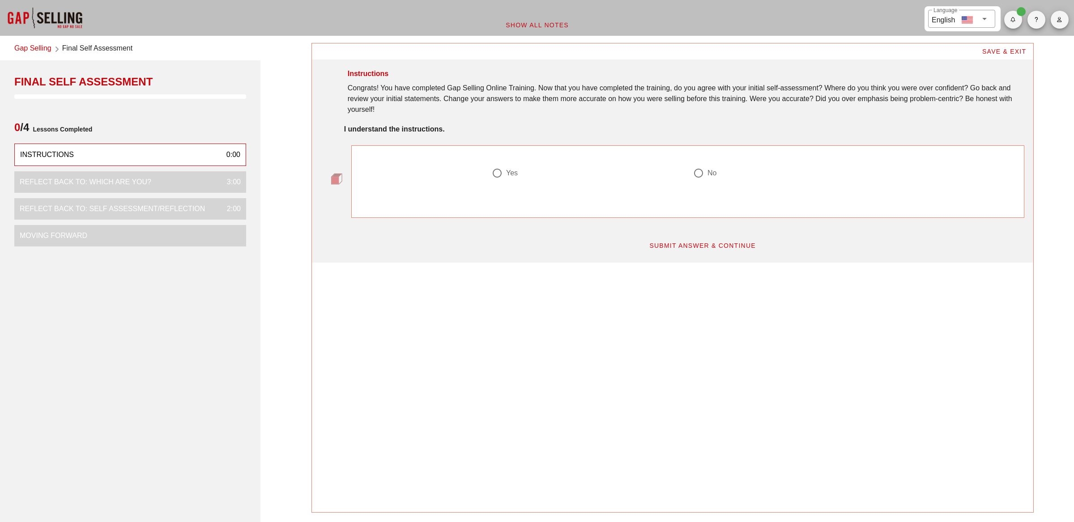
click at [505, 174] on div "Yes" at bounding box center [583, 173] width 183 height 11
radio input "true"
click at [675, 244] on span "SUBMIT ANSWER & CONTINUE" at bounding box center [702, 245] width 107 height 7
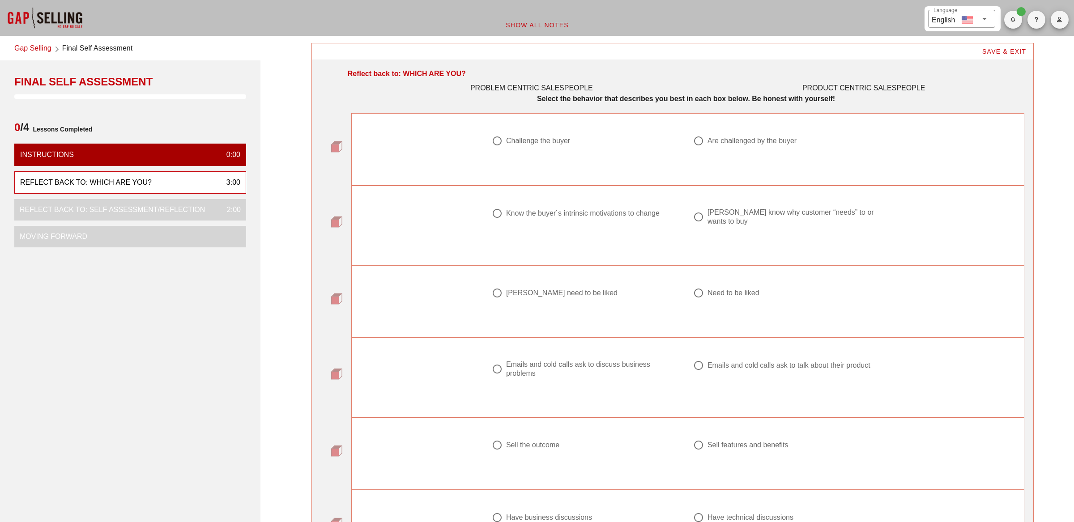
click at [548, 98] on strong "Select the behavior that describes you best in each box below. Be honest with y…" at bounding box center [686, 99] width 298 height 8
click at [532, 140] on div "Challenge the buyer" at bounding box center [538, 140] width 64 height 9
radio input "true"
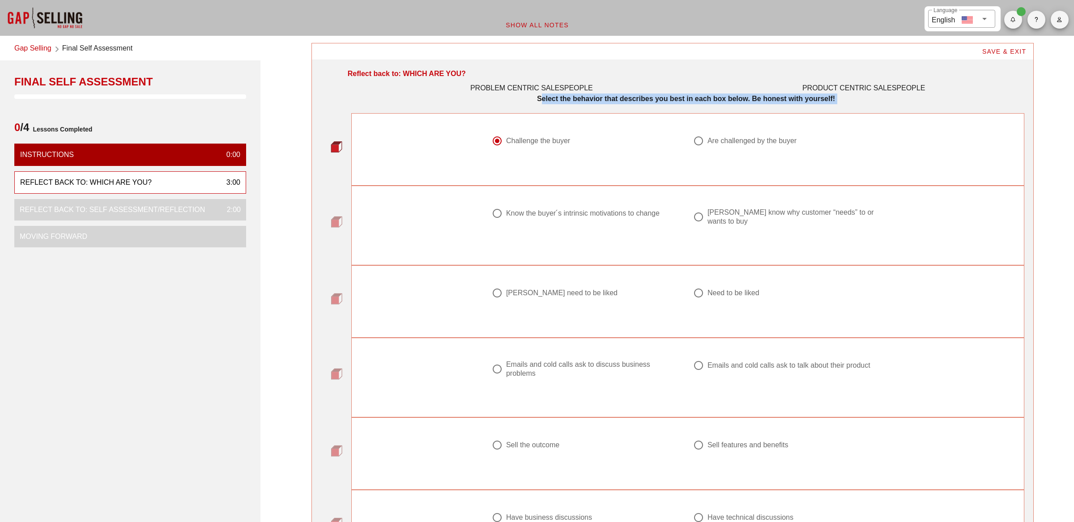
drag, startPoint x: 607, startPoint y: 215, endPoint x: 706, endPoint y: 217, distance: 99.3
click at [706, 217] on div "Know the buyer ́s intrinsic motivations to change Don ́t know why customer “nee…" at bounding box center [687, 222] width 403 height 39
click at [589, 214] on div "Know the buyer ́s intrinsic motivations to change" at bounding box center [582, 213] width 153 height 9
radio input "true"
click at [522, 298] on div at bounding box center [587, 303] width 191 height 11
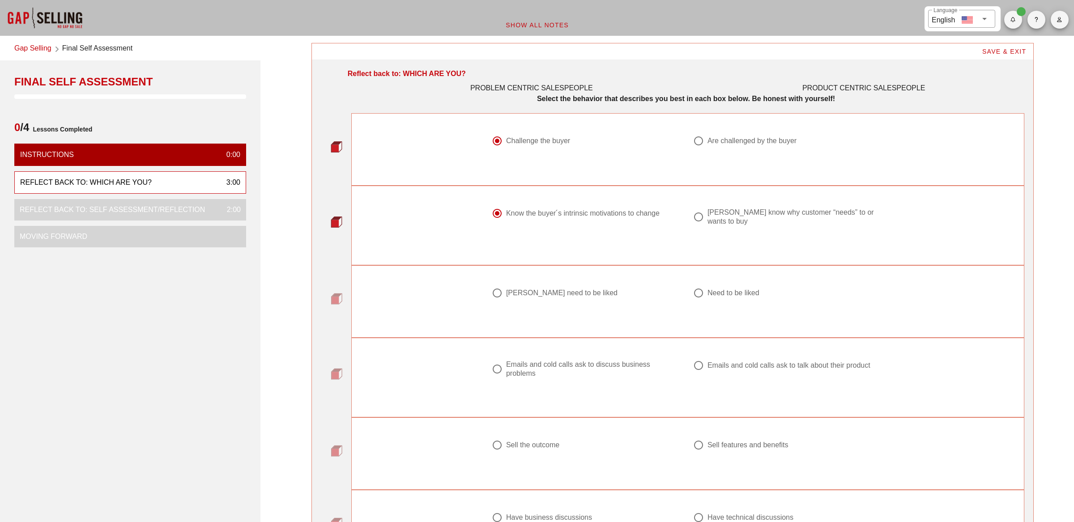
click at [526, 293] on div "[PERSON_NAME] need to be liked" at bounding box center [561, 293] width 111 height 9
radio input "true"
click at [520, 374] on div "Emails and cold calls ask to discuss business problems" at bounding box center [590, 369] width 169 height 18
radio input "true"
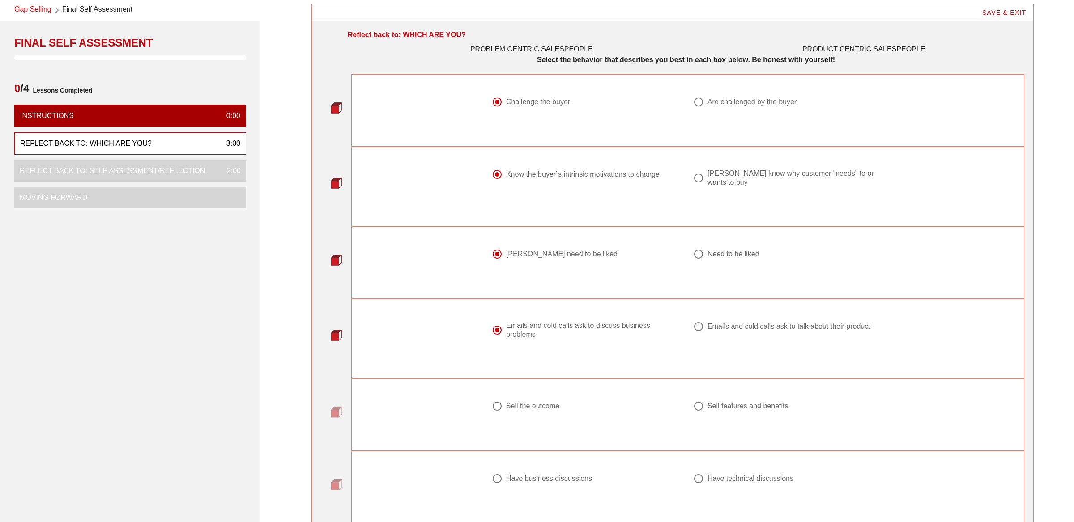
scroll to position [45, 0]
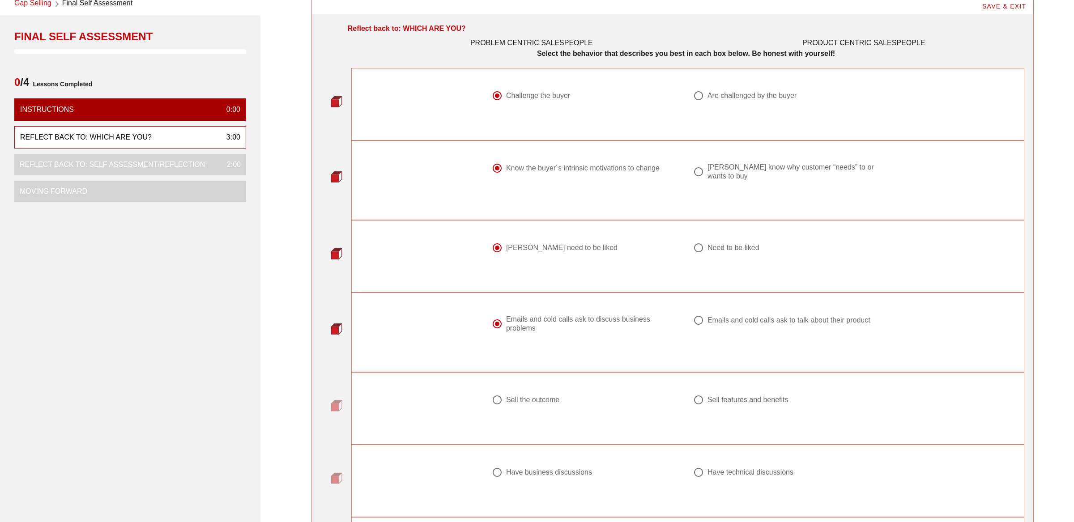
click at [521, 400] on div "Sell the outcome" at bounding box center [532, 399] width 53 height 9
radio input "true"
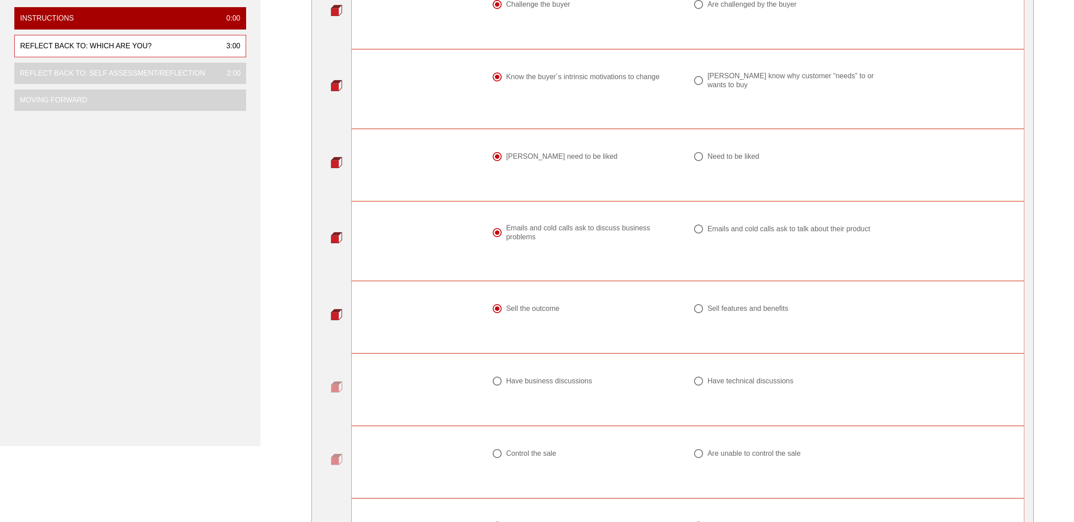
scroll to position [137, 0]
click at [539, 382] on div "Have business discussions" at bounding box center [549, 380] width 86 height 9
radio input "true"
click at [522, 454] on div "Control the sale" at bounding box center [531, 453] width 50 height 9
radio input "true"
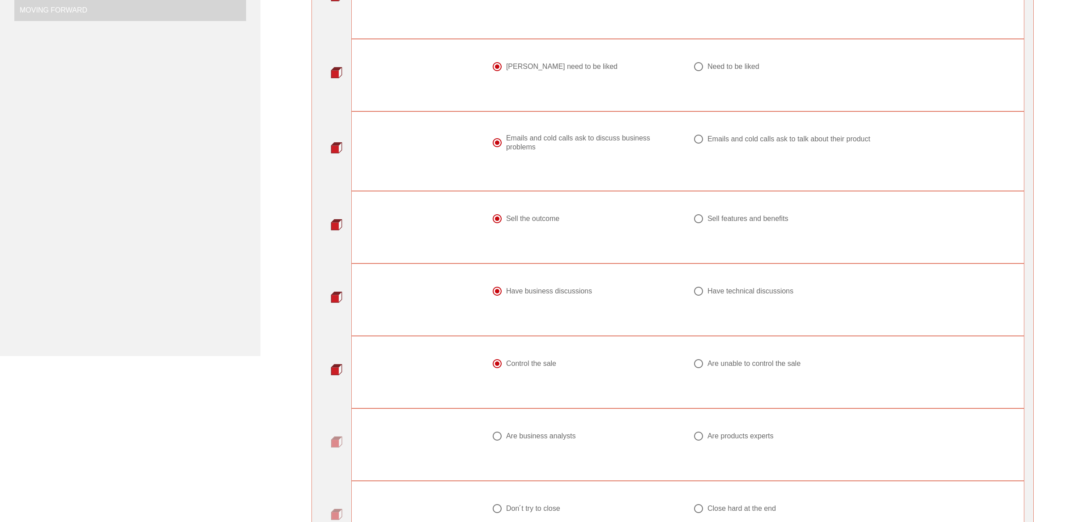
scroll to position [285, 0]
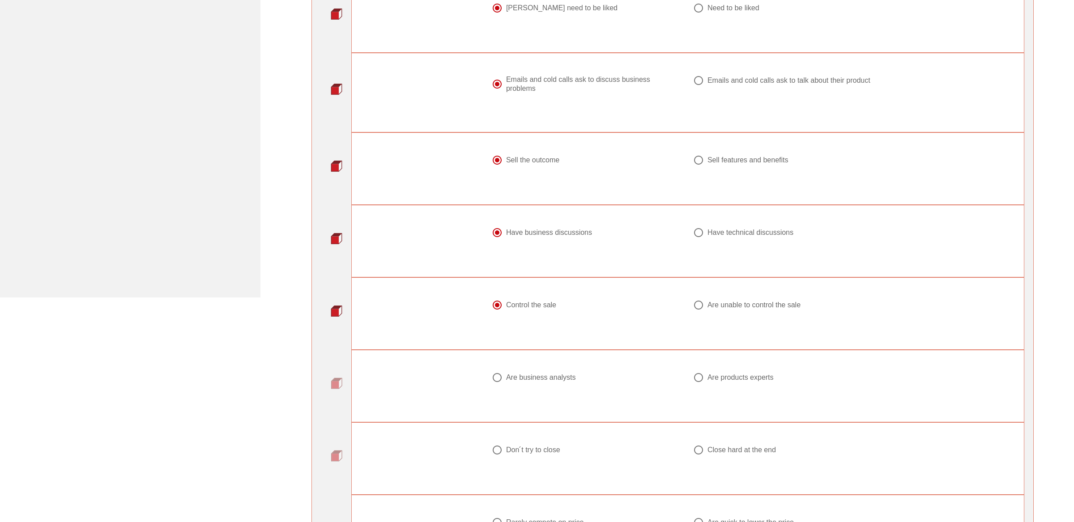
click at [536, 381] on div "Are business analysts" at bounding box center [541, 377] width 70 height 9
radio input "true"
click at [530, 451] on div "Don ́t try to close" at bounding box center [533, 450] width 54 height 9
radio input "true"
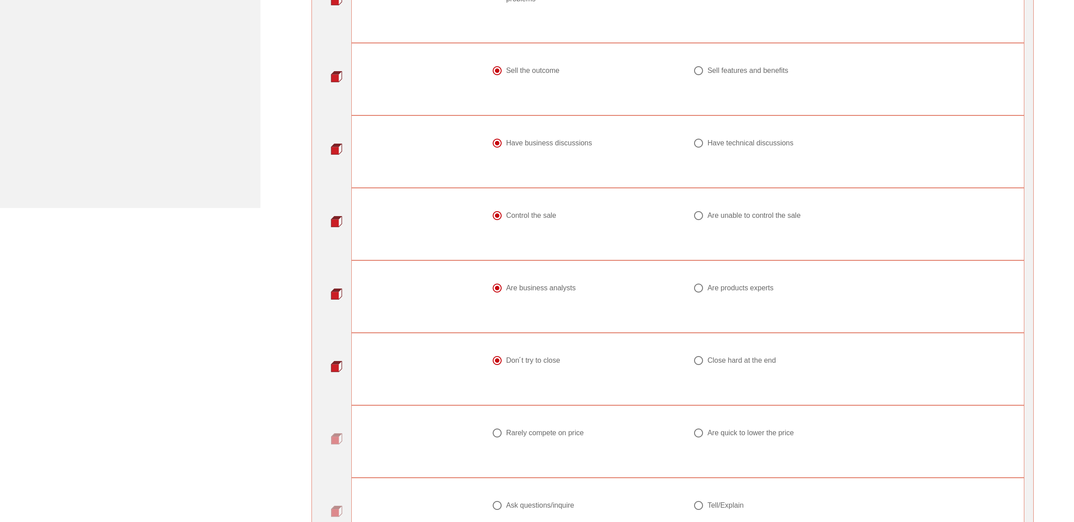
scroll to position [401, 0]
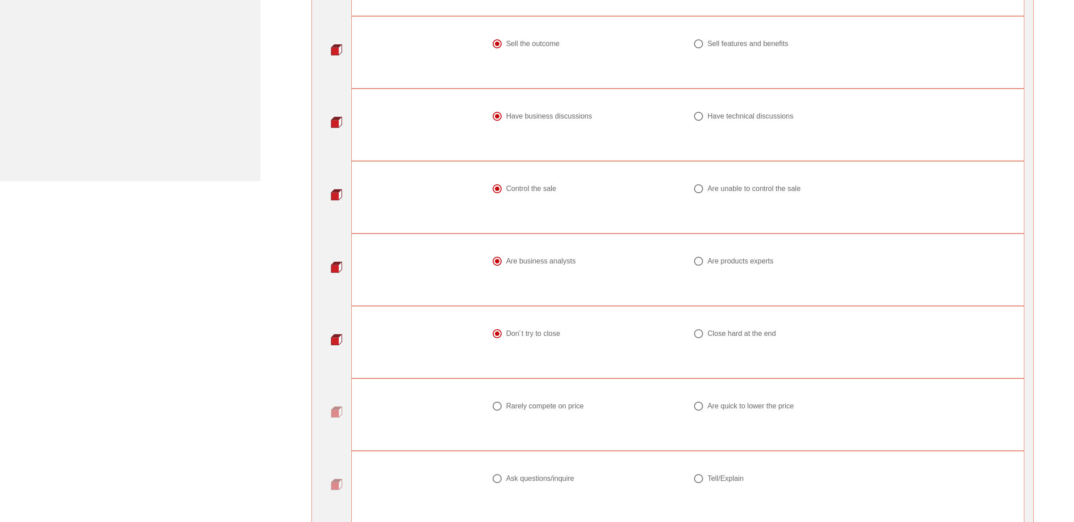
click at [532, 411] on div "Rarely compete on price" at bounding box center [544, 406] width 77 height 9
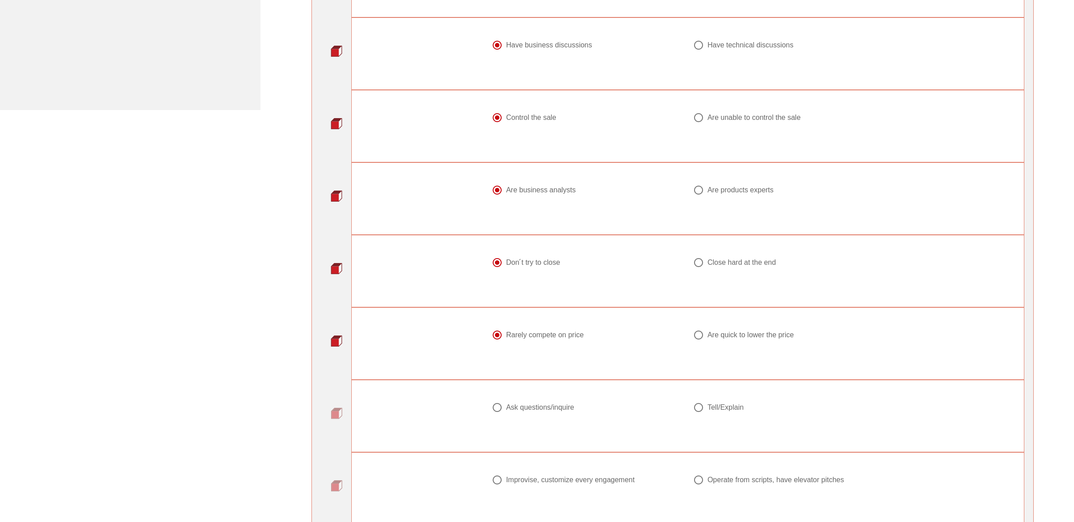
scroll to position [493, 0]
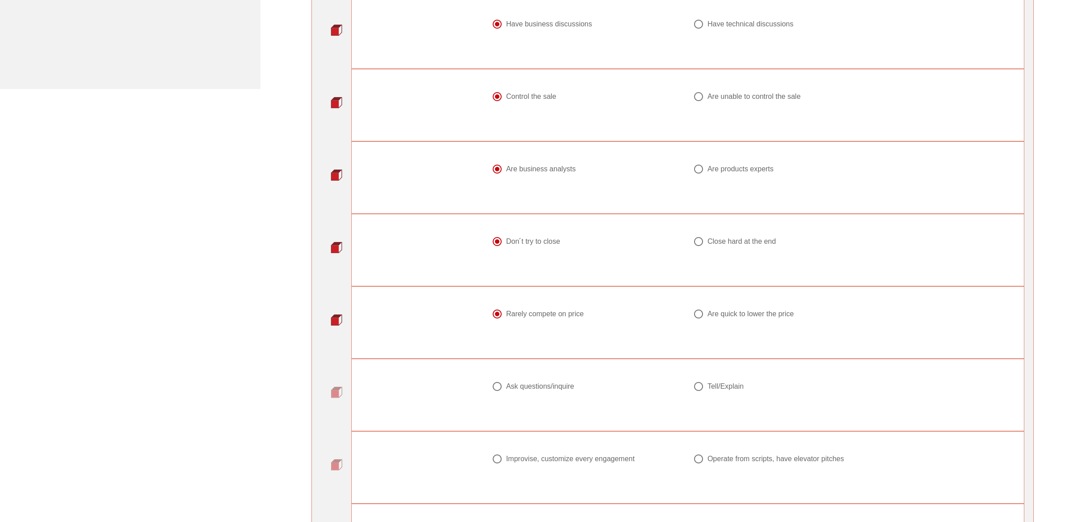
click at [712, 317] on div "Are quick to lower the price" at bounding box center [750, 314] width 86 height 9
radio input "false"
radio input "true"
click at [538, 391] on div "Ask questions/inquire" at bounding box center [540, 386] width 68 height 9
radio input "true"
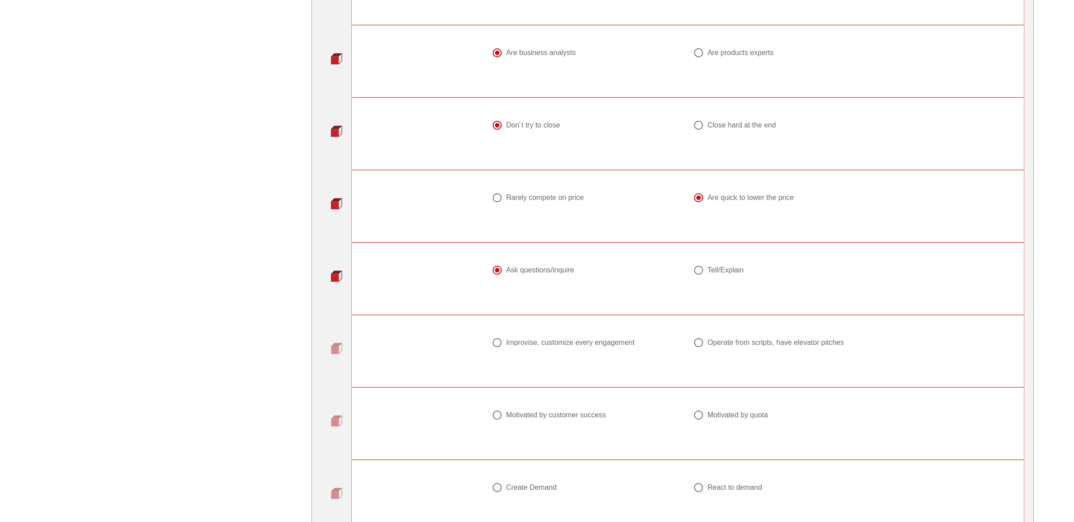
scroll to position [618, 0]
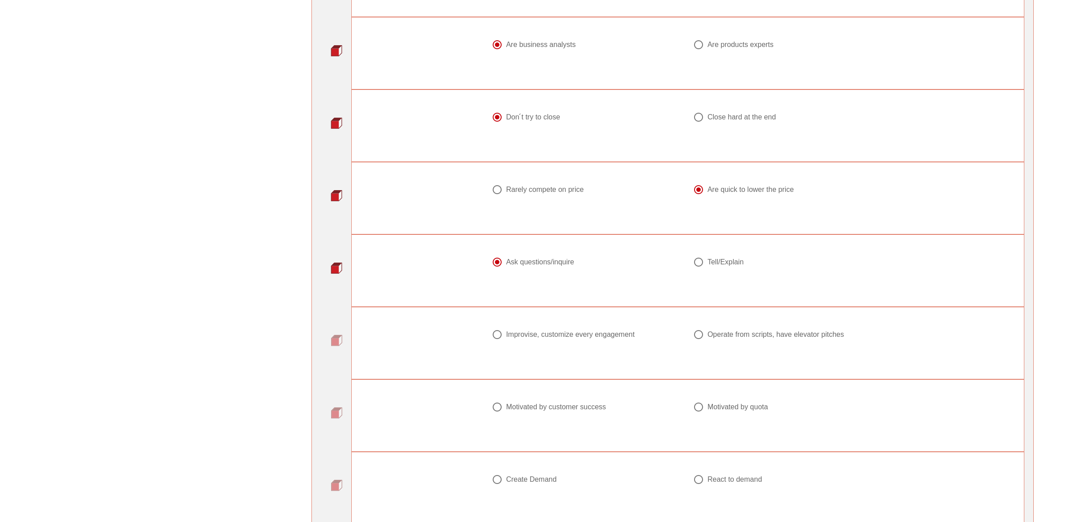
click at [518, 336] on div "Improvise, customize every engagement" at bounding box center [570, 334] width 128 height 9
radio input "true"
click at [517, 412] on div "Motivated by customer success" at bounding box center [556, 407] width 100 height 9
radio input "true"
click at [524, 490] on div at bounding box center [587, 490] width 191 height 11
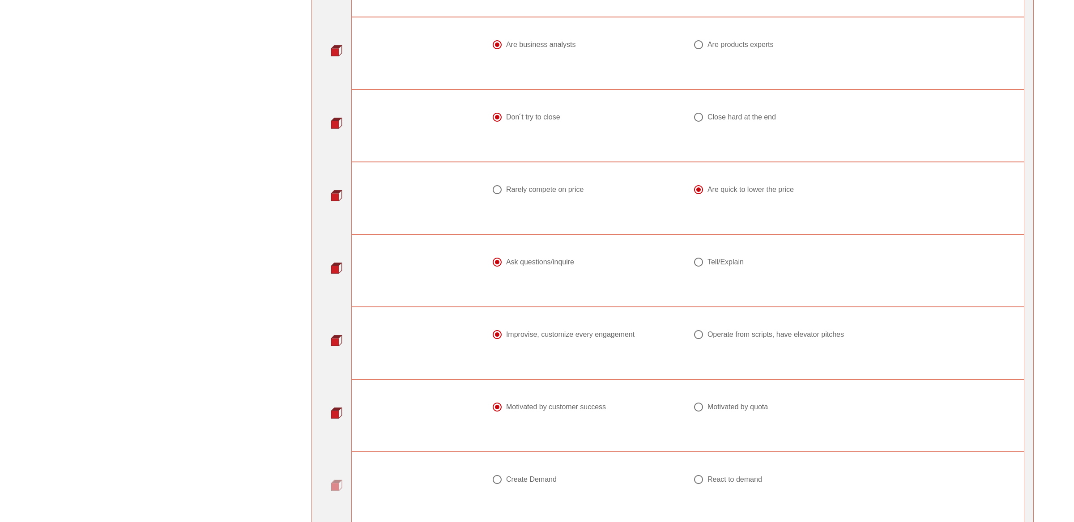
click at [519, 485] on div "Create Demand" at bounding box center [583, 479] width 183 height 11
radio input "true"
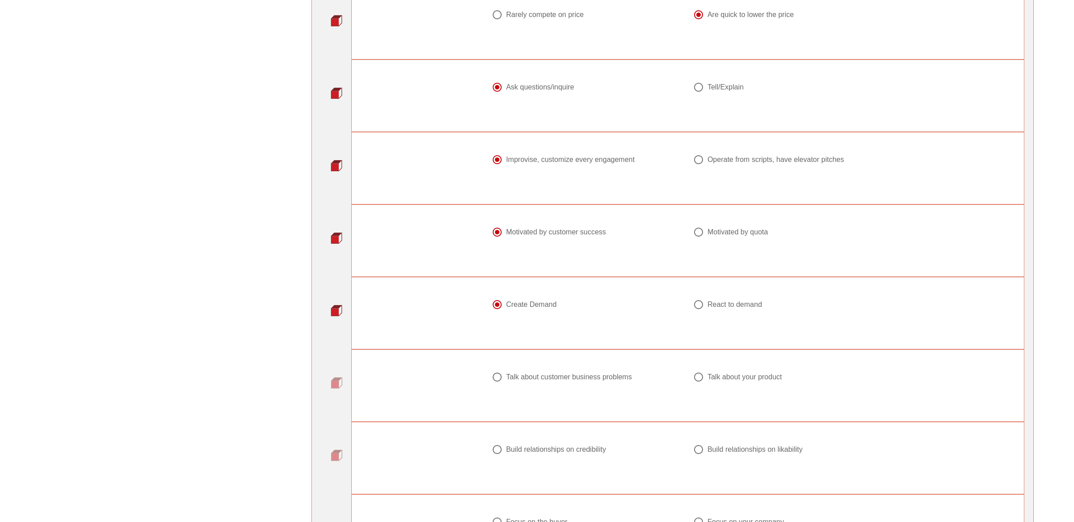
scroll to position [793, 0]
click at [519, 380] on div "Talk about customer business problems" at bounding box center [569, 376] width 126 height 9
radio input "true"
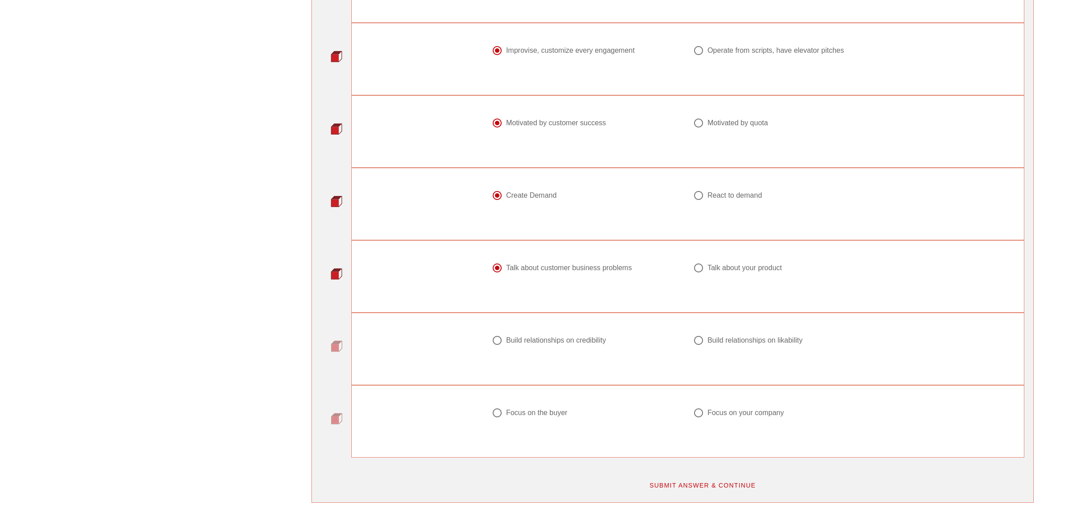
scroll to position [902, 0]
click at [519, 340] on div "Build relationships on credibility" at bounding box center [556, 340] width 100 height 9
radio input "true"
click at [520, 415] on div "Focus on the buyer" at bounding box center [536, 412] width 61 height 9
radio input "true"
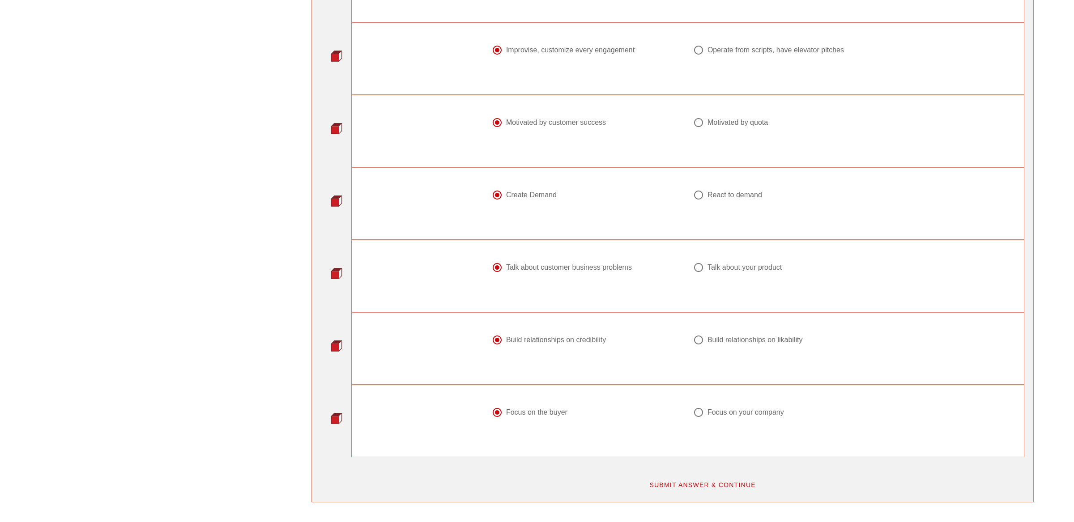
scroll to position [1024, 0]
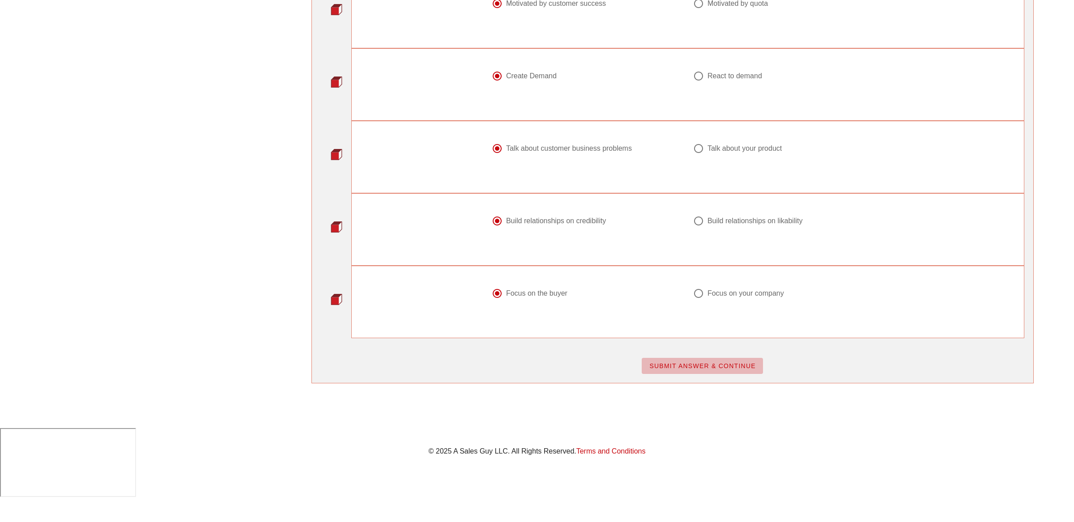
click at [704, 367] on span "SUBMIT ANSWER & CONTINUE" at bounding box center [702, 365] width 107 height 7
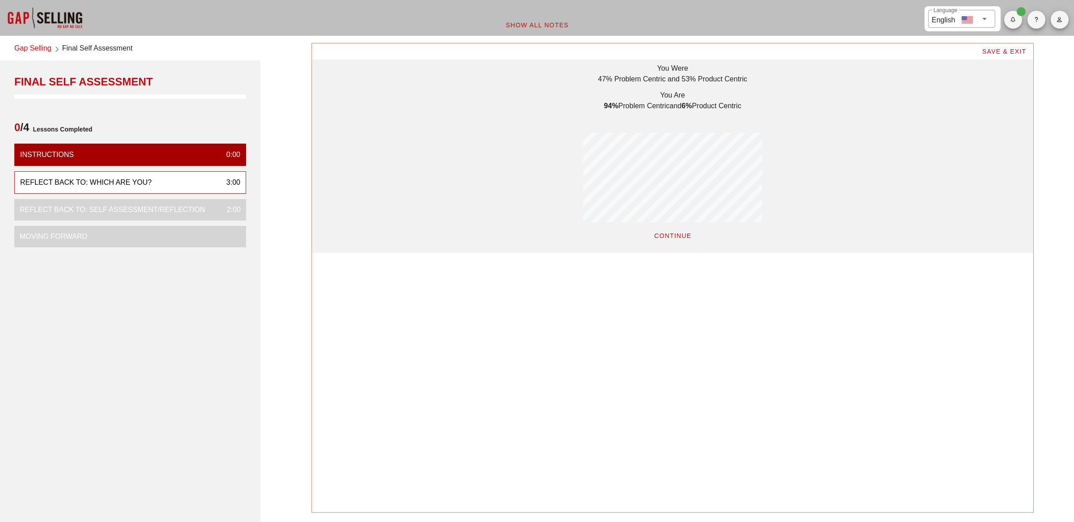
scroll to position [209, 721]
click at [675, 241] on button "CONTINUE" at bounding box center [672, 236] width 52 height 16
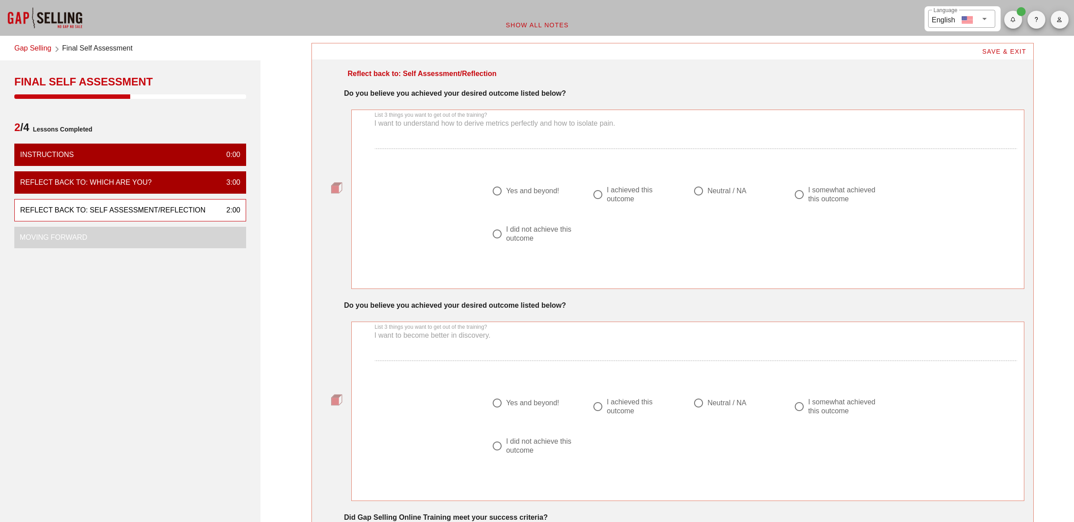
click at [459, 93] on strong "Do you believe you achieved your desired outcome listed below?" at bounding box center [455, 93] width 222 height 8
click at [527, 190] on div "Yes and beyond!" at bounding box center [532, 191] width 53 height 9
click at [635, 194] on div "I achieved this outcome" at bounding box center [641, 195] width 68 height 18
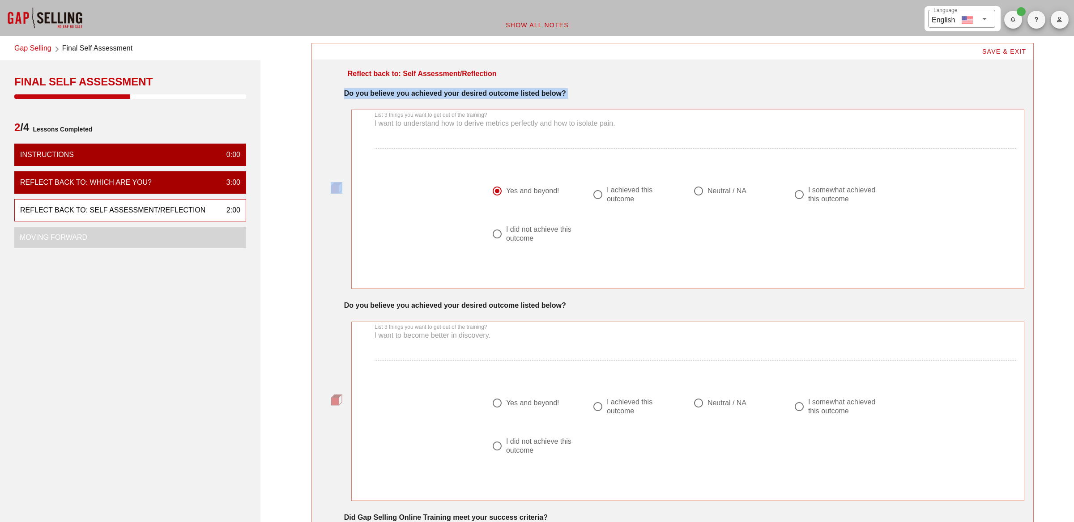
radio input "false"
radio input "true"
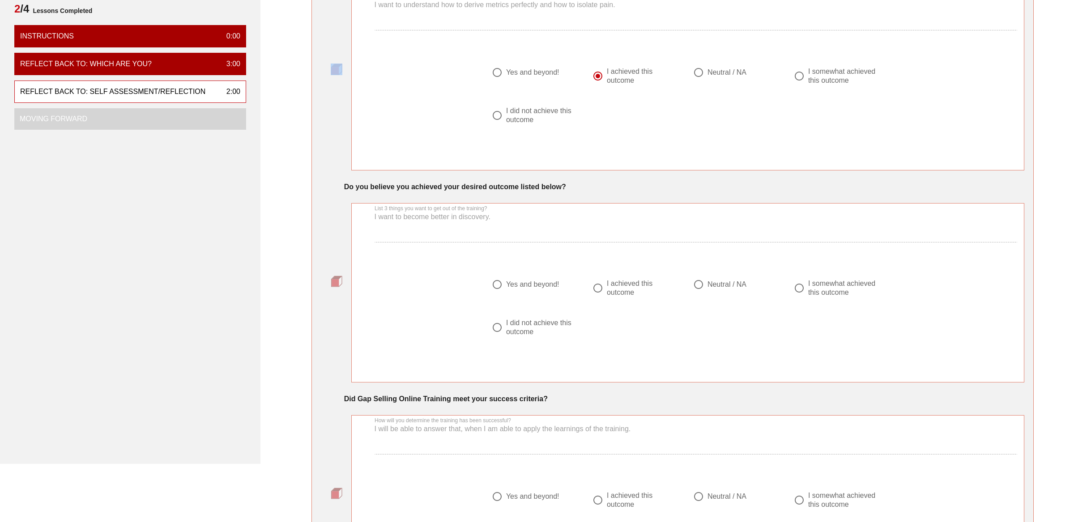
scroll to position [119, 0]
click at [615, 288] on div "I achieved this outcome" at bounding box center [641, 287] width 68 height 18
radio input "true"
click at [510, 234] on div "List 3 things you want to get out of the training? I want to become better in d…" at bounding box center [688, 224] width 670 height 54
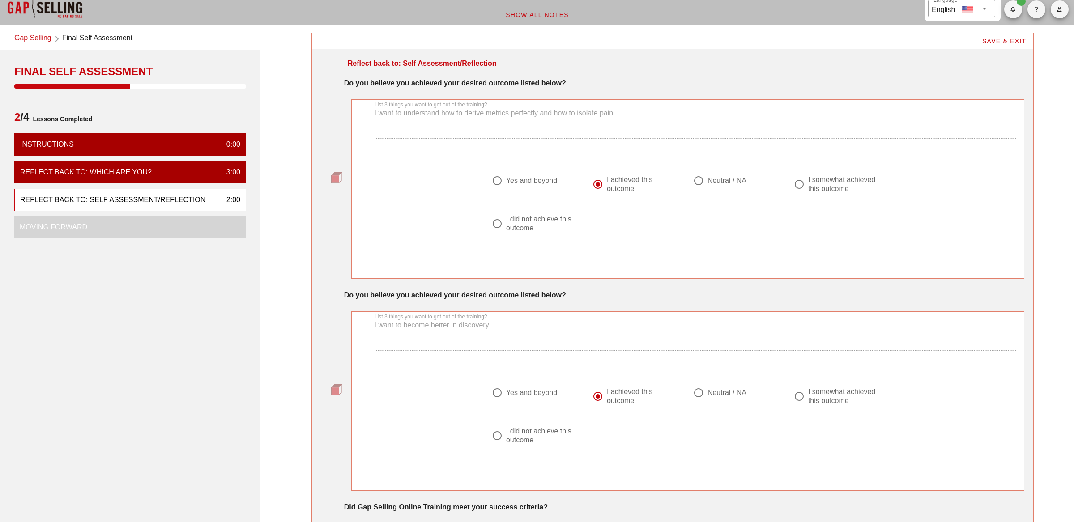
scroll to position [10, 0]
click at [453, 112] on div "List 3 things you want to get out of the training? I want to understand how to …" at bounding box center [688, 122] width 670 height 54
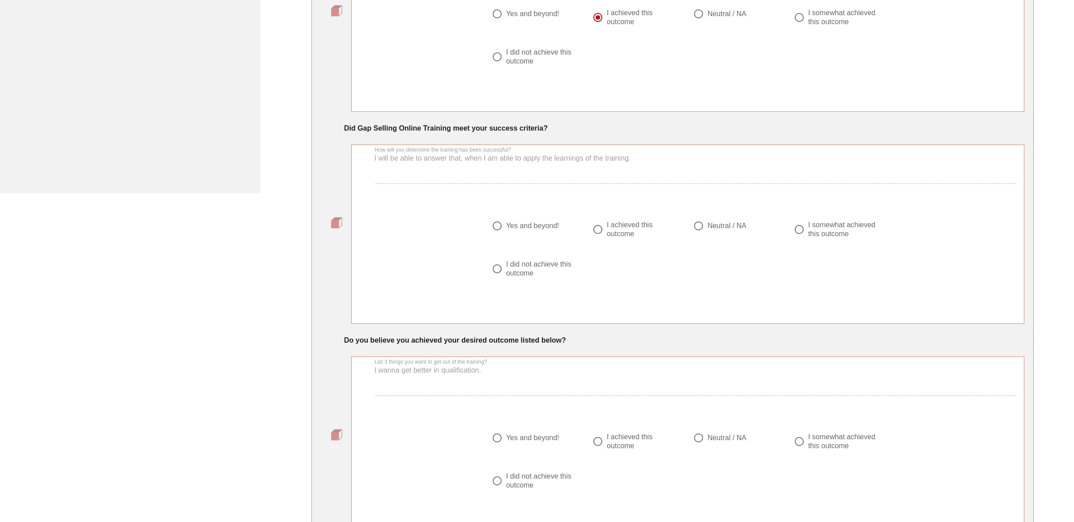
scroll to position [431, 0]
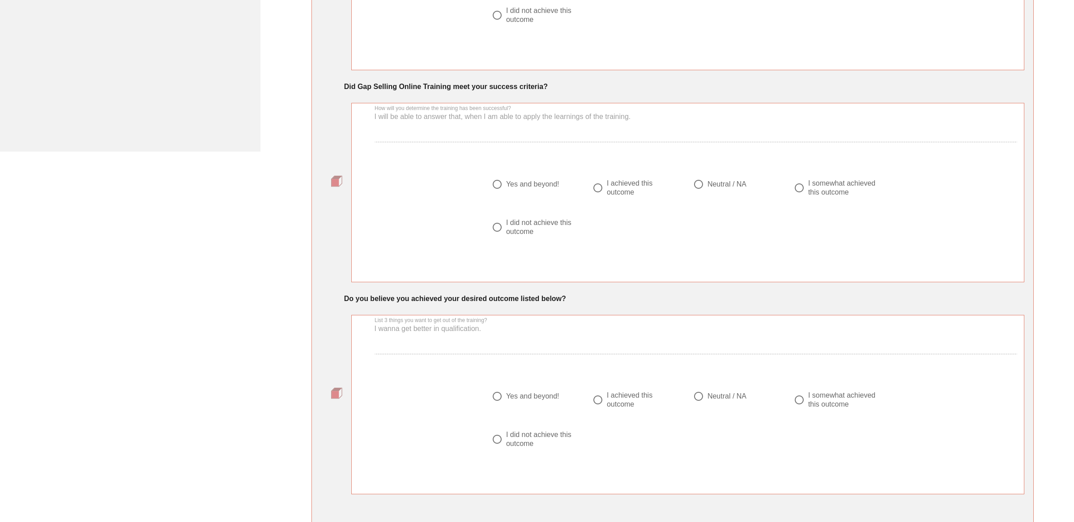
click at [462, 116] on div "How will you determine the training has been successful? I will be able to answ…" at bounding box center [688, 125] width 670 height 54
click at [599, 188] on div at bounding box center [597, 187] width 15 height 15
radio input "true"
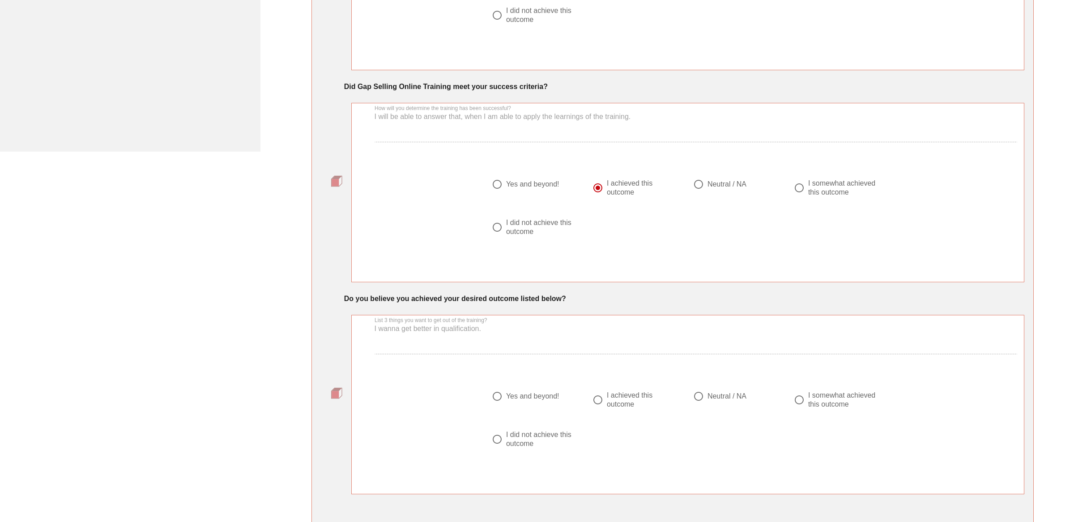
scroll to position [599, 0]
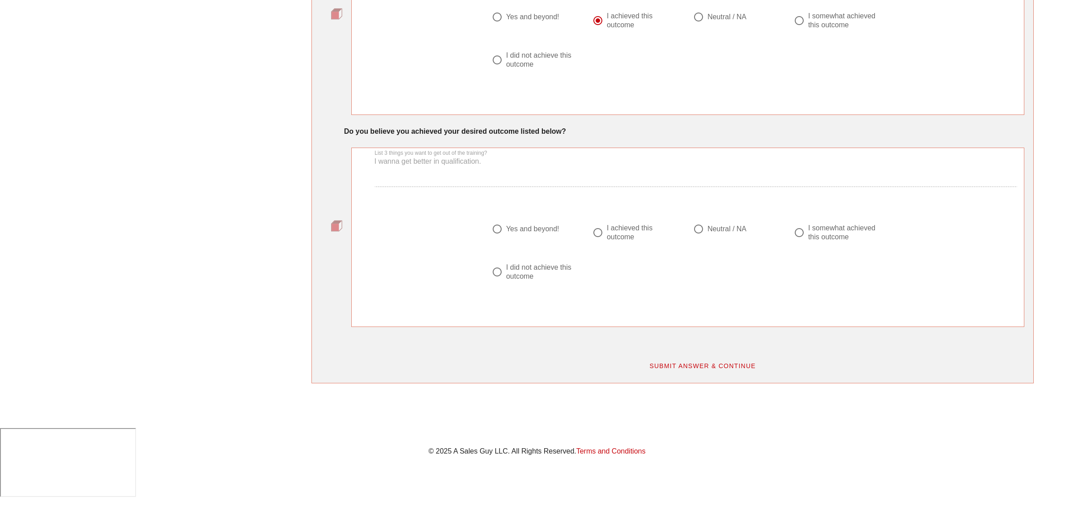
click at [627, 227] on div "I achieved this outcome" at bounding box center [641, 233] width 68 height 18
radio input "true"
click at [701, 362] on span "SUBMIT ANSWER & CONTINUE" at bounding box center [702, 365] width 107 height 7
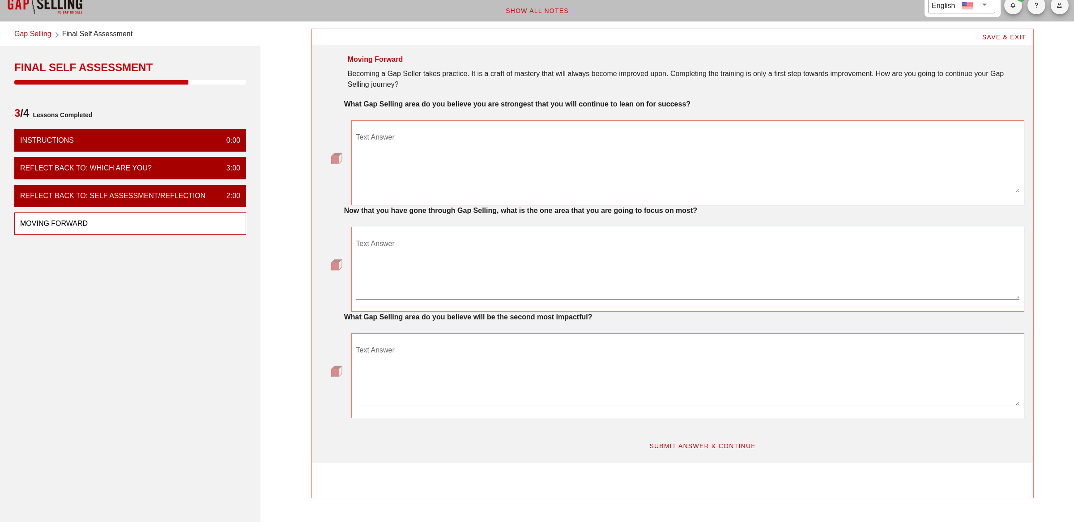
scroll to position [14, 0]
click at [427, 103] on strong "What Gap Selling area do you believe you are strongest that you will continue t…" at bounding box center [517, 105] width 346 height 8
click at [492, 169] on textarea "Text Answer" at bounding box center [687, 162] width 663 height 63
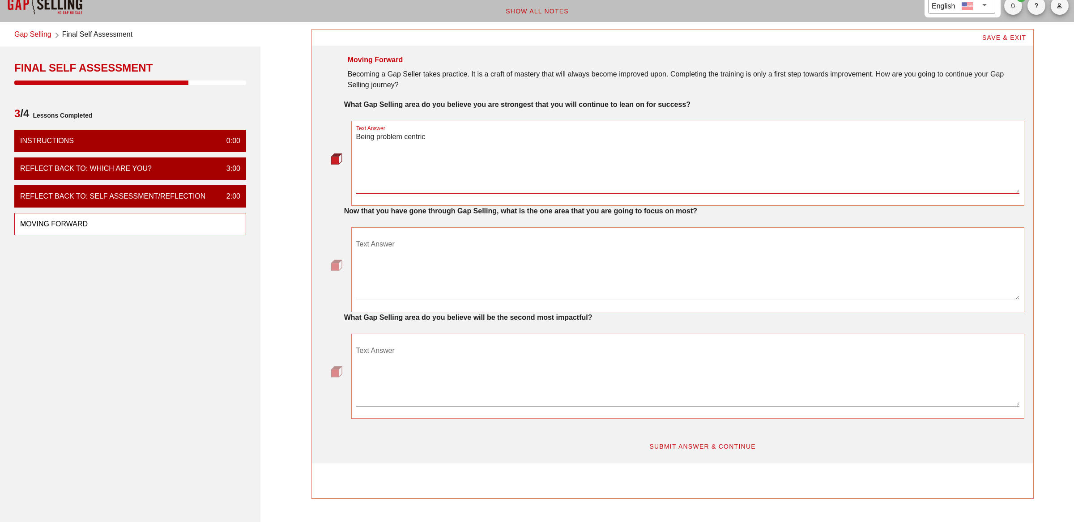
type textarea "Being problem centric"
click at [505, 76] on div "Becoming a Gap Seller takes practice. It is a craft of mastery that will always…" at bounding box center [686, 79] width 677 height 21
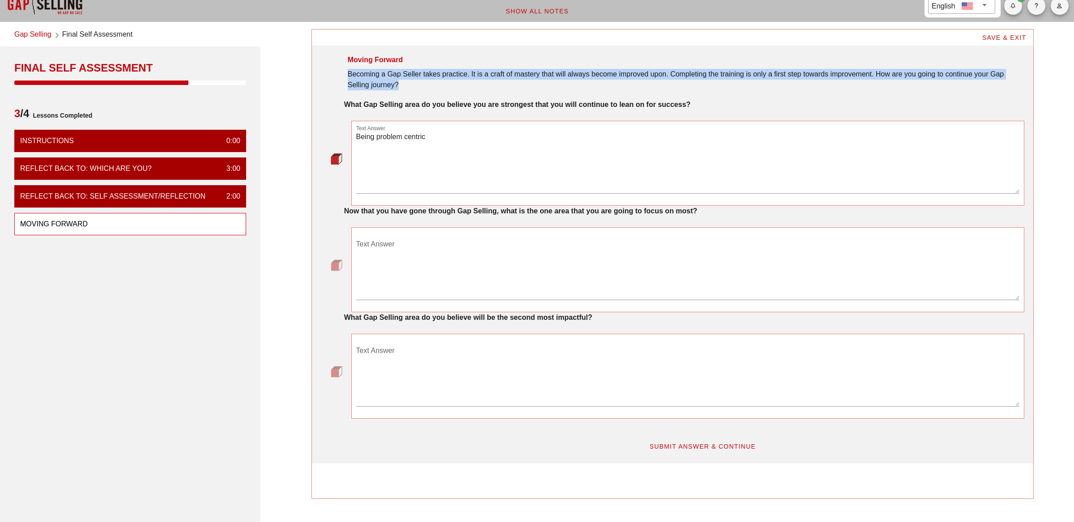
click at [505, 76] on div "Becoming a Gap Seller takes practice. It is a craft of mastery that will always…" at bounding box center [686, 79] width 677 height 21
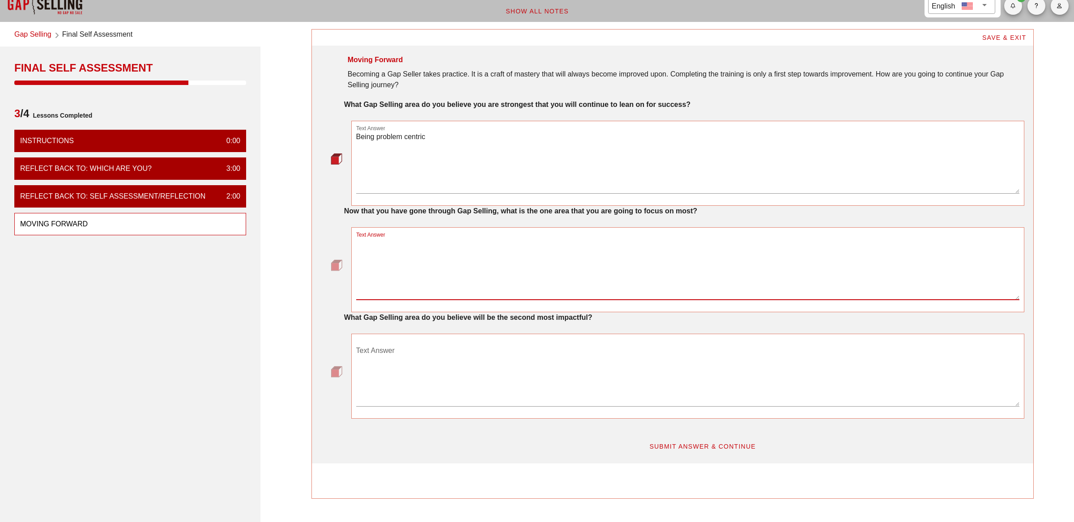
click at [586, 277] on textarea "Text Answer" at bounding box center [687, 268] width 663 height 63
type textarea "N"
click at [560, 392] on textarea "Text Answer" at bounding box center [687, 375] width 663 height 63
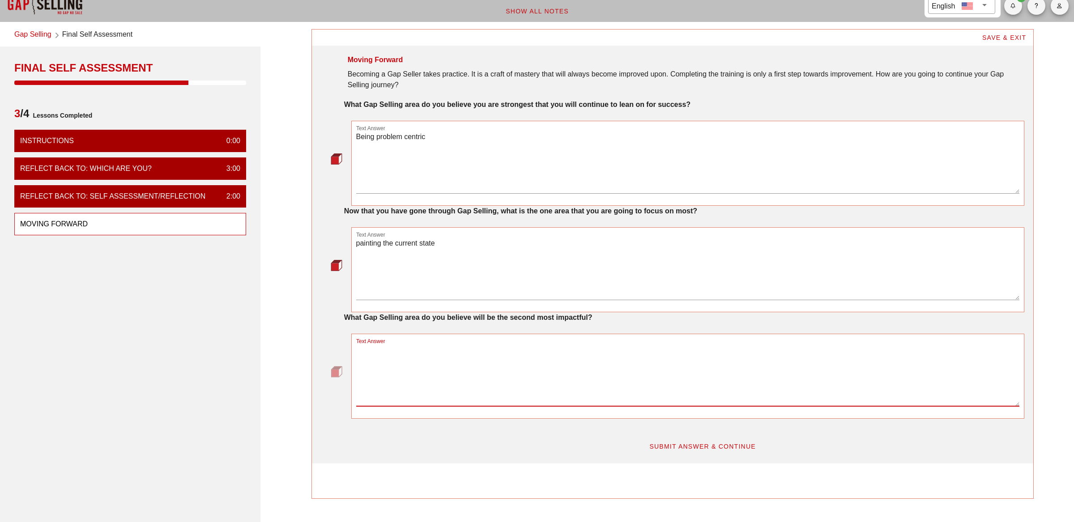
click at [398, 249] on textarea "painting the current state" at bounding box center [687, 268] width 663 height 63
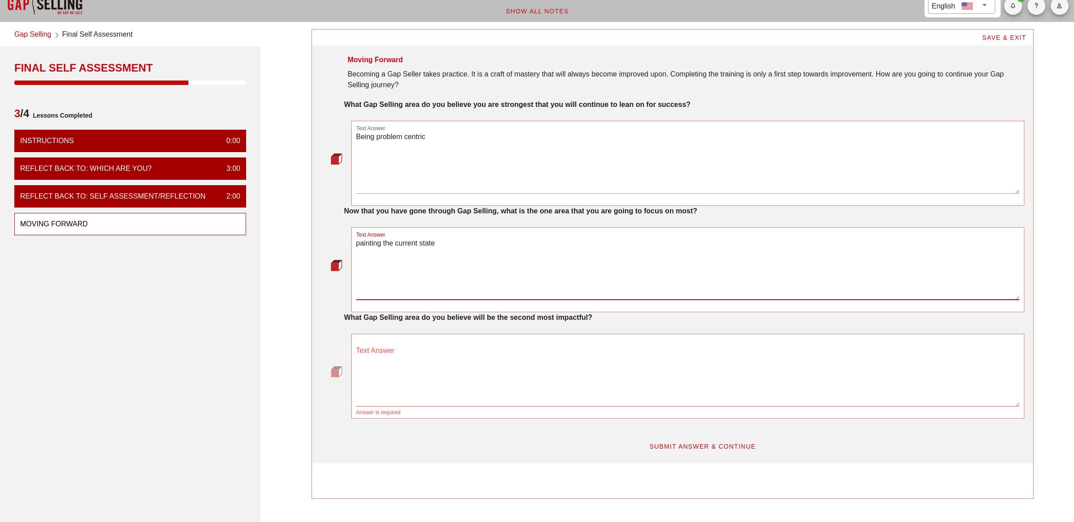
click at [398, 249] on textarea "painting the current state" at bounding box center [687, 268] width 663 height 63
type textarea "Discovery"
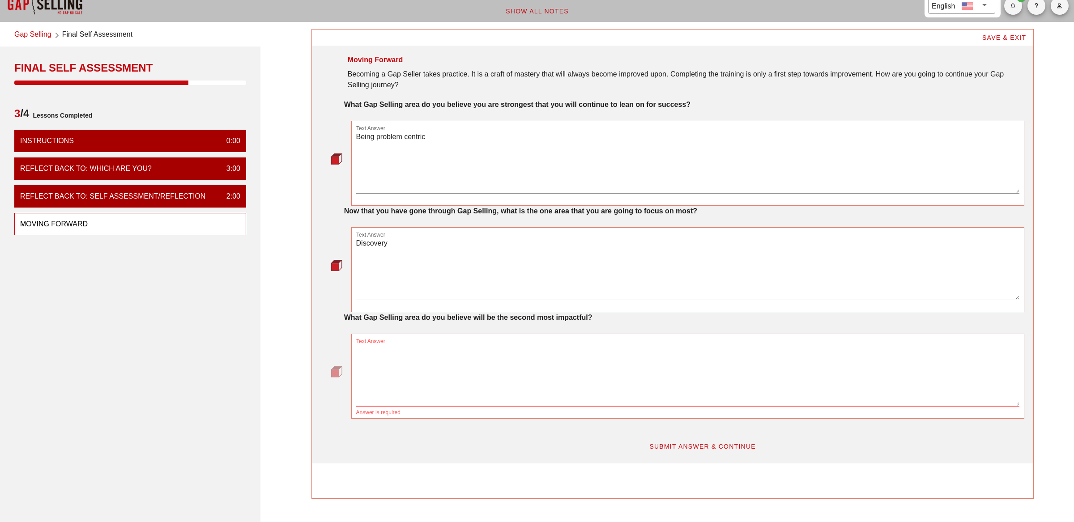
click at [391, 351] on textarea "Text Answer" at bounding box center [687, 375] width 663 height 63
click at [460, 355] on textarea "Text Answer" at bounding box center [687, 375] width 663 height 63
type textarea "Pipeline"
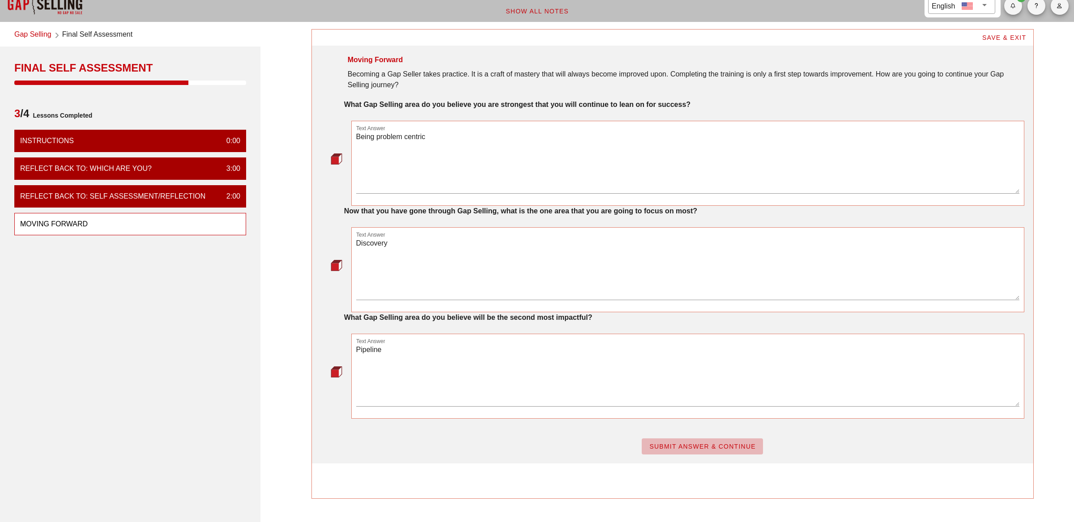
click at [712, 448] on span "SUBMIT ANSWER & CONTINUE" at bounding box center [702, 446] width 107 height 7
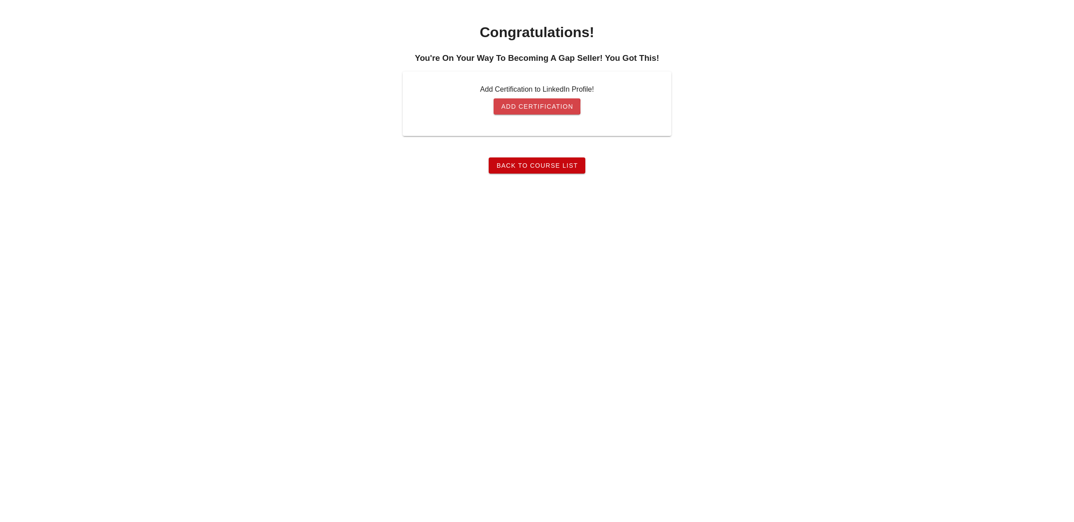
click at [540, 105] on span "Add Certification" at bounding box center [537, 106] width 72 height 7
click at [518, 168] on span "Back To Course List" at bounding box center [537, 165] width 82 height 7
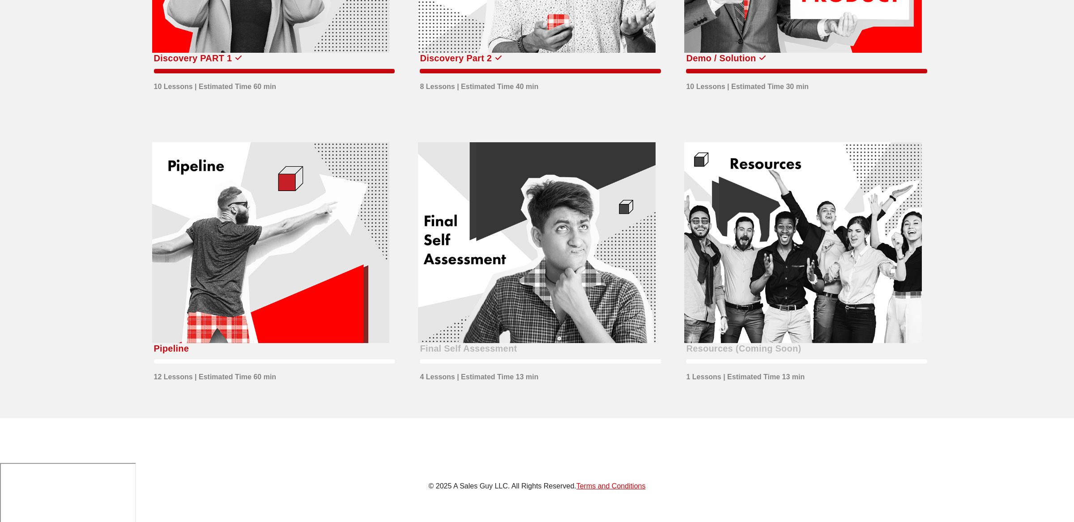
scroll to position [527, 0]
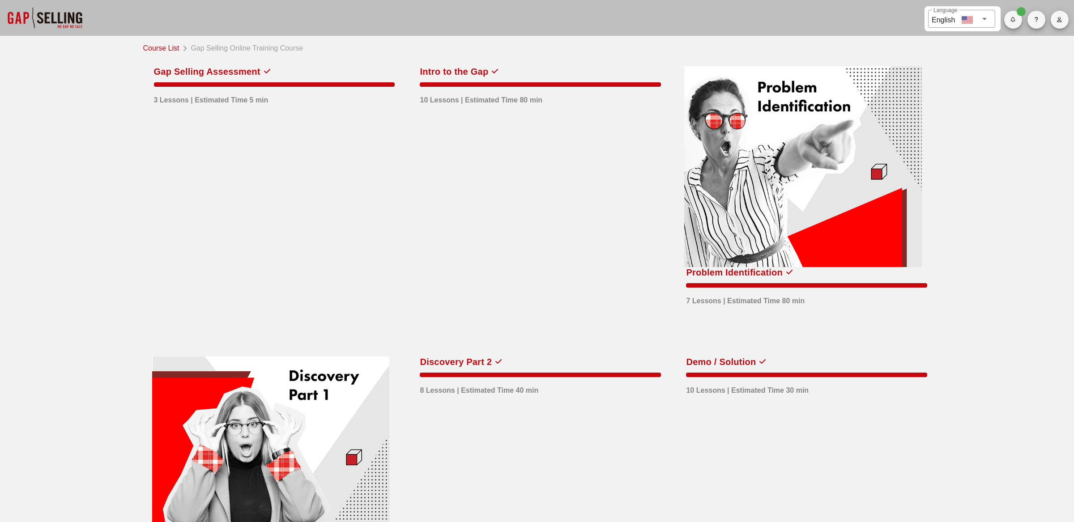
scroll to position [527, 0]
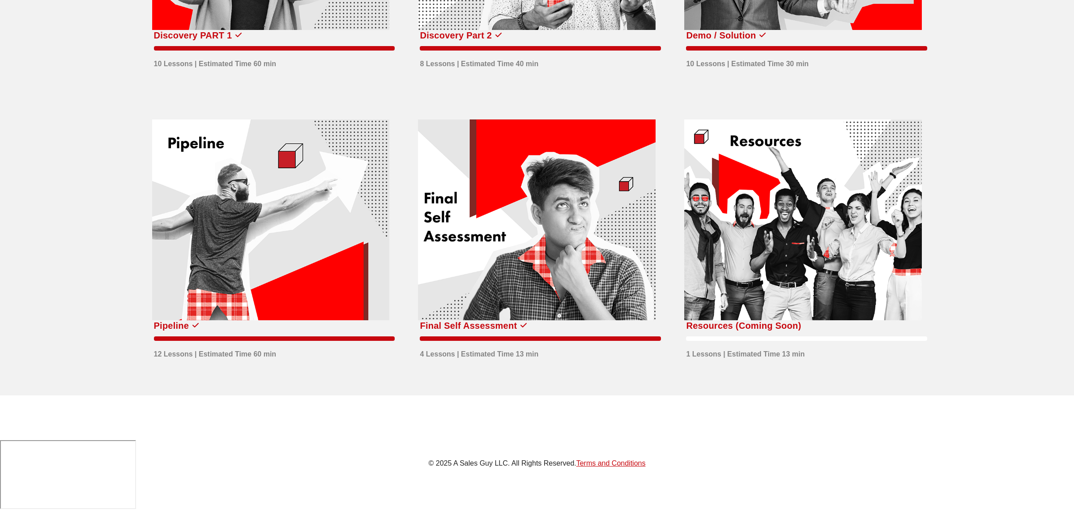
click at [742, 334] on div at bounding box center [806, 337] width 241 height 8
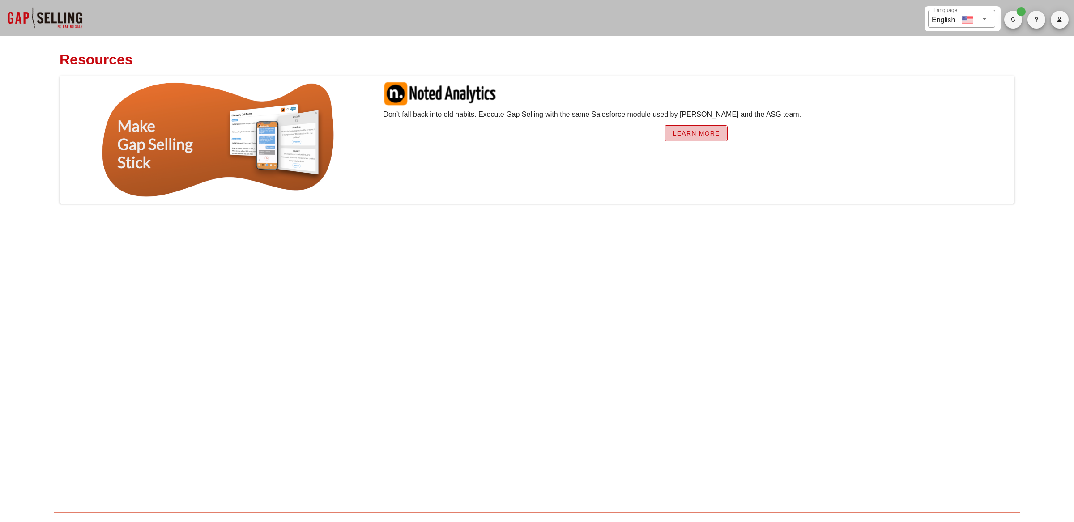
click at [679, 130] on span "Learn More" at bounding box center [695, 133] width 47 height 7
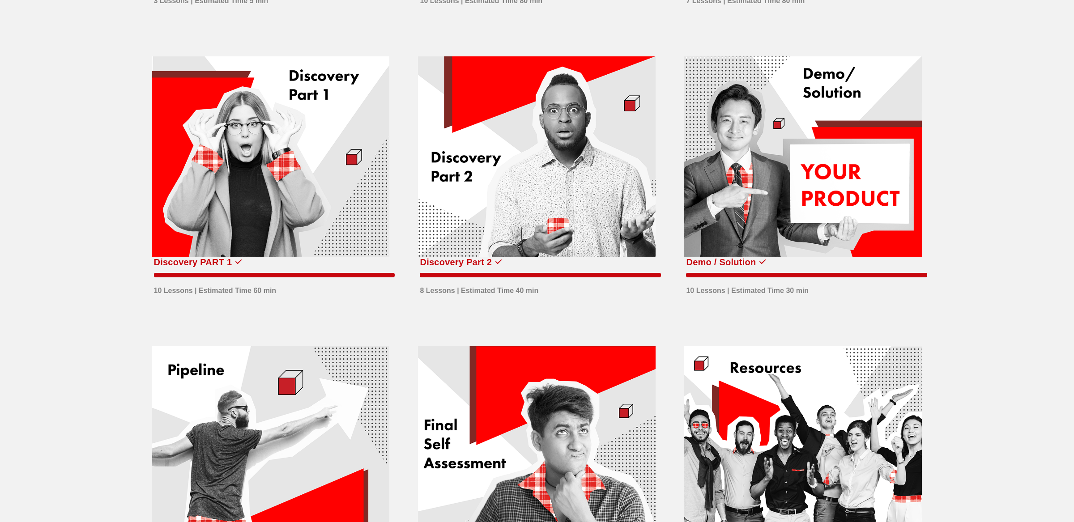
scroll to position [538, 0]
